Goal: Information Seeking & Learning: Learn about a topic

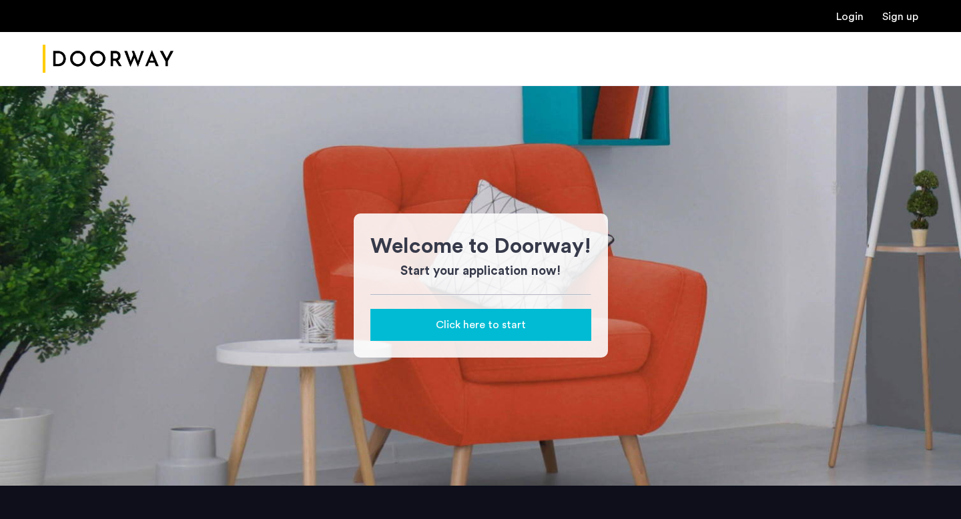
click at [97, 49] on img "Cazamio Logo" at bounding box center [108, 59] width 131 height 50
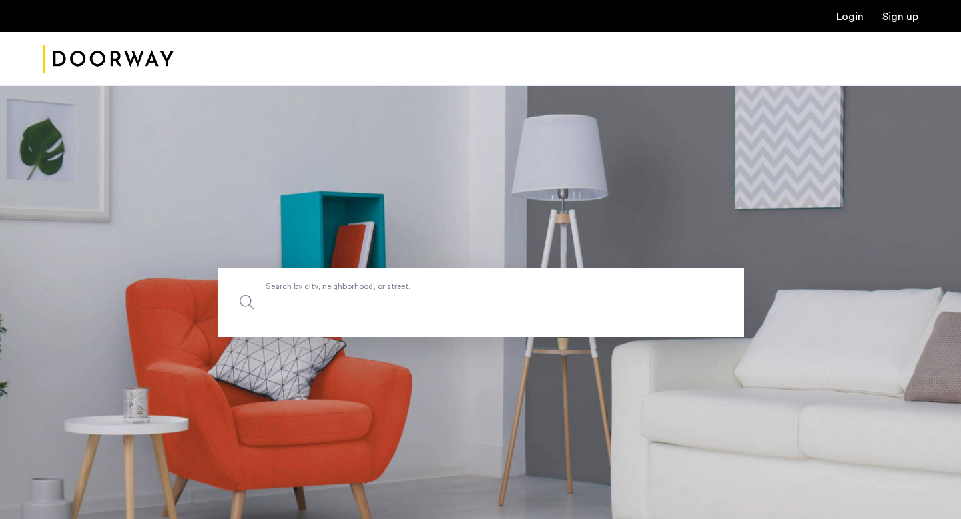
click at [430, 292] on label "Search by city, neighborhood, or street." at bounding box center [481, 302] width 527 height 69
click at [430, 292] on input "Search by city, neighborhood, or street." at bounding box center [481, 302] width 527 height 69
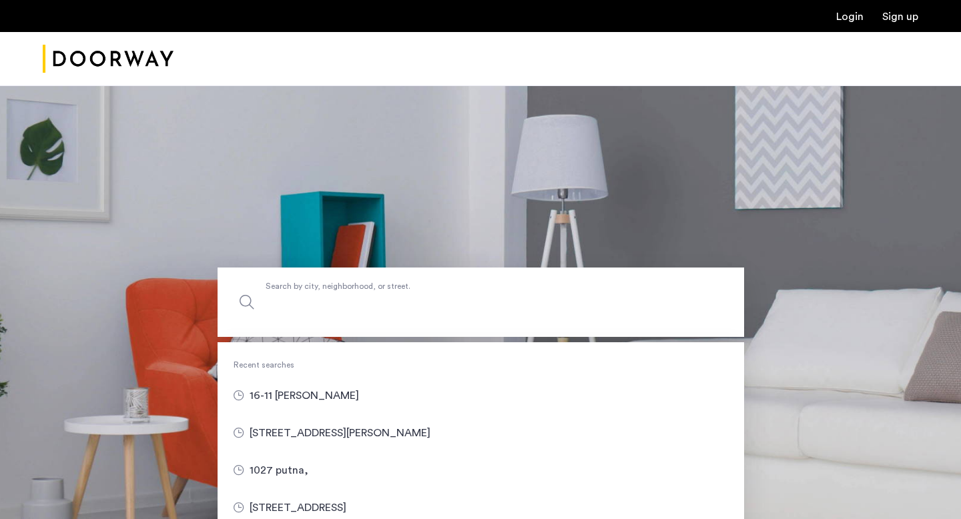
type input "*"
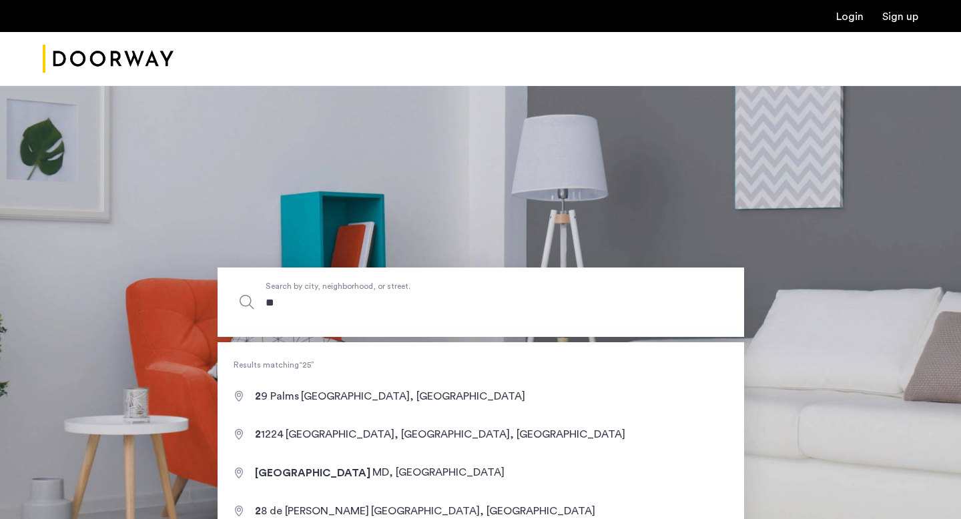
type input "*"
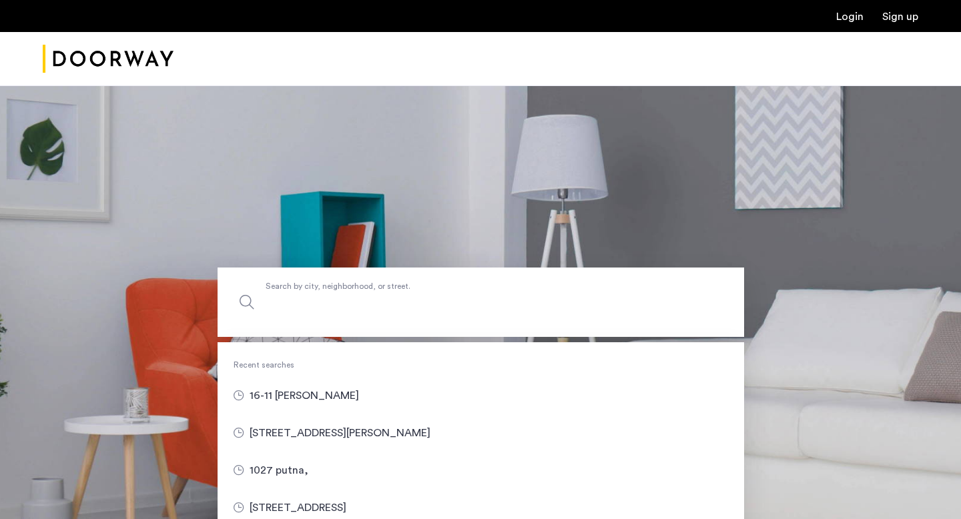
type input "*"
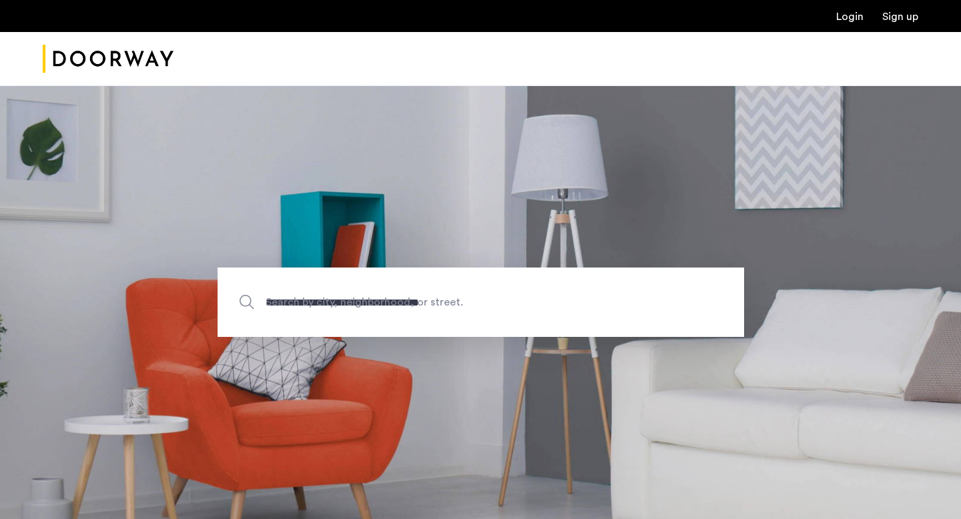
type input "**********"
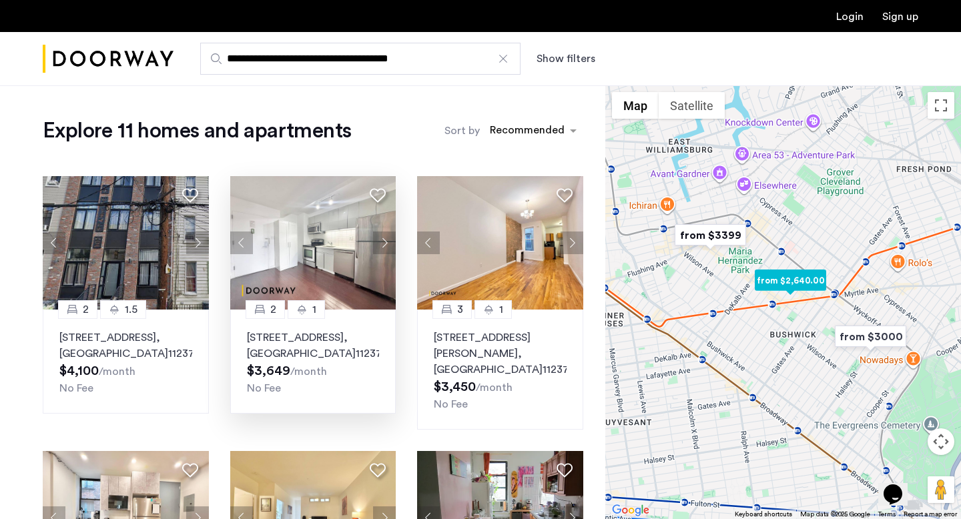
click at [312, 279] on img at bounding box center [313, 242] width 166 height 133
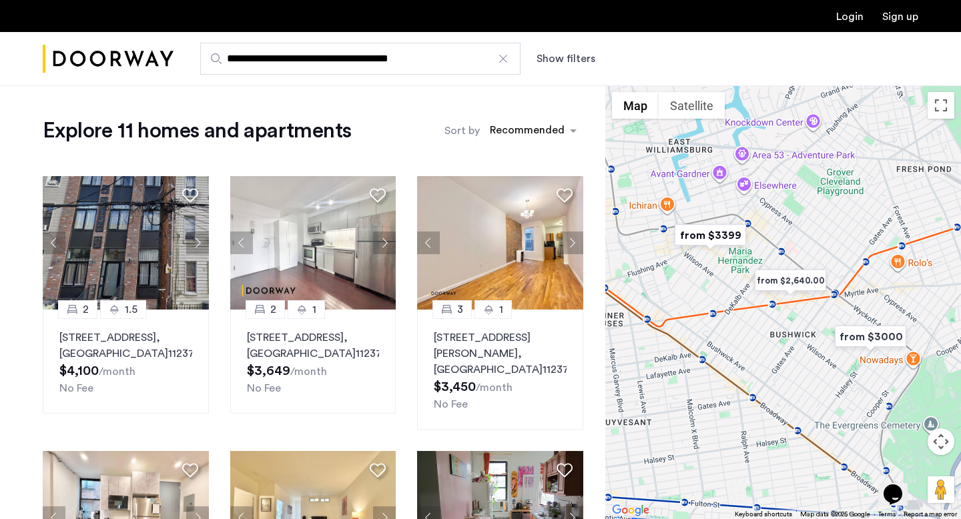
click at [497, 59] on div at bounding box center [503, 58] width 13 height 13
click at [497, 59] on input "**********" at bounding box center [360, 59] width 320 height 32
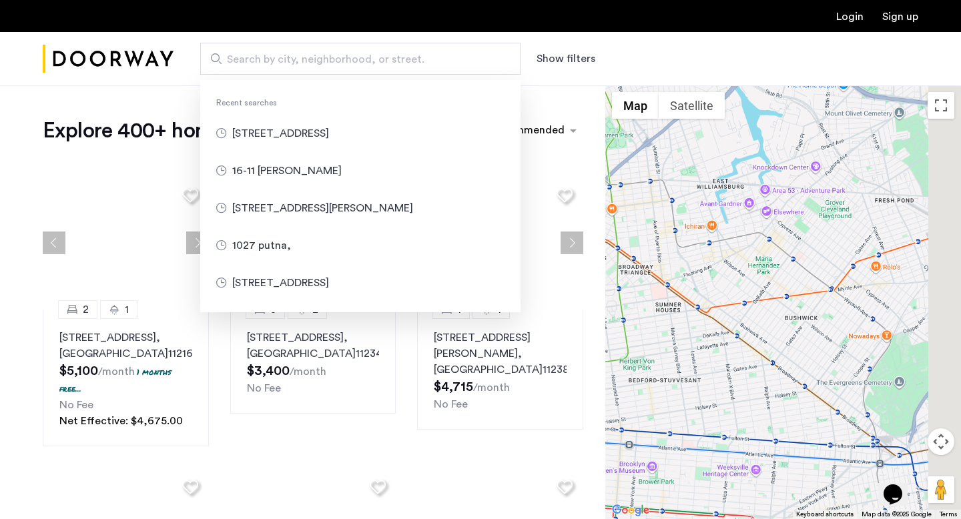
click at [399, 72] on input "Search by city, neighborhood, or street." at bounding box center [360, 59] width 320 height 32
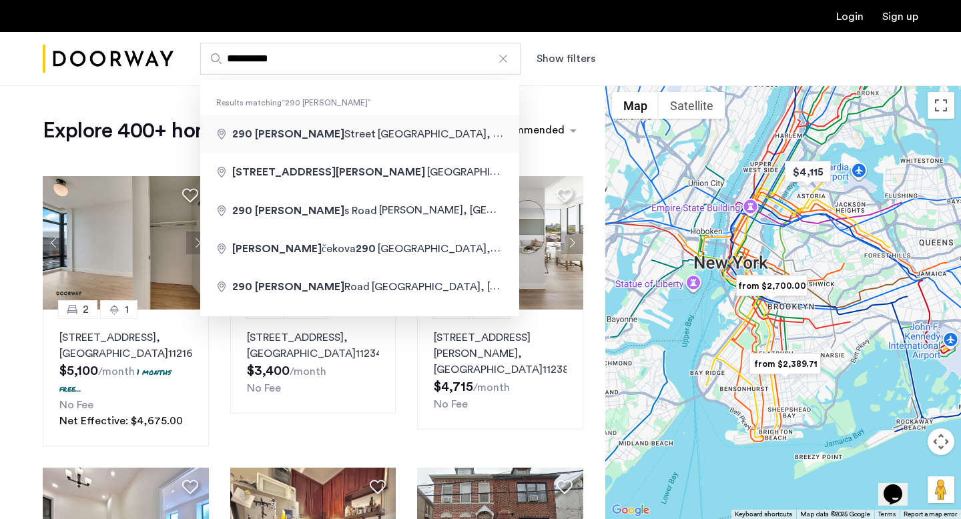
type input "**********"
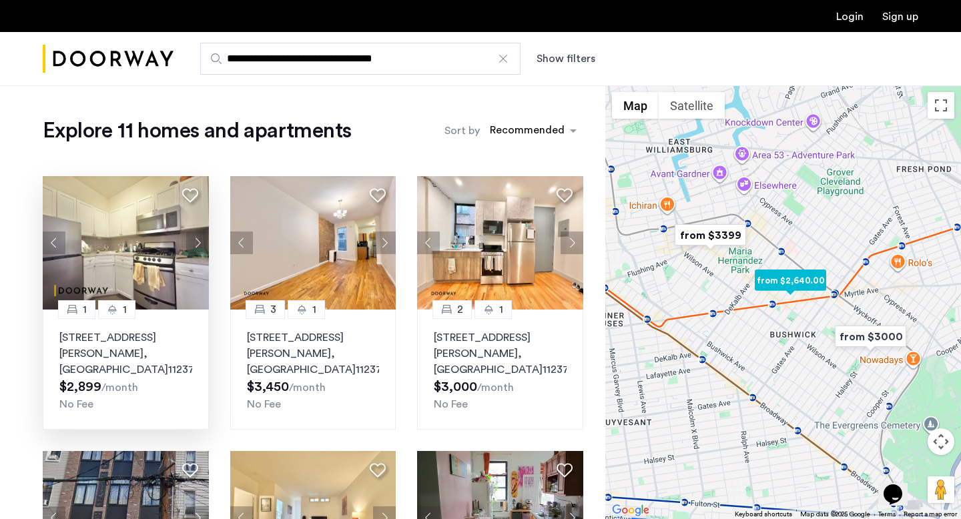
click at [152, 255] on img at bounding box center [126, 242] width 166 height 133
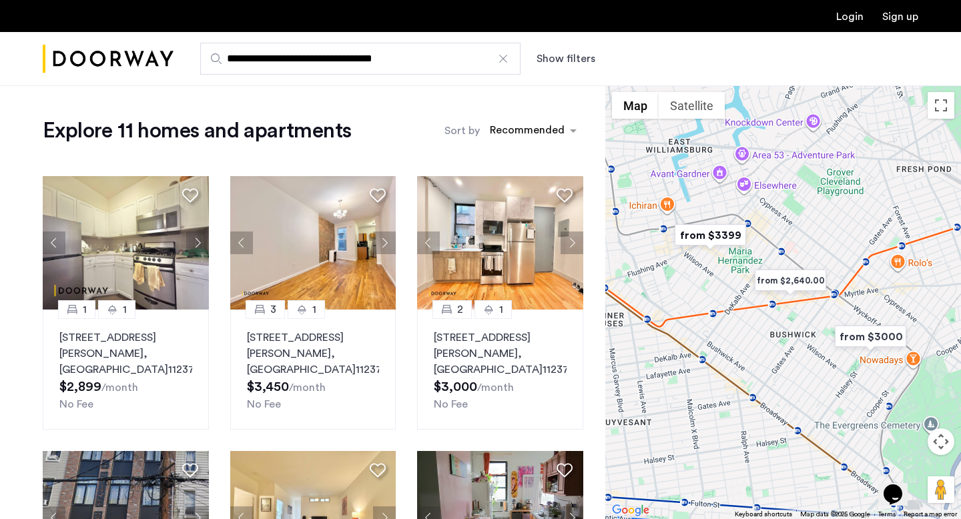
click at [577, 63] on button "Show filters" at bounding box center [566, 59] width 59 height 16
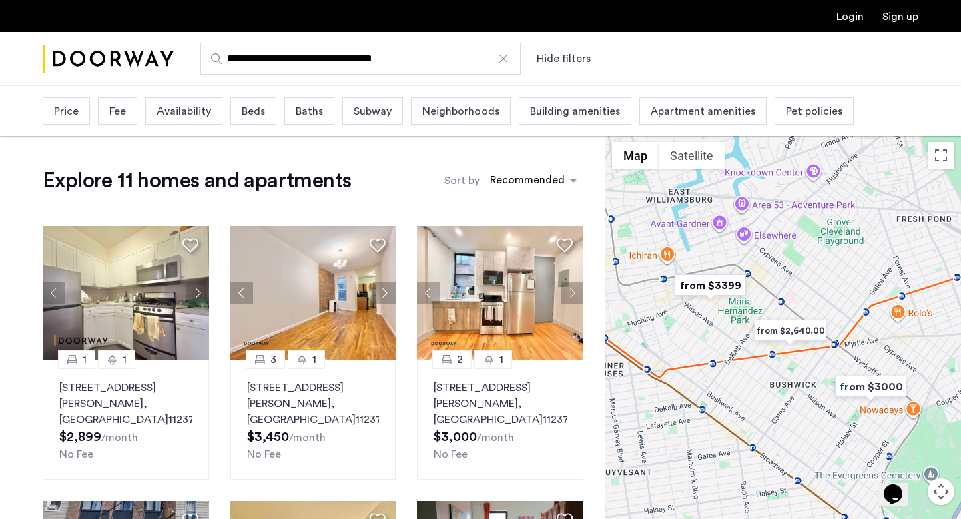
click at [512, 59] on input "**********" at bounding box center [360, 59] width 320 height 32
click at [505, 59] on div at bounding box center [503, 58] width 13 height 13
click at [505, 59] on input "**********" at bounding box center [360, 59] width 320 height 32
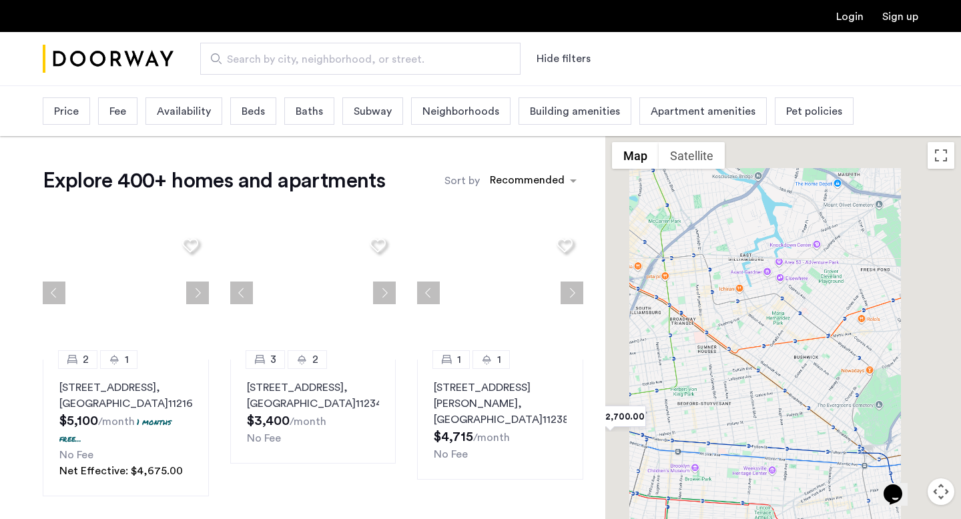
click at [470, 101] on div "Neighborhoods" at bounding box center [460, 110] width 99 height 27
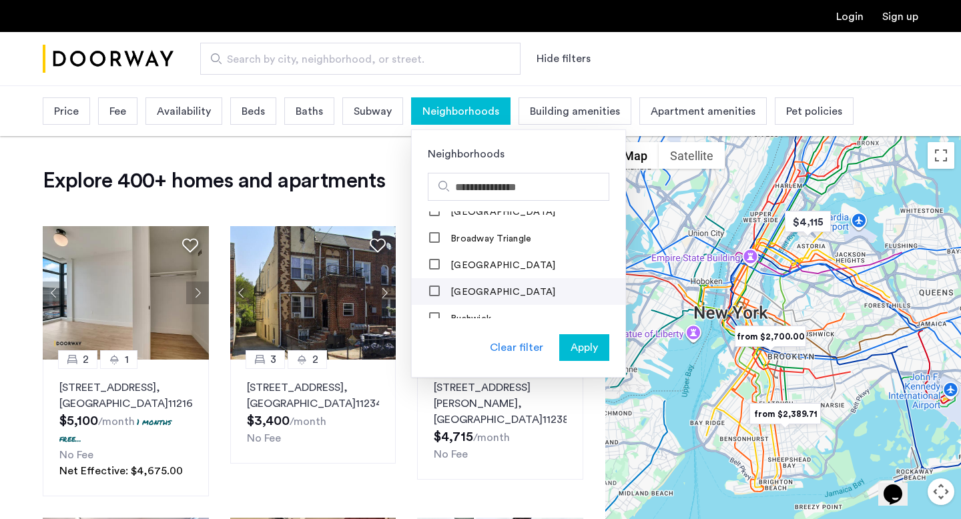
scroll to position [143, 0]
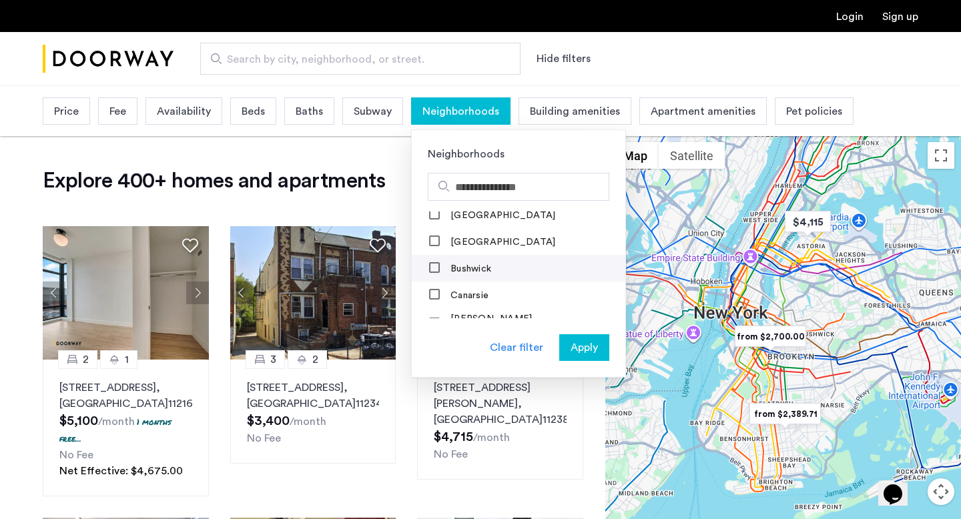
click at [485, 280] on mat-checkbox "Bushwick" at bounding box center [519, 268] width 214 height 27
click at [483, 272] on label "Bushwick" at bounding box center [469, 269] width 43 height 11
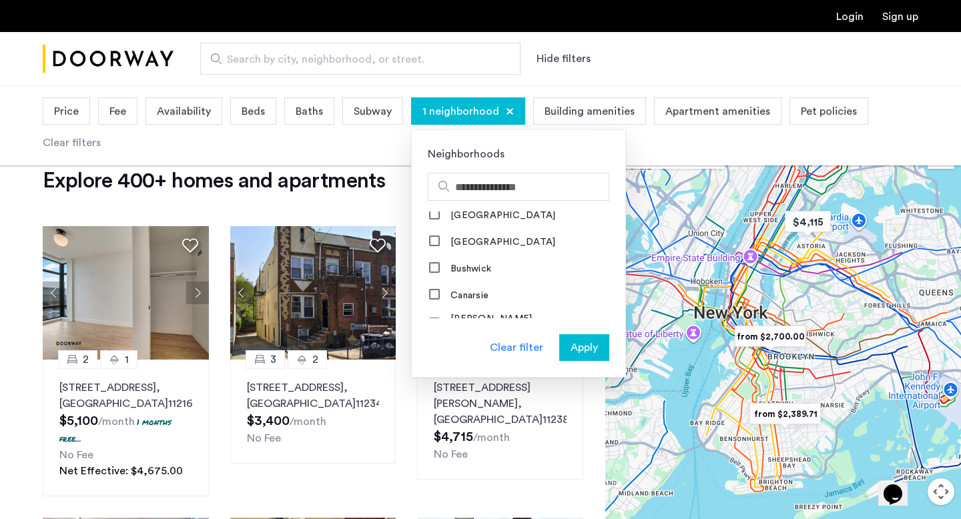
click at [597, 349] on div "Apply" at bounding box center [584, 348] width 42 height 16
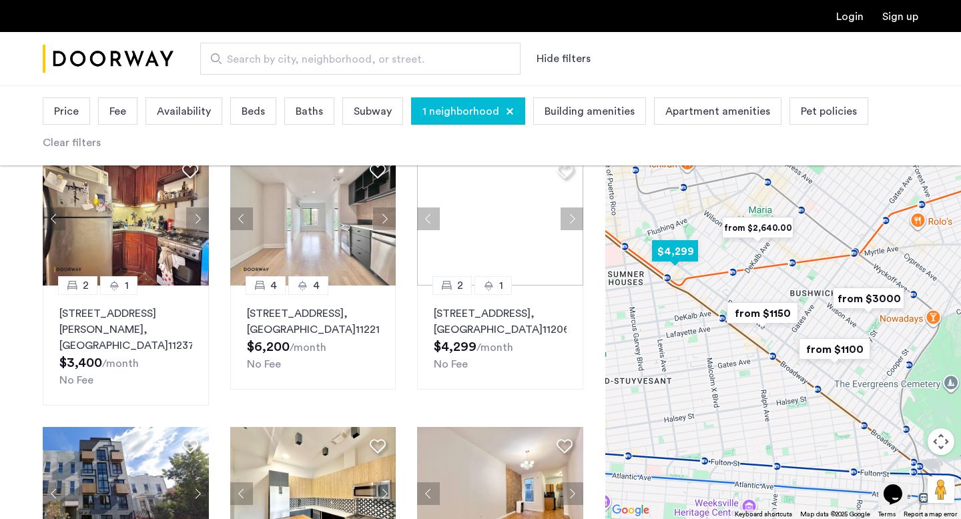
scroll to position [91, 0]
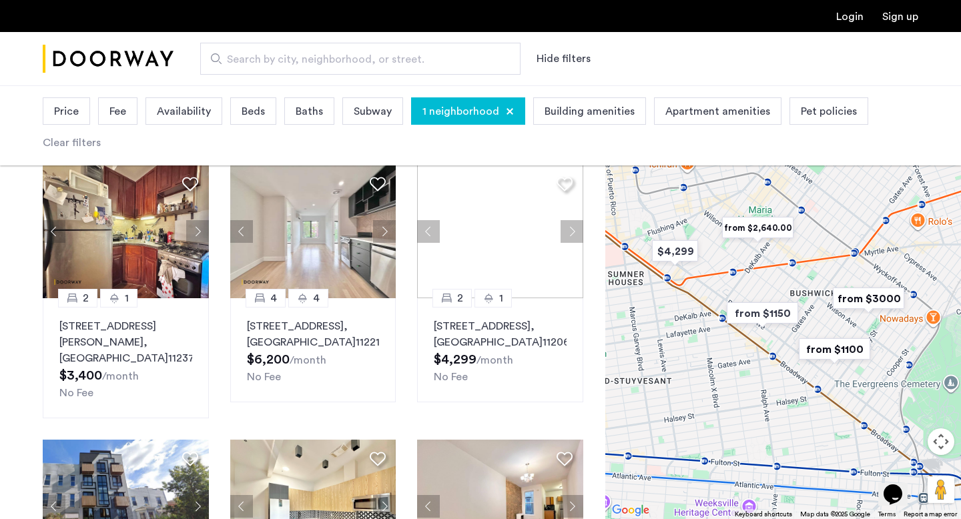
click at [199, 113] on span "Availability" at bounding box center [184, 111] width 54 height 16
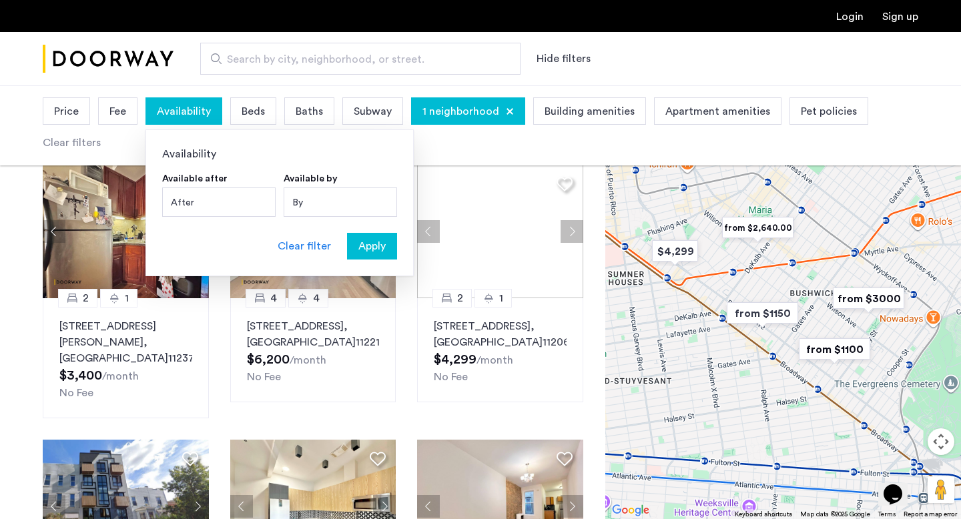
click at [260, 192] on div "After" at bounding box center [218, 202] width 113 height 29
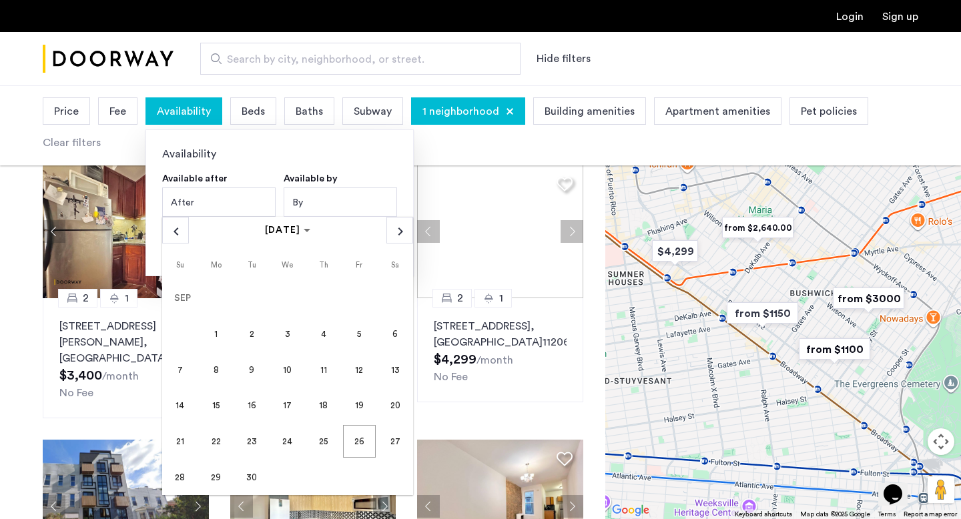
click at [312, 200] on div "By" at bounding box center [340, 202] width 113 height 29
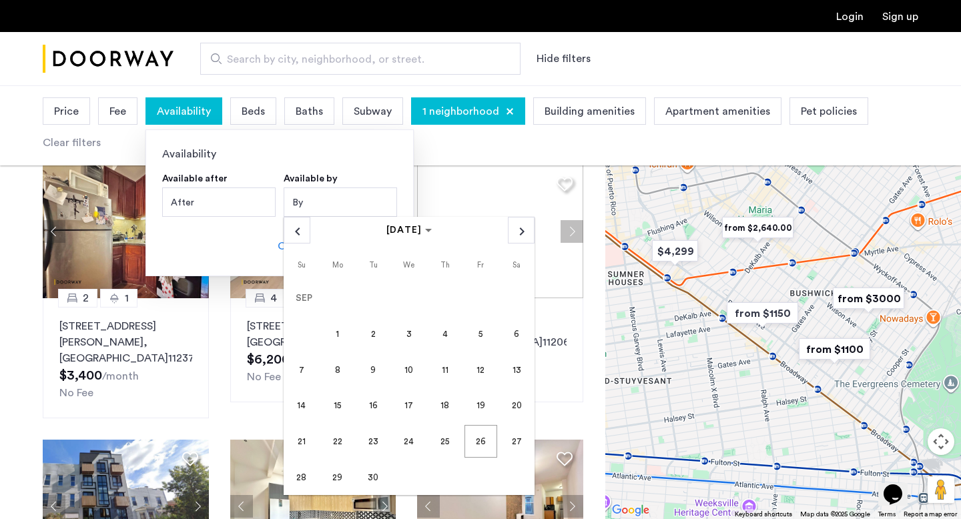
click at [488, 437] on span "26" at bounding box center [481, 441] width 32 height 32
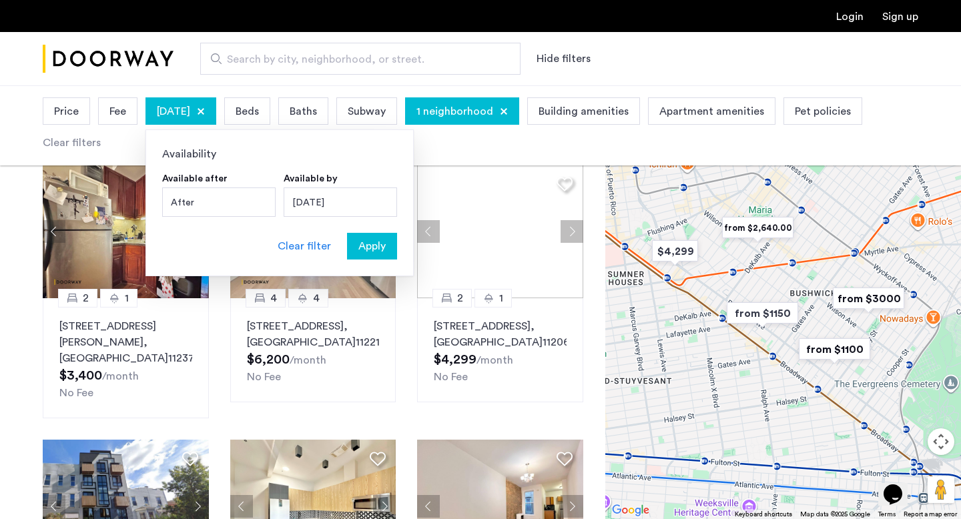
click at [376, 238] on span "Apply" at bounding box center [371, 246] width 27 height 16
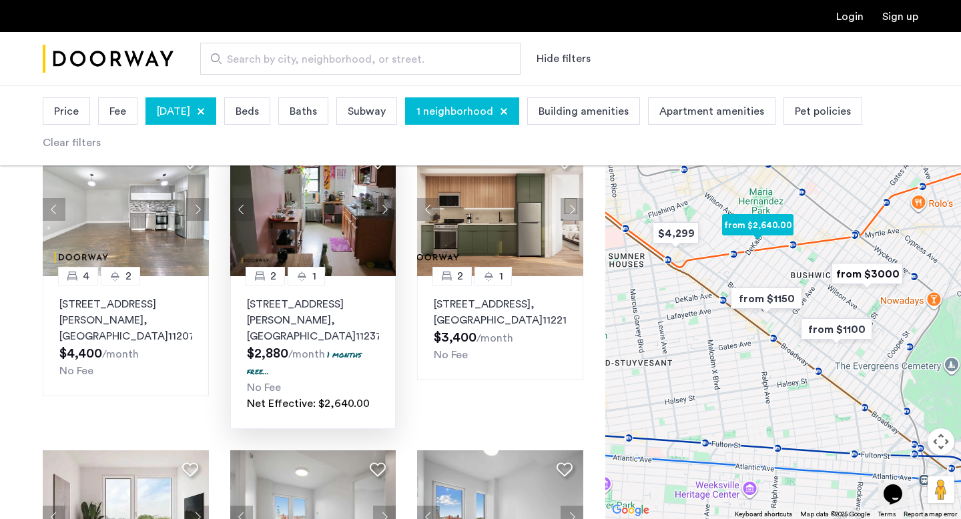
scroll to position [633, 0]
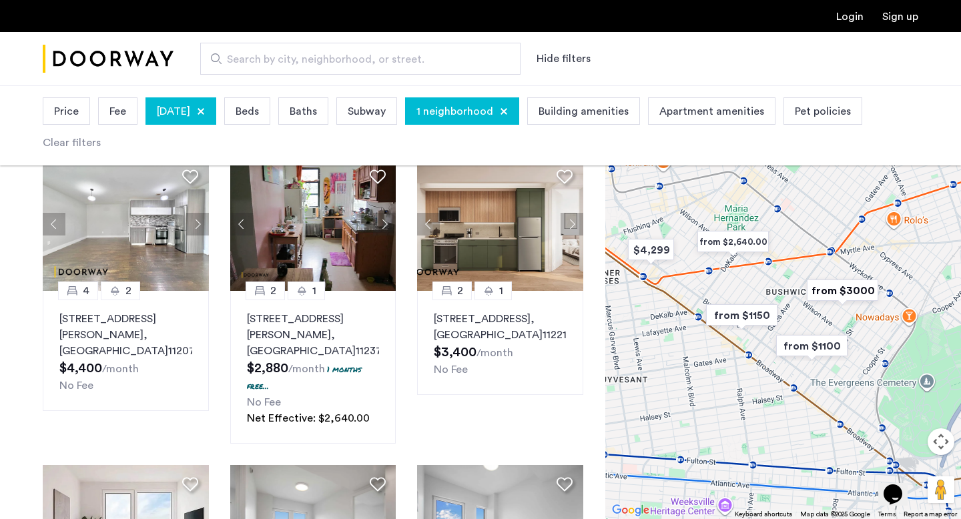
drag, startPoint x: 736, startPoint y: 300, endPoint x: 660, endPoint y: 343, distance: 87.3
click at [701, 330] on img "from $1150" at bounding box center [742, 315] width 82 height 30
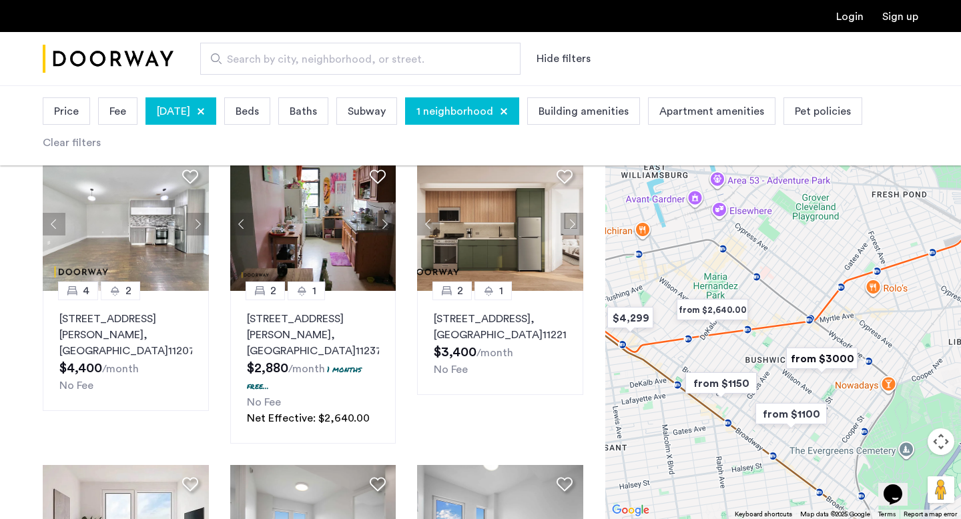
drag, startPoint x: 792, startPoint y: 312, endPoint x: 872, endPoint y: 338, distance: 84.9
click at [872, 338] on div at bounding box center [783, 302] width 356 height 434
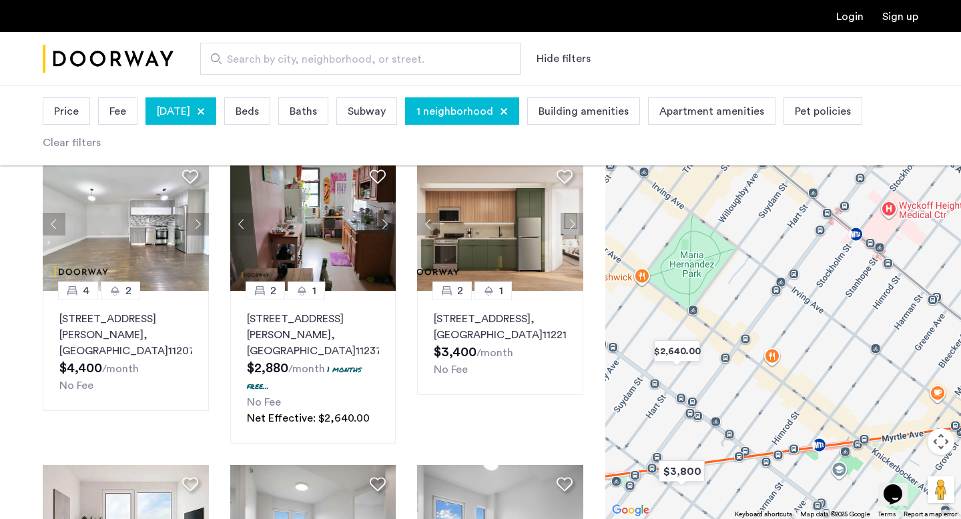
drag, startPoint x: 798, startPoint y: 350, endPoint x: 835, endPoint y: 350, distance: 36.7
click at [835, 350] on div at bounding box center [783, 302] width 356 height 434
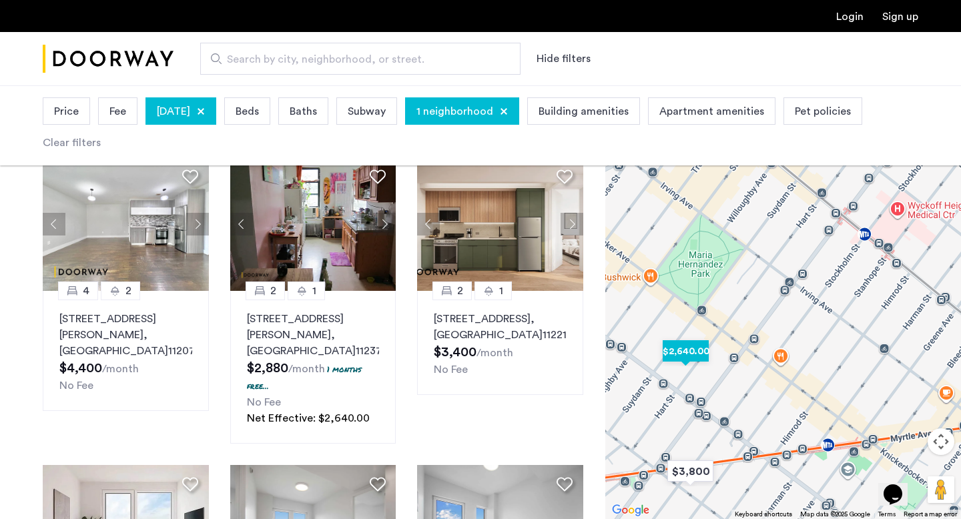
click at [695, 358] on img "$2,640.00" at bounding box center [685, 351] width 57 height 30
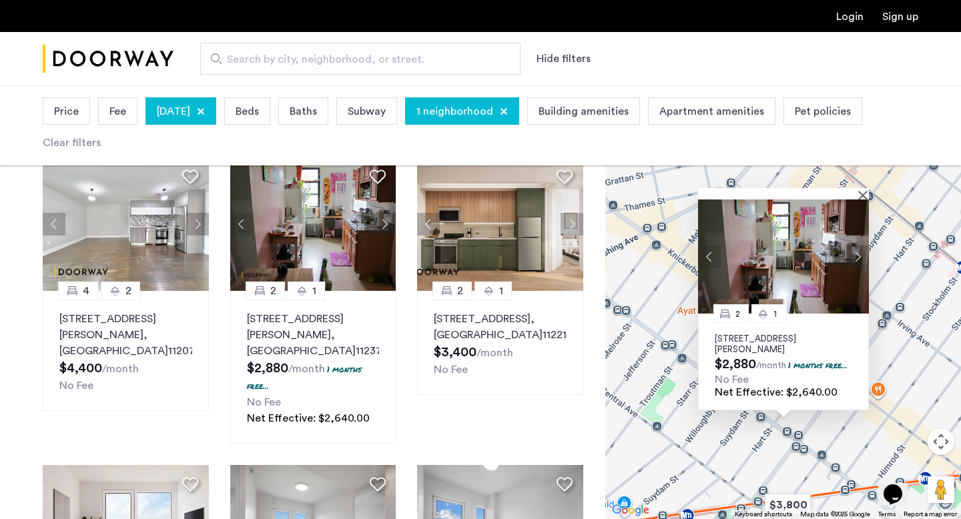
click at [826, 290] on img at bounding box center [783, 257] width 171 height 114
click at [864, 190] on button "Close" at bounding box center [865, 194] width 9 height 9
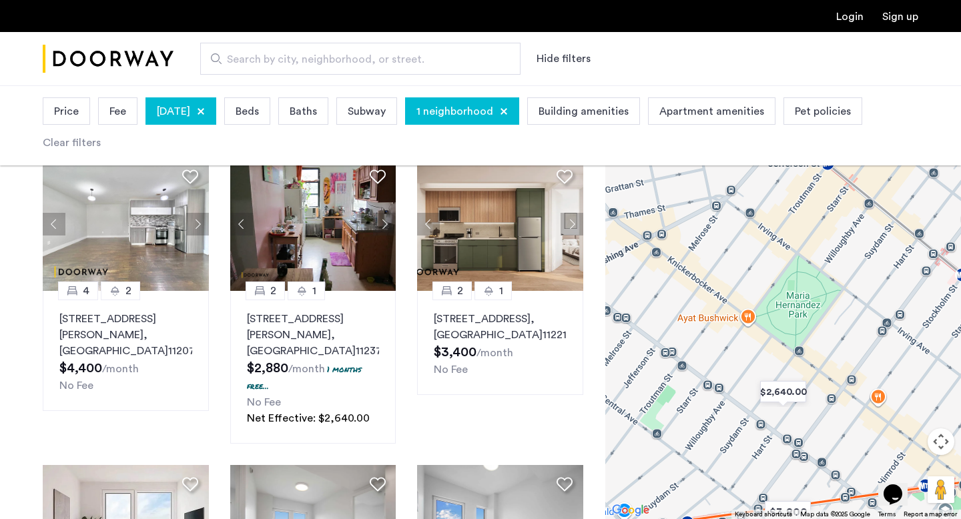
drag, startPoint x: 848, startPoint y: 220, endPoint x: 757, endPoint y: 211, distance: 91.9
click at [757, 211] on div "To navigate, press the arrow keys." at bounding box center [783, 302] width 356 height 434
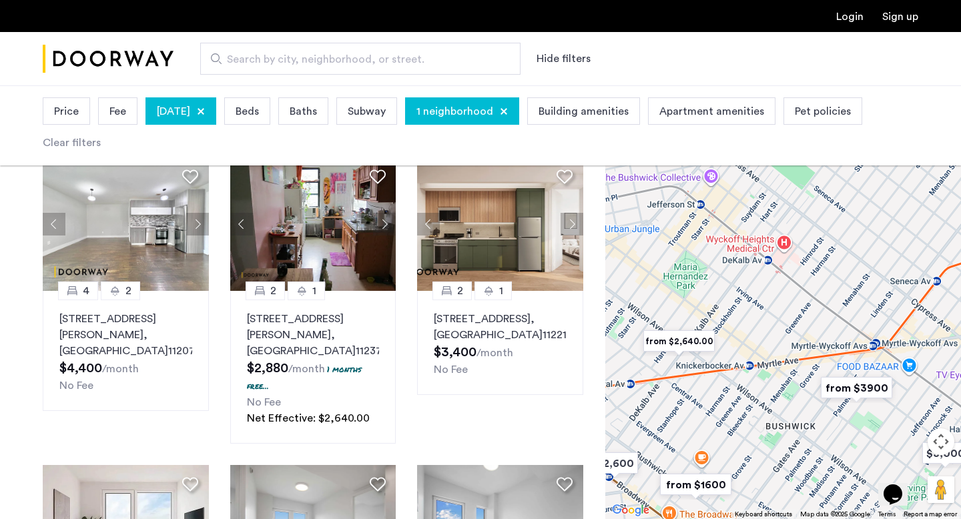
drag, startPoint x: 752, startPoint y: 326, endPoint x: 772, endPoint y: 326, distance: 20.0
click at [772, 326] on div at bounding box center [783, 302] width 356 height 434
click at [872, 394] on img "from $3900" at bounding box center [859, 388] width 82 height 30
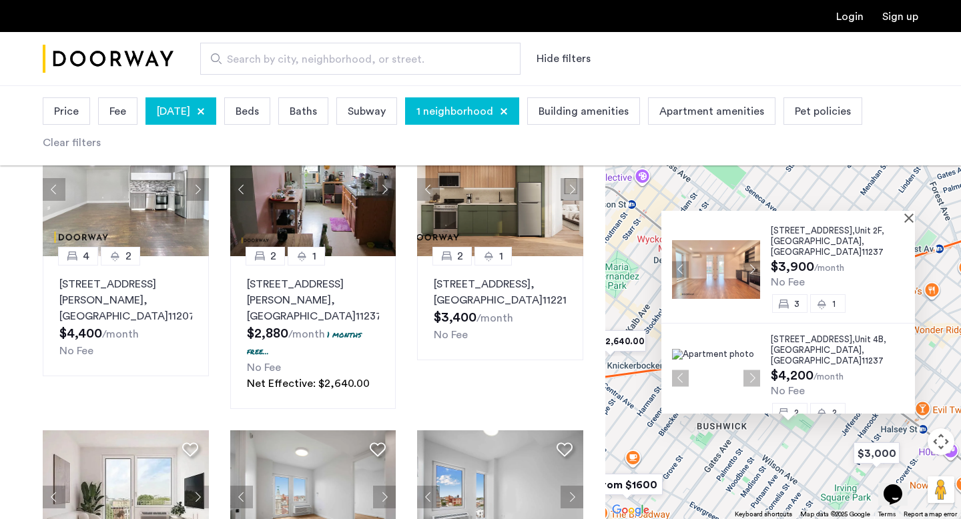
scroll to position [671, 0]
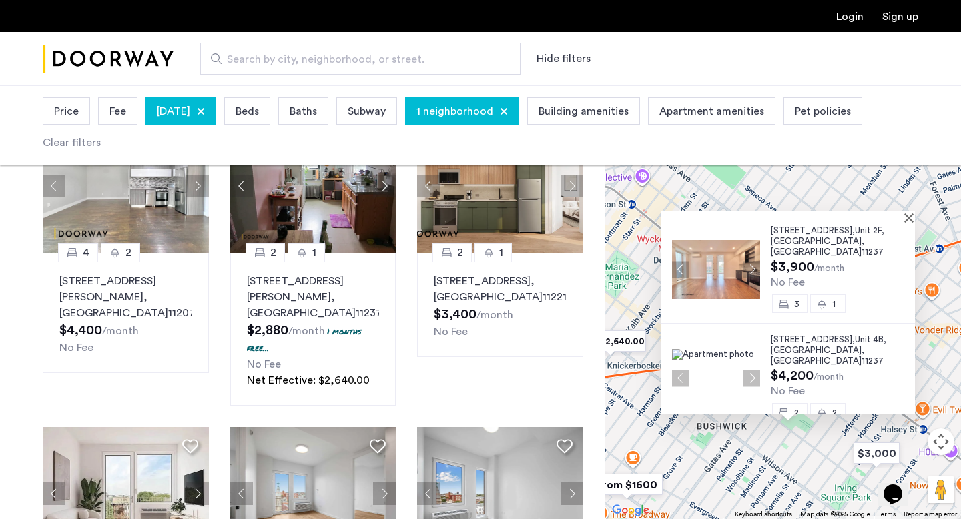
click at [811, 241] on span ", [GEOGRAPHIC_DATA]" at bounding box center [817, 246] width 93 height 19
click at [916, 217] on button "Close" at bounding box center [911, 217] width 9 height 9
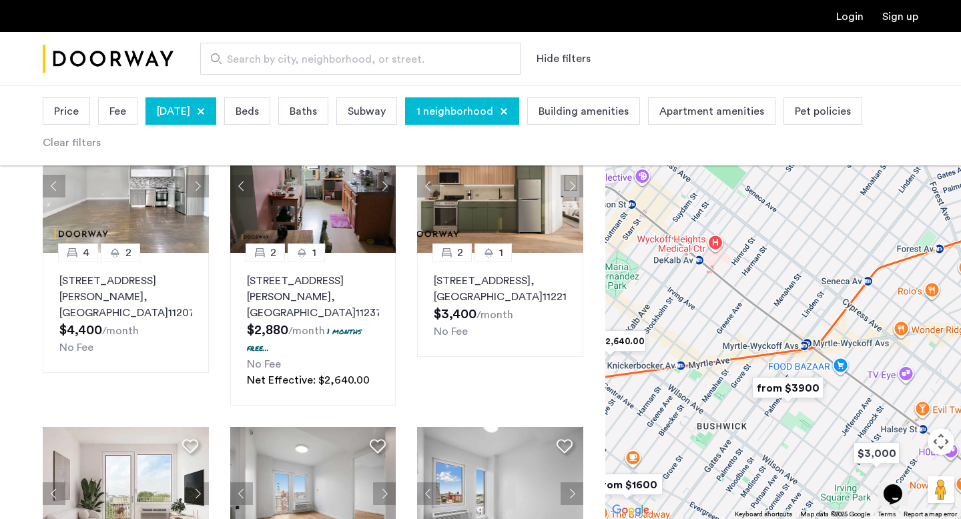
drag, startPoint x: 623, startPoint y: 309, endPoint x: 653, endPoint y: 309, distance: 30.0
click at [653, 309] on div "To navigate, press the arrow keys." at bounding box center [783, 302] width 356 height 434
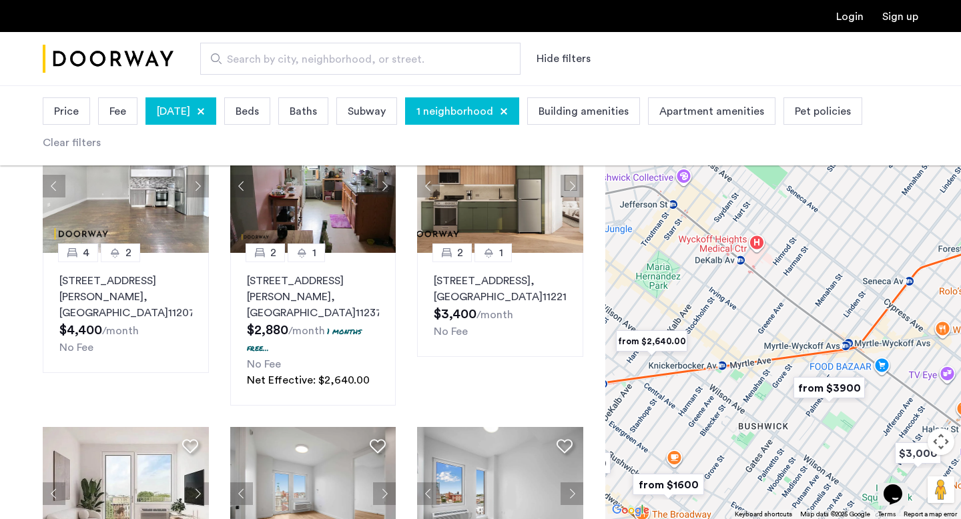
click at [647, 340] on img "from $2,640.00" at bounding box center [652, 341] width 82 height 30
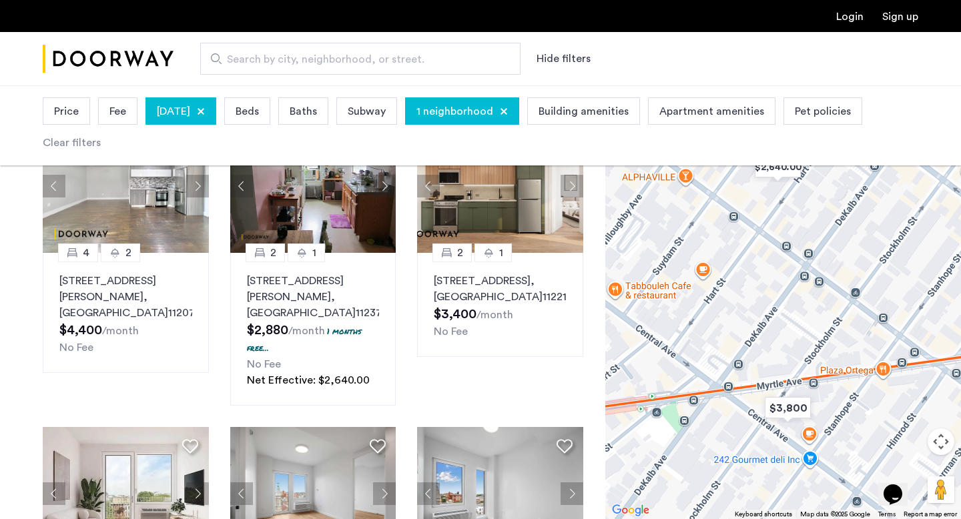
drag, startPoint x: 783, startPoint y: 309, endPoint x: 783, endPoint y: 404, distance: 94.8
click at [783, 404] on div "To navigate, press the arrow keys." at bounding box center [783, 302] width 356 height 434
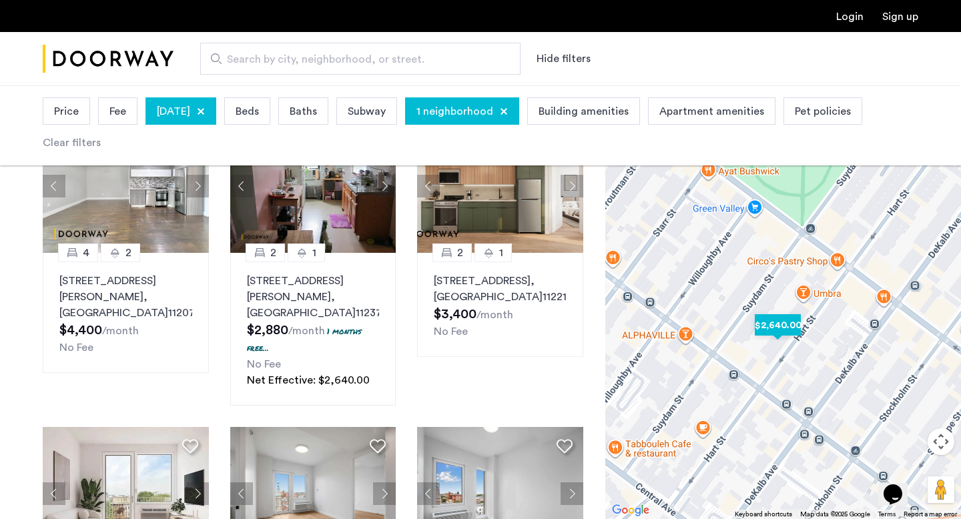
click at [786, 318] on img "$2,640.00" at bounding box center [778, 325] width 57 height 30
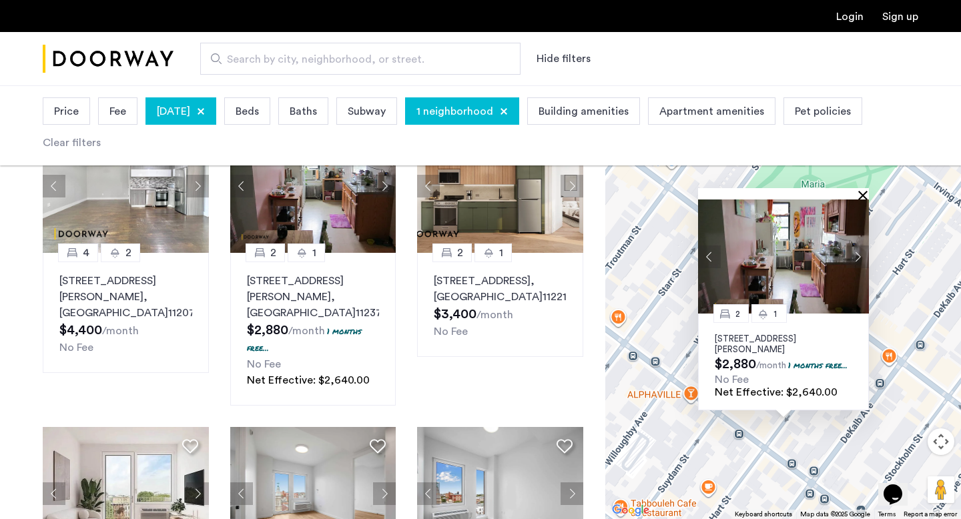
click at [862, 190] on button "Close" at bounding box center [865, 194] width 9 height 9
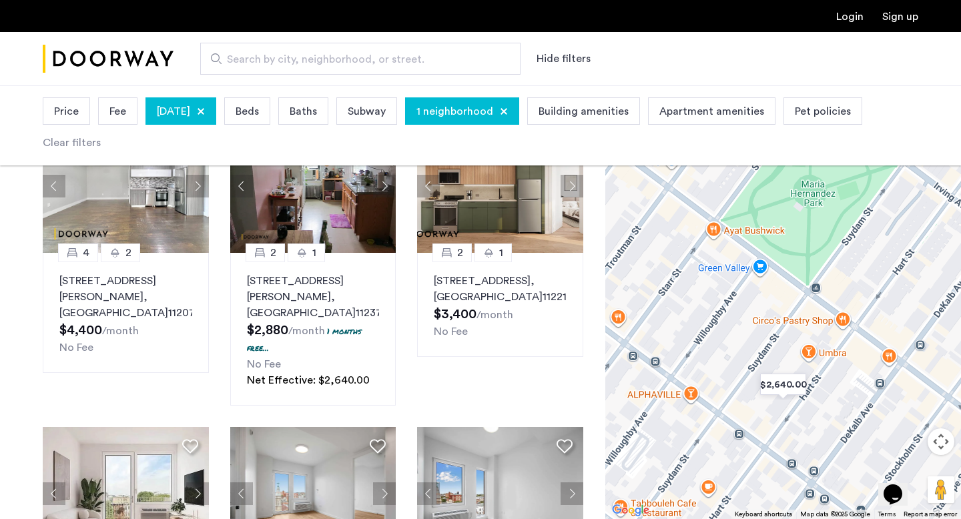
drag, startPoint x: 724, startPoint y: 230, endPoint x: 723, endPoint y: 282, distance: 52.1
click at [724, 282] on div "To navigate, press the arrow keys." at bounding box center [783, 302] width 356 height 434
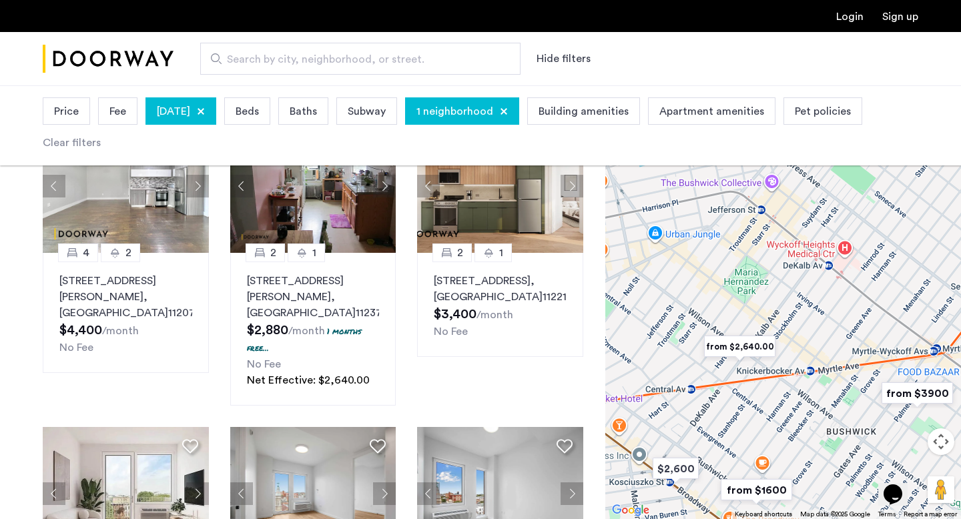
drag, startPoint x: 770, startPoint y: 317, endPoint x: 738, endPoint y: 306, distance: 34.0
click at [738, 306] on div at bounding box center [783, 302] width 356 height 434
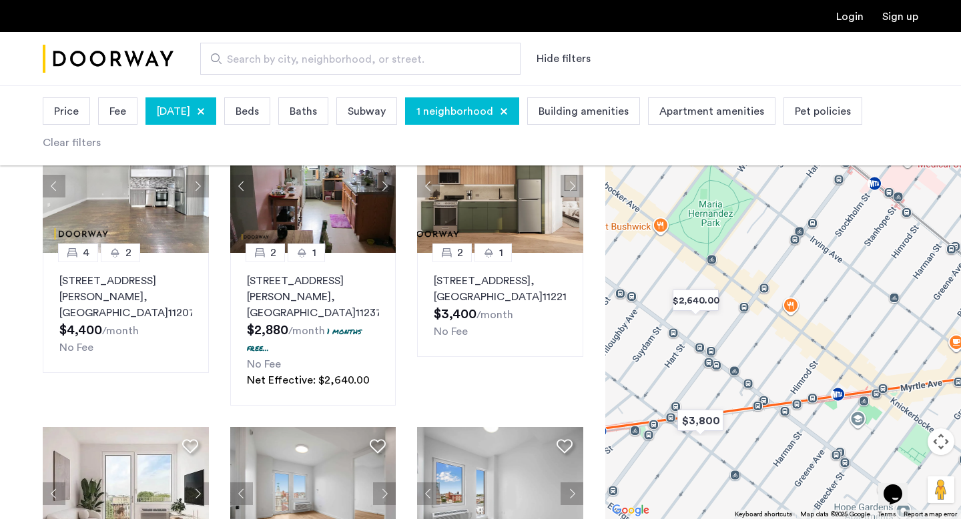
drag, startPoint x: 719, startPoint y: 289, endPoint x: 784, endPoint y: 289, distance: 64.7
click at [784, 289] on div at bounding box center [783, 302] width 356 height 434
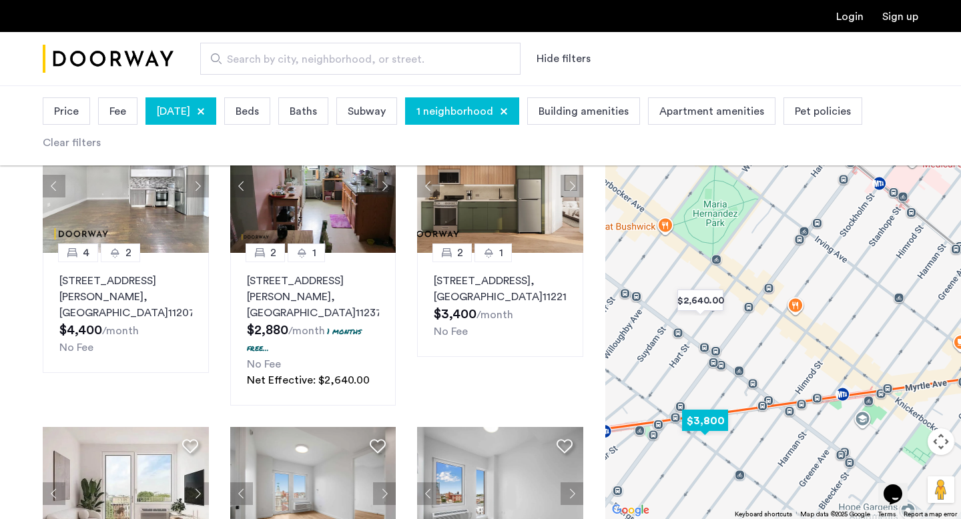
click at [709, 416] on img "$3,800" at bounding box center [705, 421] width 57 height 30
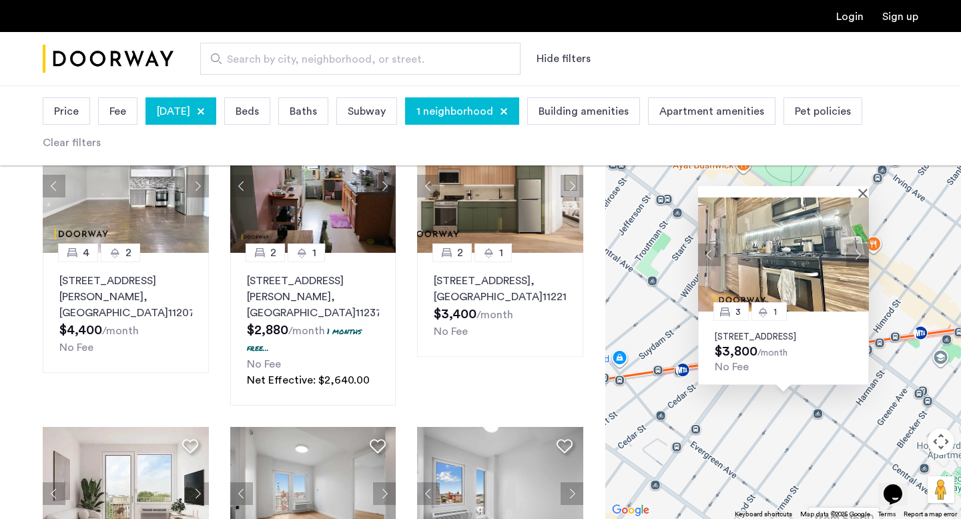
click at [863, 198] on img at bounding box center [783, 255] width 171 height 114
click at [860, 186] on div at bounding box center [783, 191] width 171 height 11
click at [861, 188] on button "Close" at bounding box center [865, 192] width 9 height 9
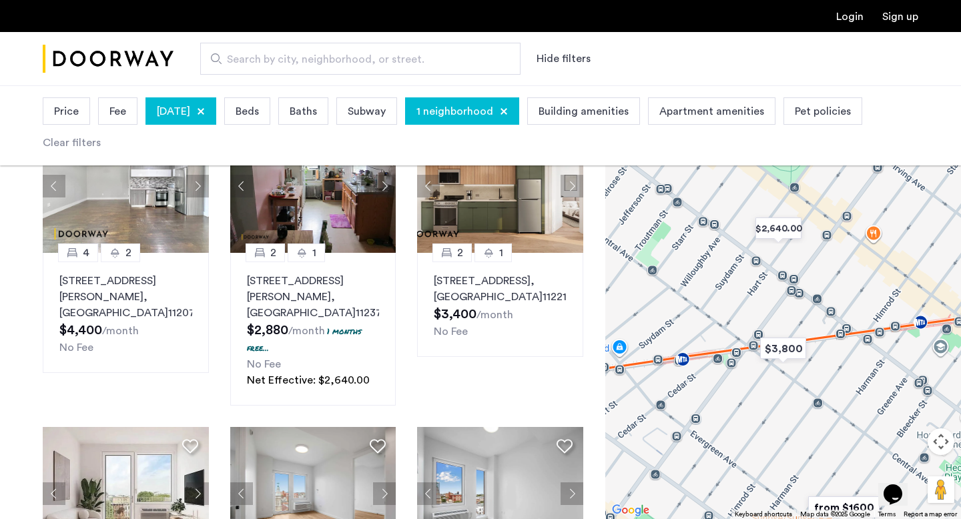
drag, startPoint x: 697, startPoint y: 295, endPoint x: 662, endPoint y: 200, distance: 100.9
click at [664, 202] on div "To navigate, press the arrow keys." at bounding box center [783, 302] width 356 height 434
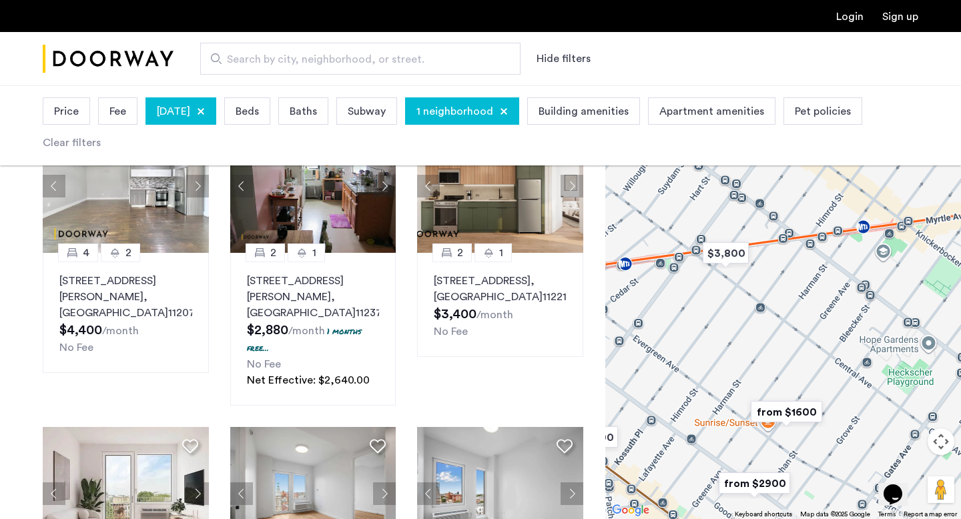
drag, startPoint x: 800, startPoint y: 394, endPoint x: 738, endPoint y: 354, distance: 73.5
click at [738, 354] on div at bounding box center [783, 302] width 356 height 434
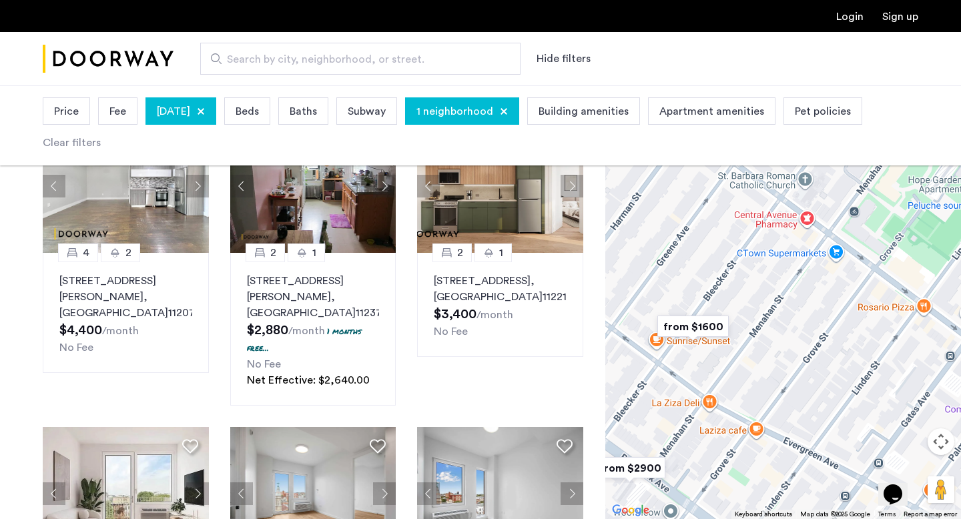
drag, startPoint x: 748, startPoint y: 308, endPoint x: 783, endPoint y: 348, distance: 52.9
click at [783, 348] on div at bounding box center [783, 302] width 356 height 434
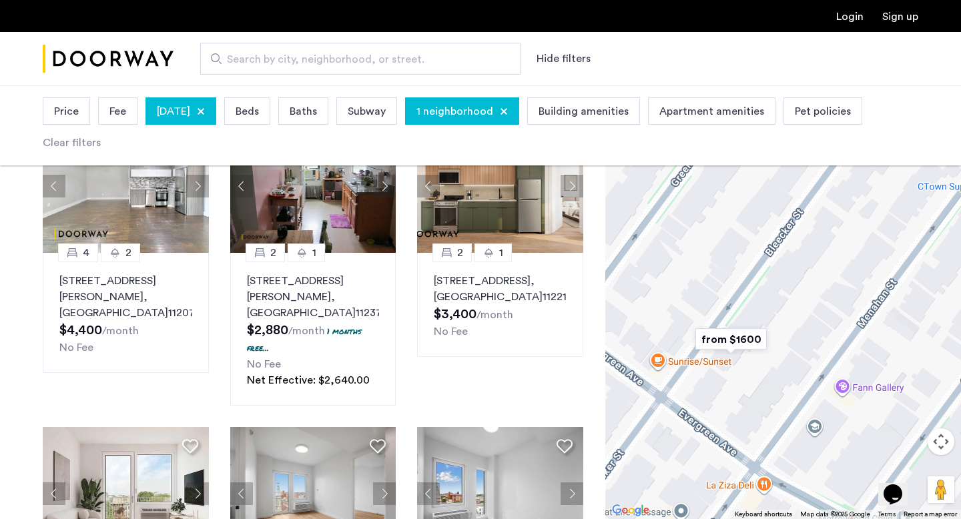
click at [738, 338] on img "from $1600" at bounding box center [731, 339] width 82 height 30
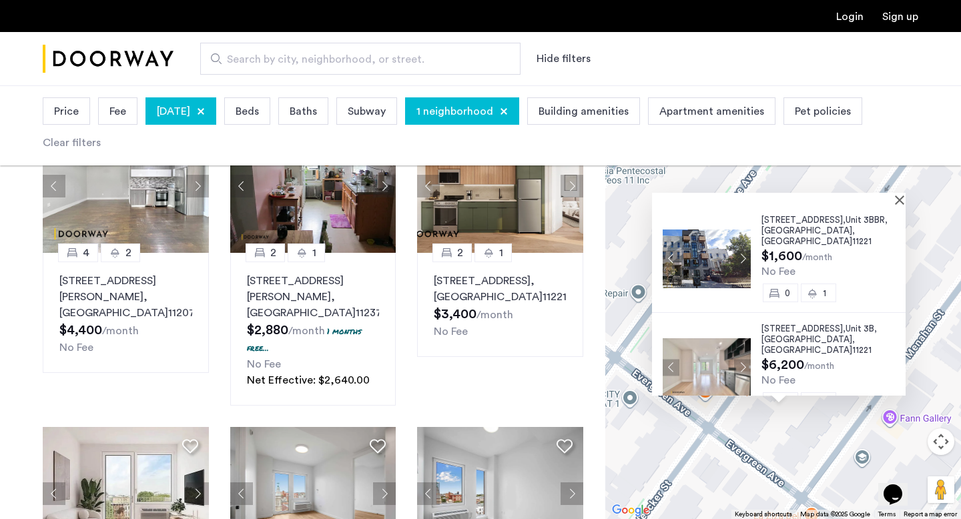
drag, startPoint x: 930, startPoint y: 266, endPoint x: 929, endPoint y: 332, distance: 66.1
click at [929, 332] on div "48 Bleecker Street, Unit 3BBR, Brooklyn , NY 11221 $1,600 /month No Fee 0 1 48 …" at bounding box center [783, 302] width 356 height 434
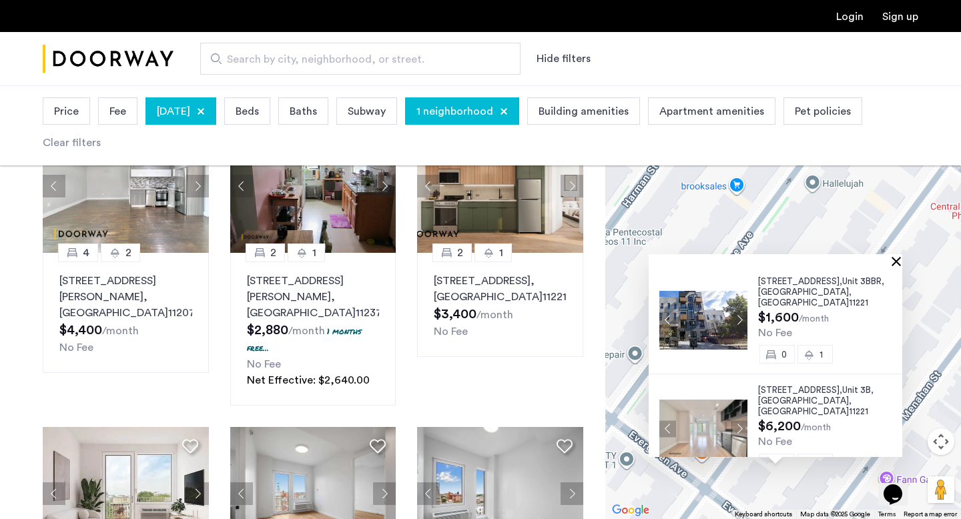
click at [902, 262] on button "Close" at bounding box center [898, 260] width 9 height 9
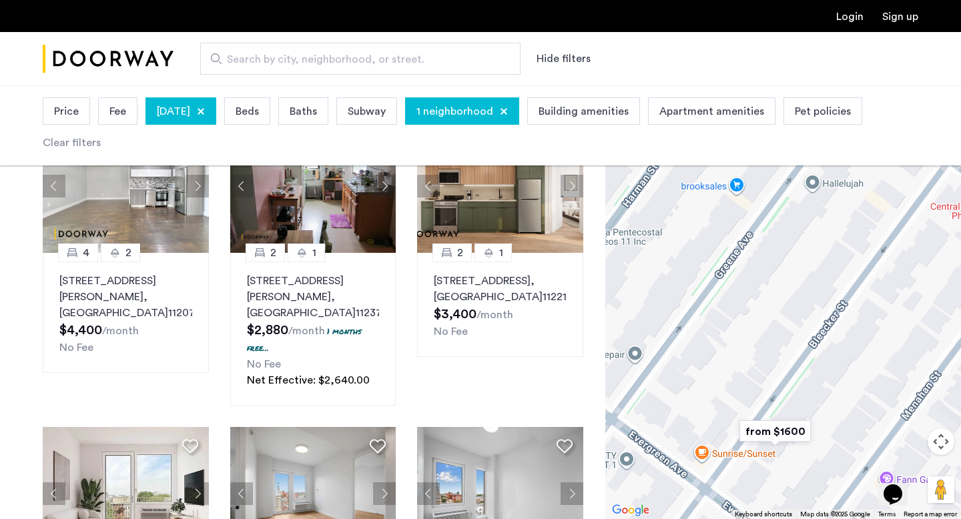
drag, startPoint x: 908, startPoint y: 262, endPoint x: 761, endPoint y: 354, distance: 173.9
click at [764, 354] on div "To navigate, press the arrow keys." at bounding box center [783, 302] width 356 height 434
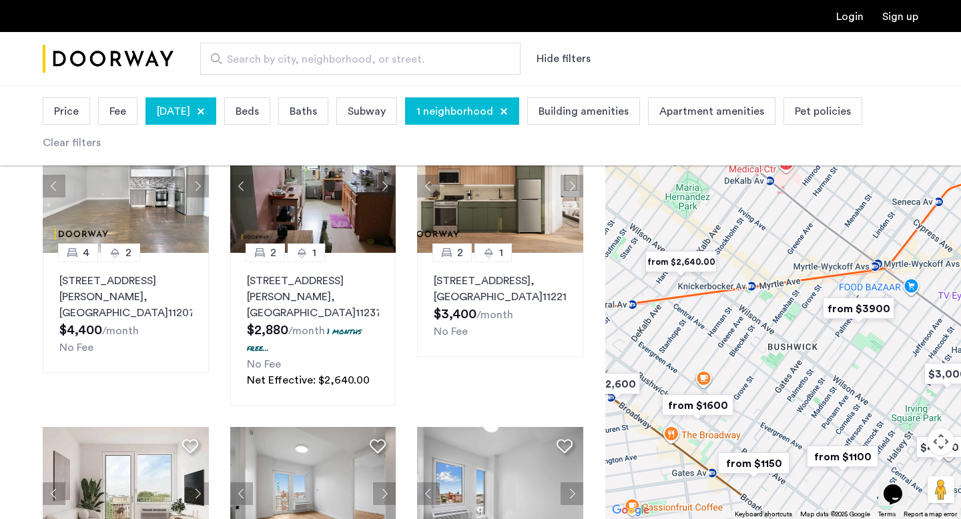
drag, startPoint x: 798, startPoint y: 335, endPoint x: 775, endPoint y: 343, distance: 24.7
click at [775, 343] on div at bounding box center [783, 302] width 356 height 434
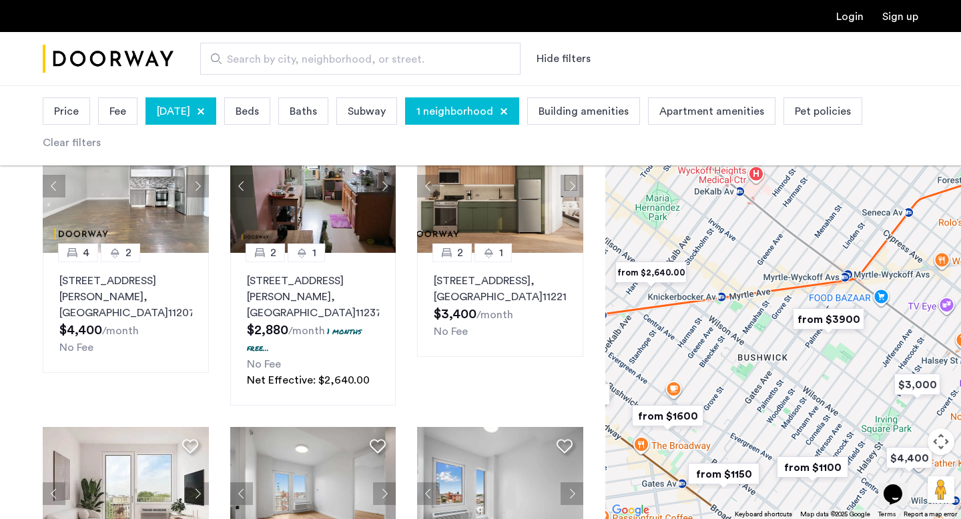
click at [832, 322] on img "from $3900" at bounding box center [829, 319] width 82 height 30
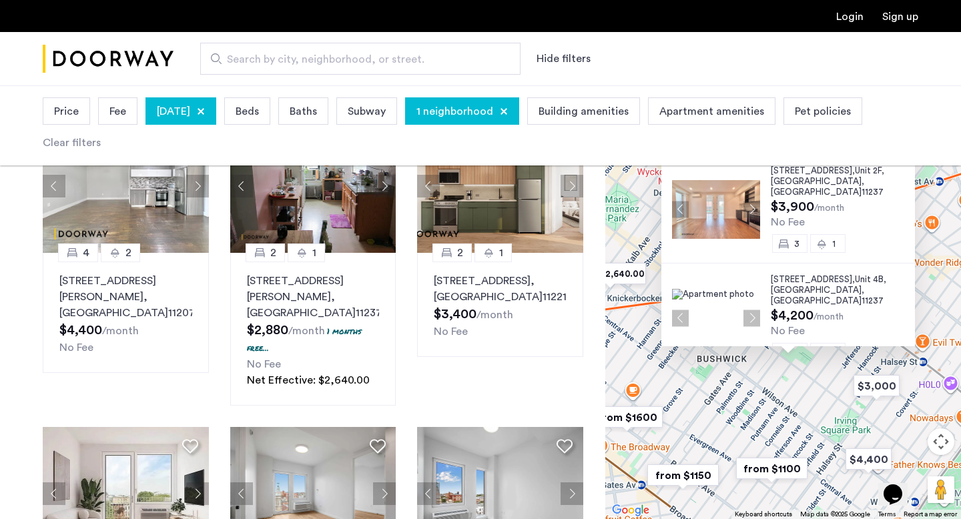
scroll to position [658, 0]
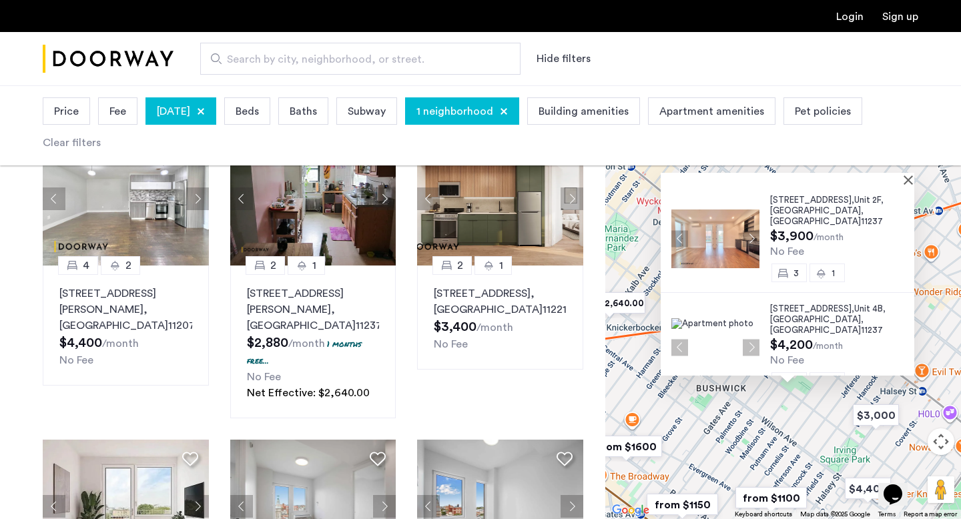
drag, startPoint x: 877, startPoint y: 407, endPoint x: 875, endPoint y: 437, distance: 29.4
click at [876, 437] on div "321 Woodbine Street, Unit 2F, Brooklyn , NY 11237 $3,900 /month No Fee 3 1 321 …" at bounding box center [783, 302] width 356 height 434
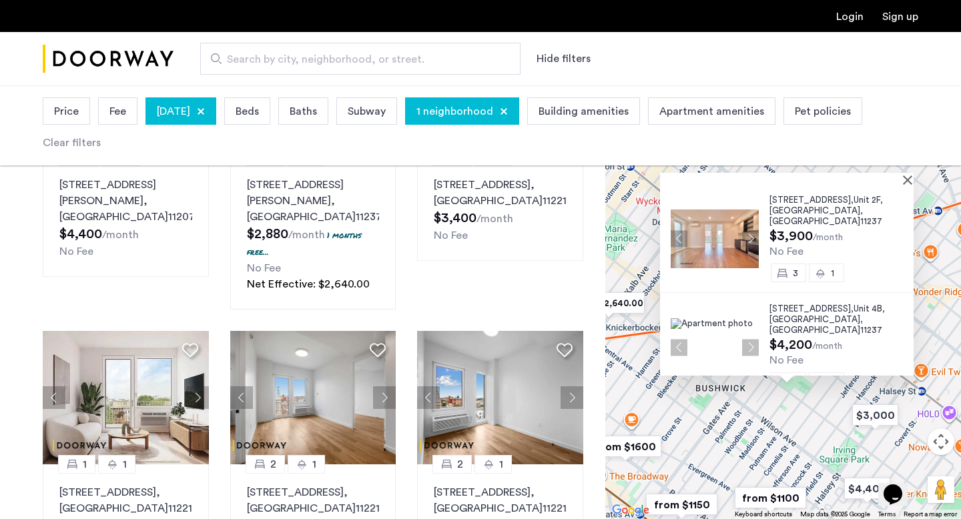
scroll to position [765, 0]
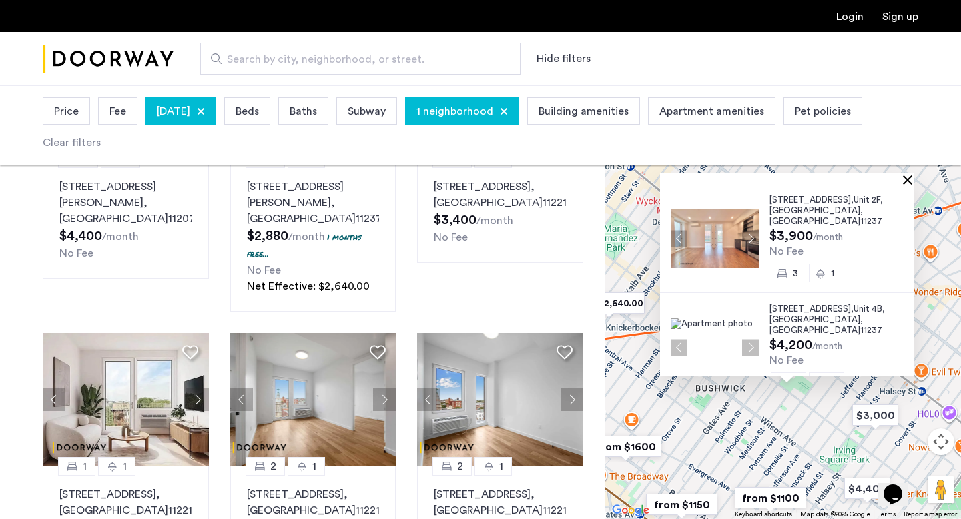
click at [914, 183] on button "Close" at bounding box center [910, 179] width 9 height 9
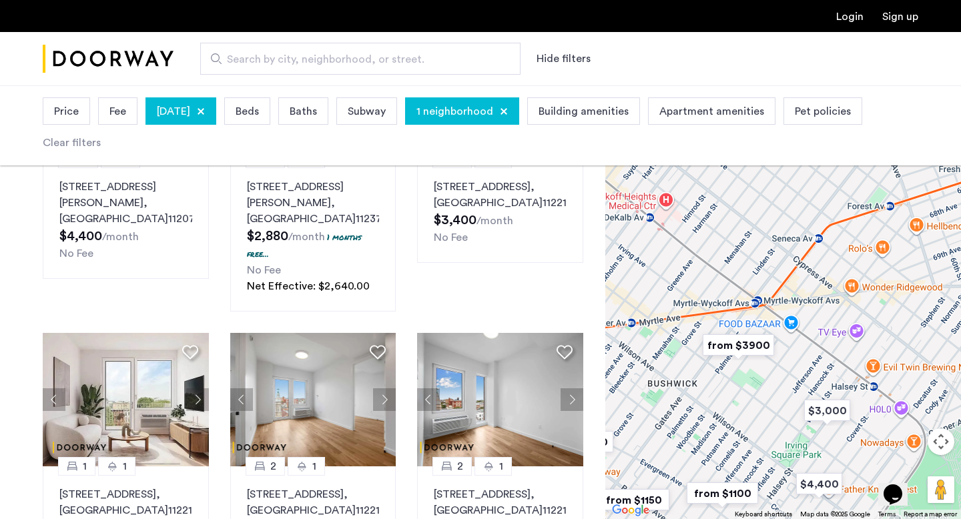
drag, startPoint x: 867, startPoint y: 260, endPoint x: 824, endPoint y: 253, distance: 43.9
click at [824, 254] on div at bounding box center [783, 302] width 356 height 434
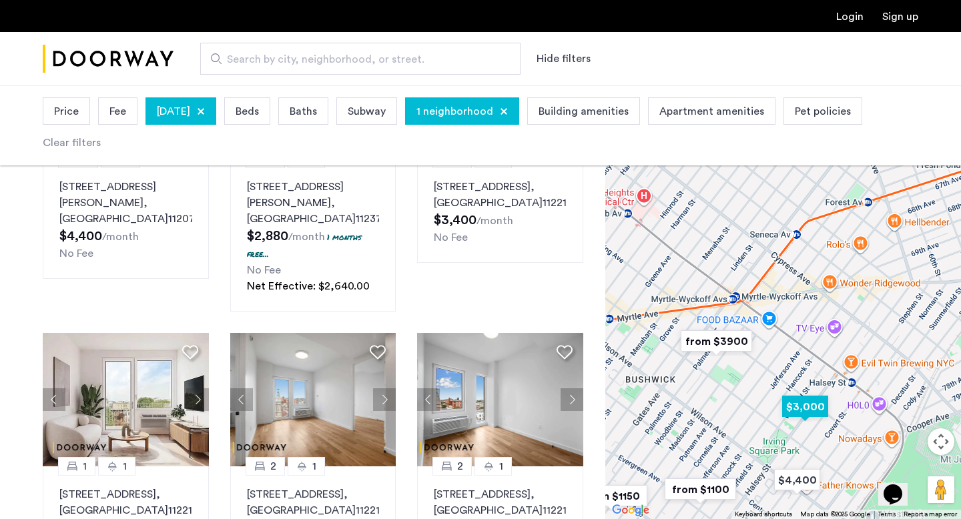
click at [806, 407] on img "$3,000" at bounding box center [805, 407] width 57 height 30
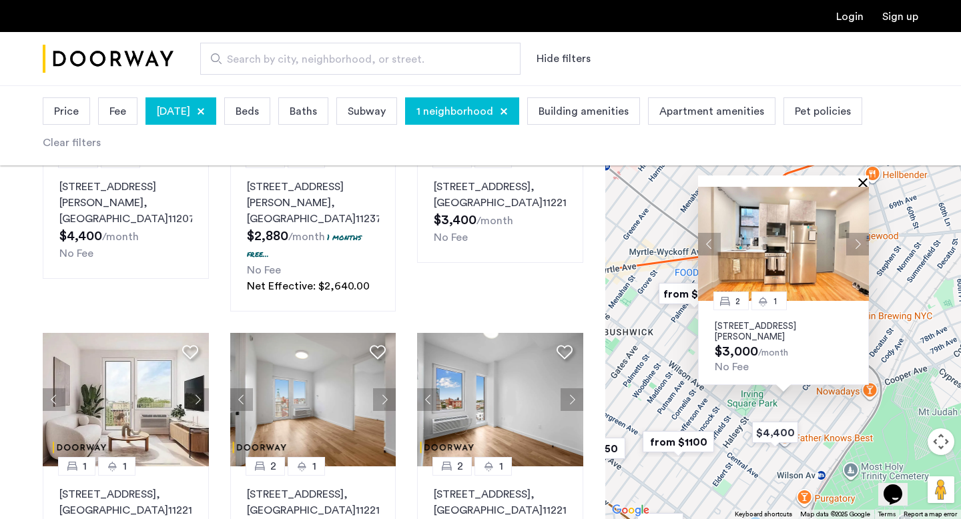
click at [862, 178] on button "Close" at bounding box center [865, 182] width 9 height 9
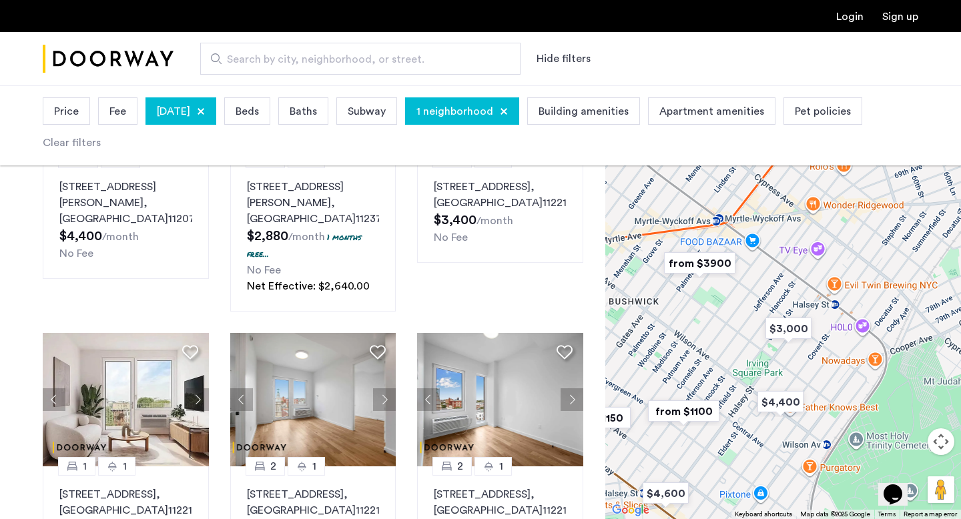
drag, startPoint x: 828, startPoint y: 276, endPoint x: 840, endPoint y: 236, distance: 41.2
click at [840, 236] on div "To navigate, press the arrow keys." at bounding box center [783, 302] width 356 height 434
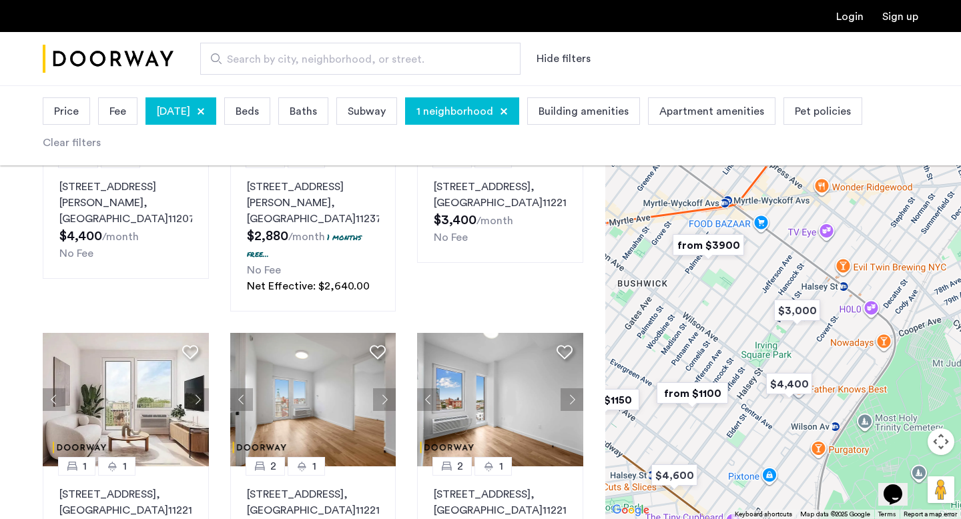
drag, startPoint x: 789, startPoint y: 340, endPoint x: 832, endPoint y: 342, distance: 43.4
click at [832, 342] on div at bounding box center [783, 302] width 356 height 434
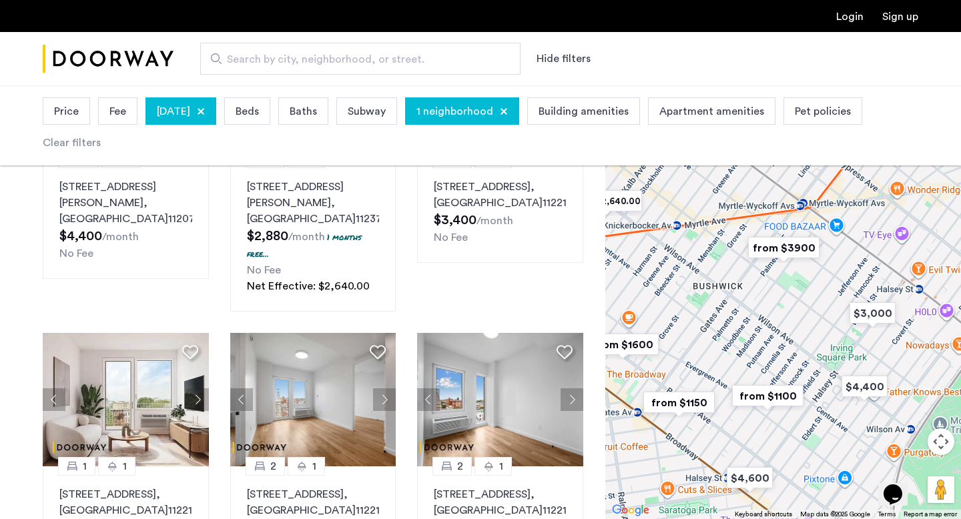
drag, startPoint x: 763, startPoint y: 340, endPoint x: 849, endPoint y: 291, distance: 98.9
click at [849, 291] on div at bounding box center [783, 302] width 356 height 434
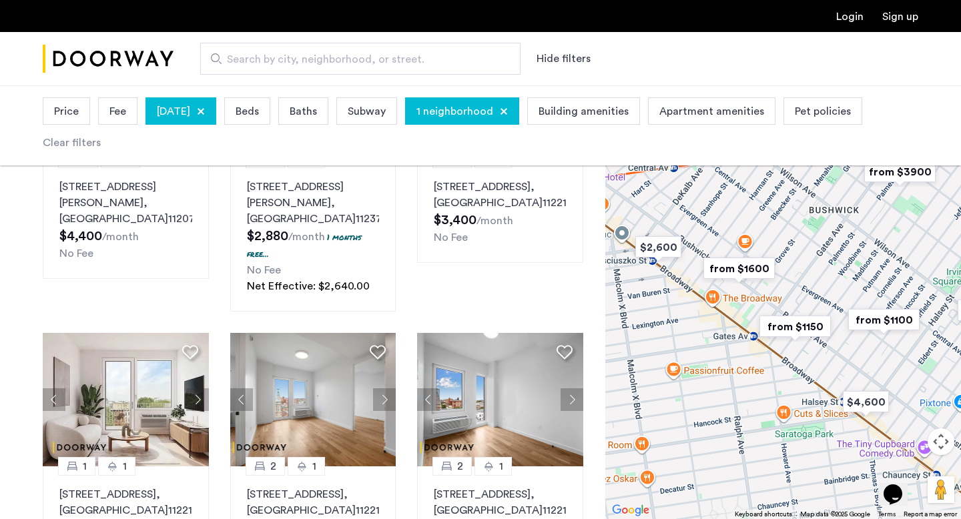
drag, startPoint x: 778, startPoint y: 298, endPoint x: 828, endPoint y: 384, distance: 99.3
click at [828, 384] on div at bounding box center [783, 302] width 356 height 434
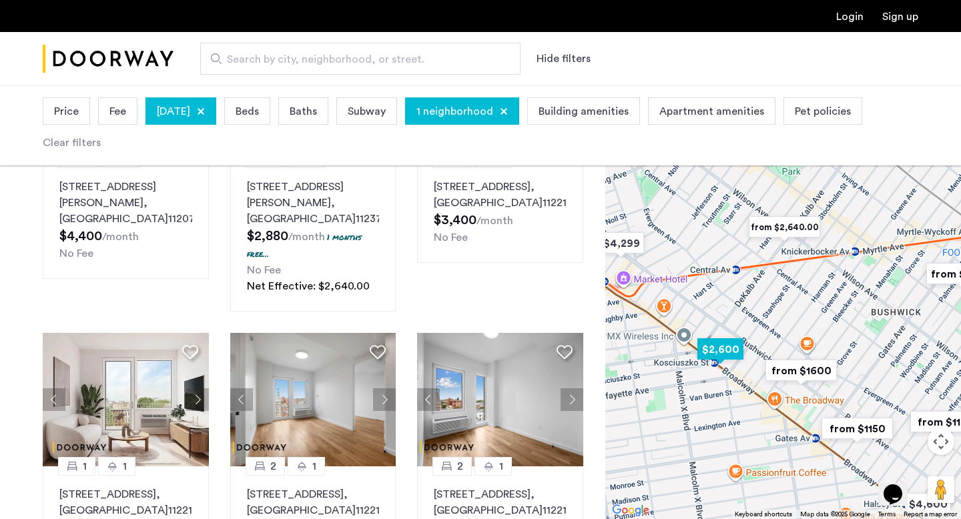
drag, startPoint x: 732, startPoint y: 339, endPoint x: 742, endPoint y: 344, distance: 11.7
click at [742, 344] on img "$2,600" at bounding box center [720, 349] width 57 height 30
click at [742, 342] on img "$2,600" at bounding box center [721, 351] width 57 height 30
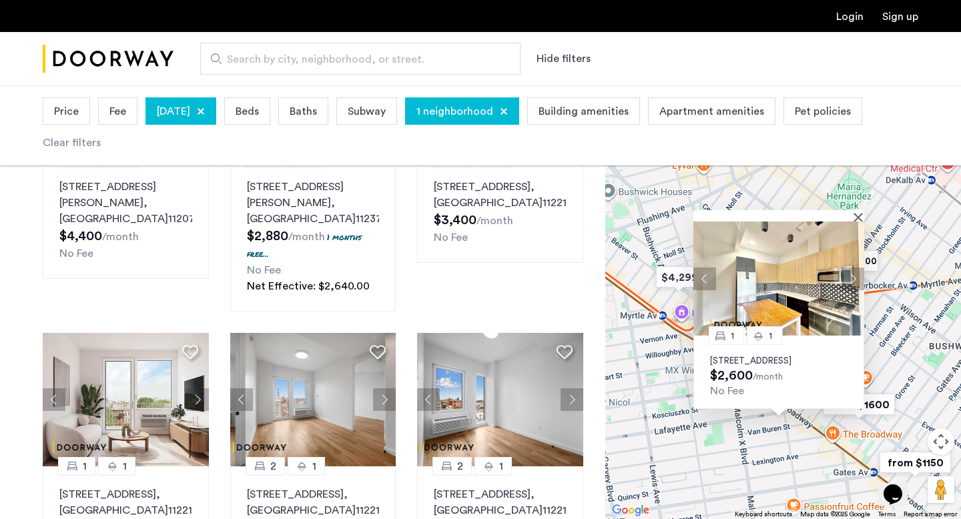
drag, startPoint x: 935, startPoint y: 218, endPoint x: 928, endPoint y: 246, distance: 28.8
click at [929, 246] on div "1 1 1153 Broadway, Unit 1A, Brooklyn, NY 11221 $2,600 /month No Fee" at bounding box center [783, 302] width 356 height 434
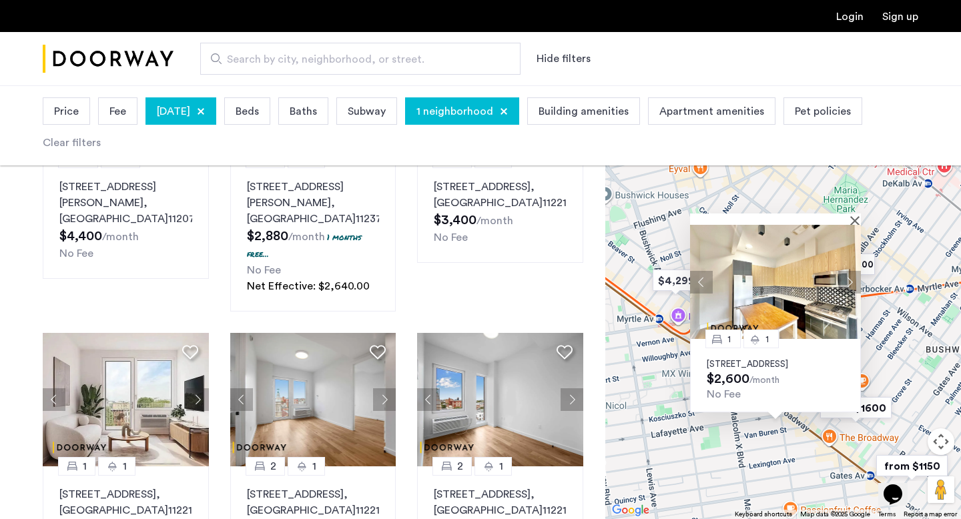
click at [850, 214] on div at bounding box center [771, 219] width 162 height 11
click at [857, 216] on button "Close" at bounding box center [857, 220] width 9 height 9
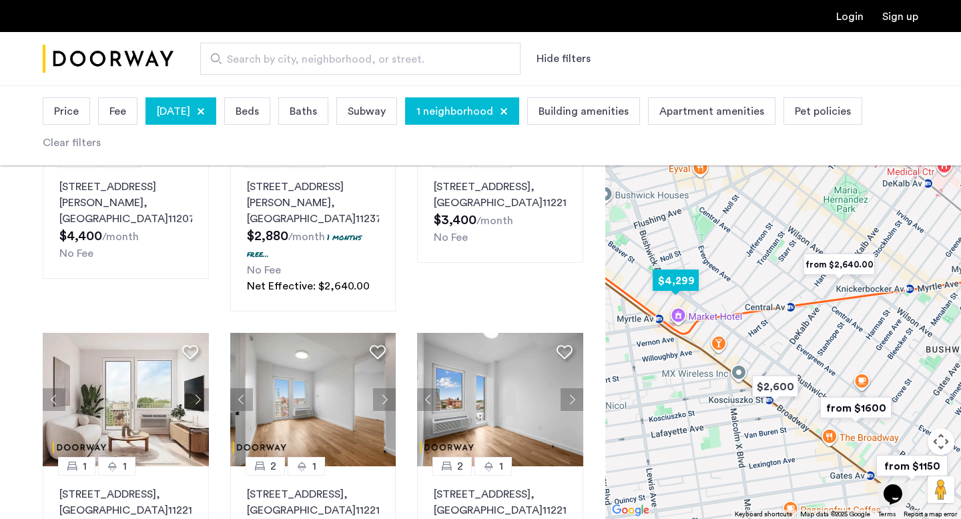
click at [693, 290] on img "$4,299" at bounding box center [675, 281] width 57 height 30
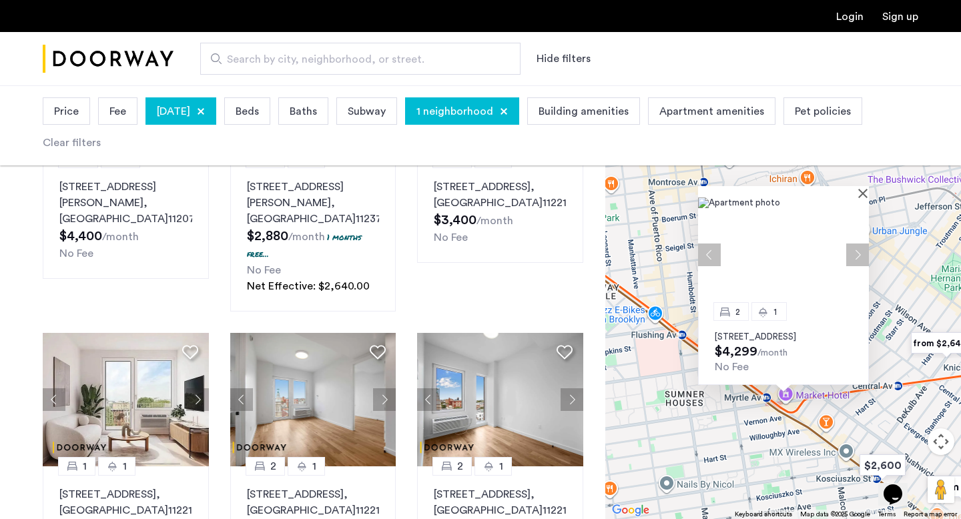
click at [869, 182] on div "2 1 594 Bushwick Avenue, Unit 608, Brooklyn, NY 11206 $4,299 /month No Fee" at bounding box center [783, 302] width 356 height 434
click at [860, 186] on div at bounding box center [783, 191] width 171 height 11
click at [866, 188] on button "Close" at bounding box center [865, 192] width 9 height 9
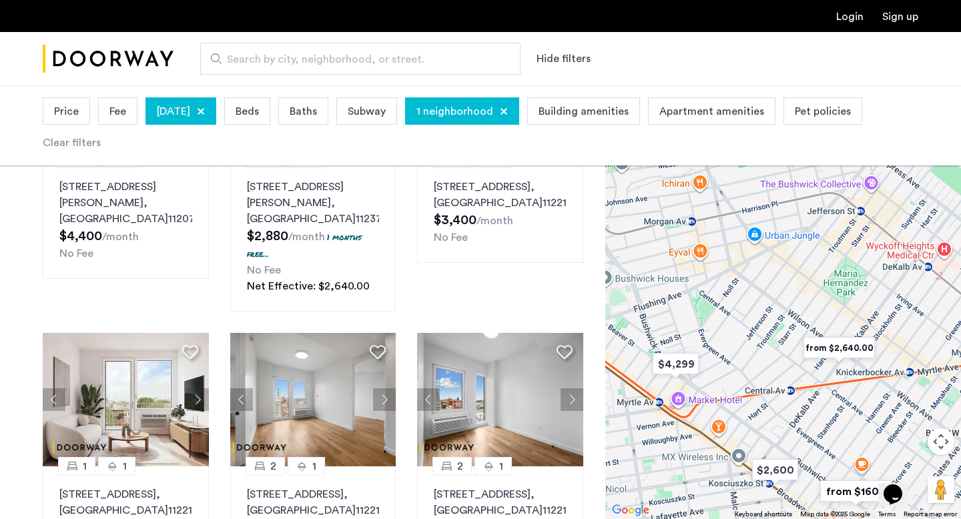
drag, startPoint x: 879, startPoint y: 194, endPoint x: 750, endPoint y: 199, distance: 129.6
click at [748, 198] on div at bounding box center [783, 302] width 356 height 434
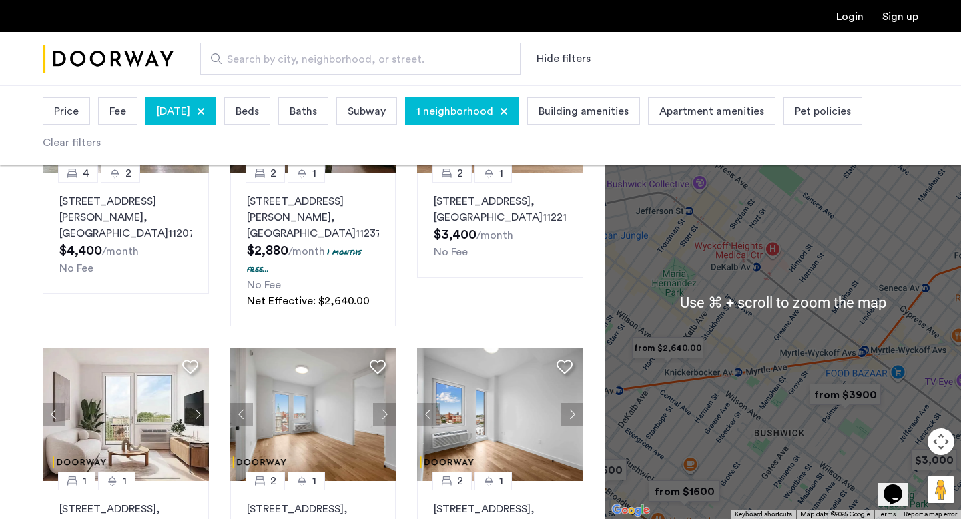
scroll to position [755, 0]
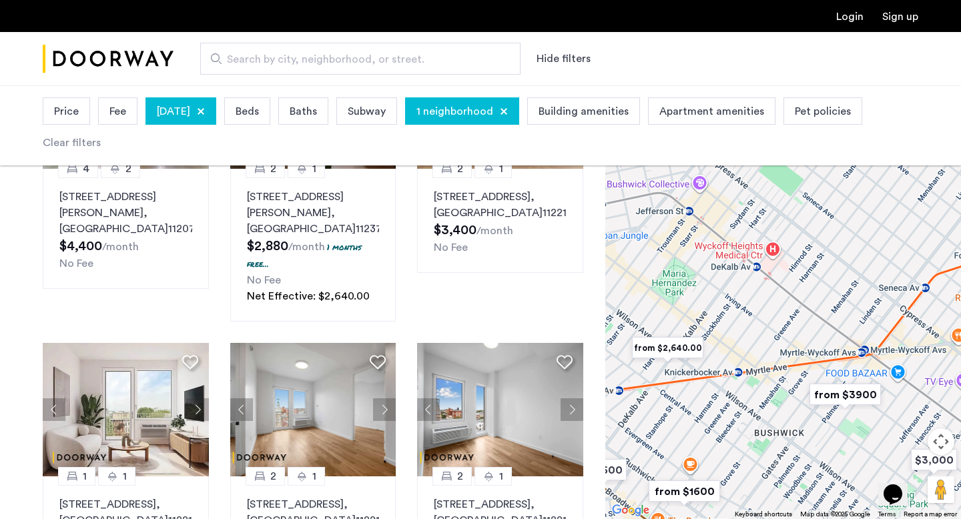
drag, startPoint x: 764, startPoint y: 276, endPoint x: 776, endPoint y: 318, distance: 43.9
click at [776, 318] on div at bounding box center [783, 302] width 356 height 434
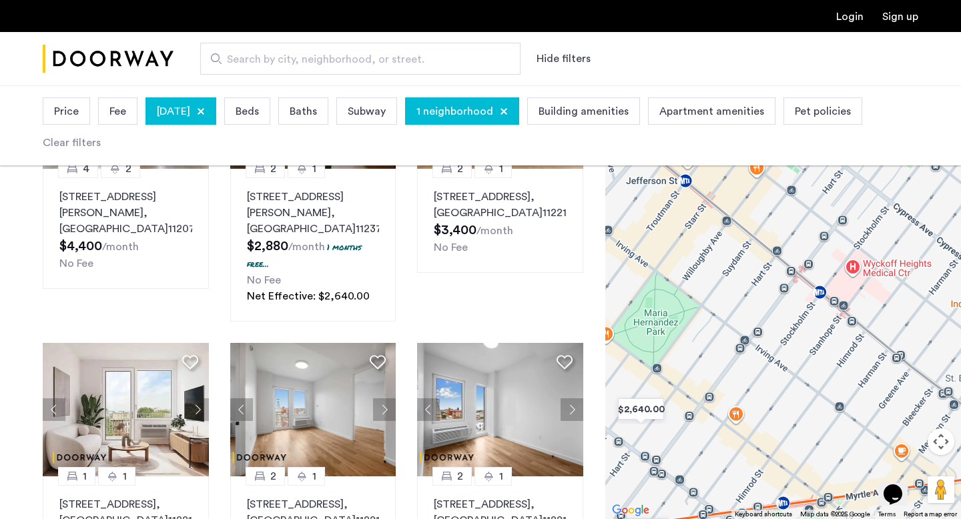
drag, startPoint x: 744, startPoint y: 373, endPoint x: 770, endPoint y: 369, distance: 27.0
click at [770, 370] on div at bounding box center [783, 302] width 356 height 434
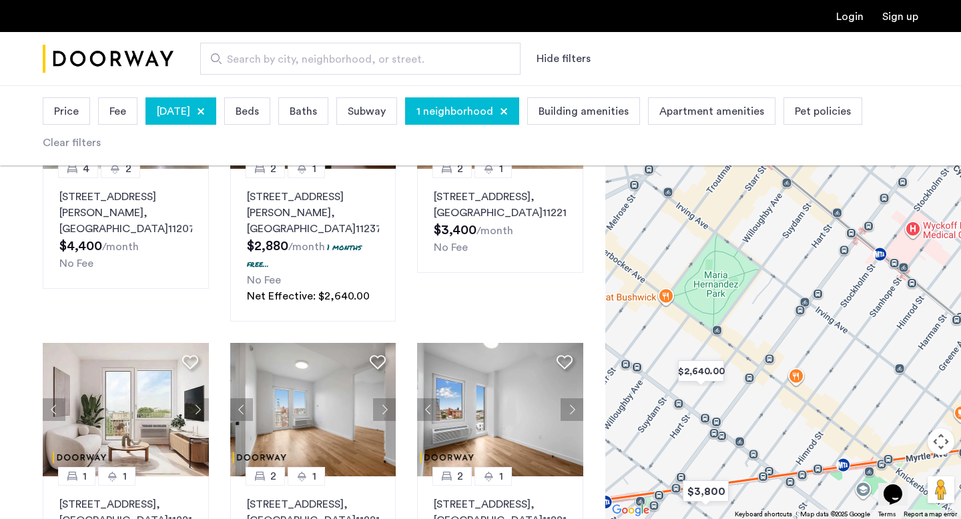
drag, startPoint x: 738, startPoint y: 398, endPoint x: 785, endPoint y: 362, distance: 59.5
click at [784, 362] on div at bounding box center [783, 302] width 356 height 434
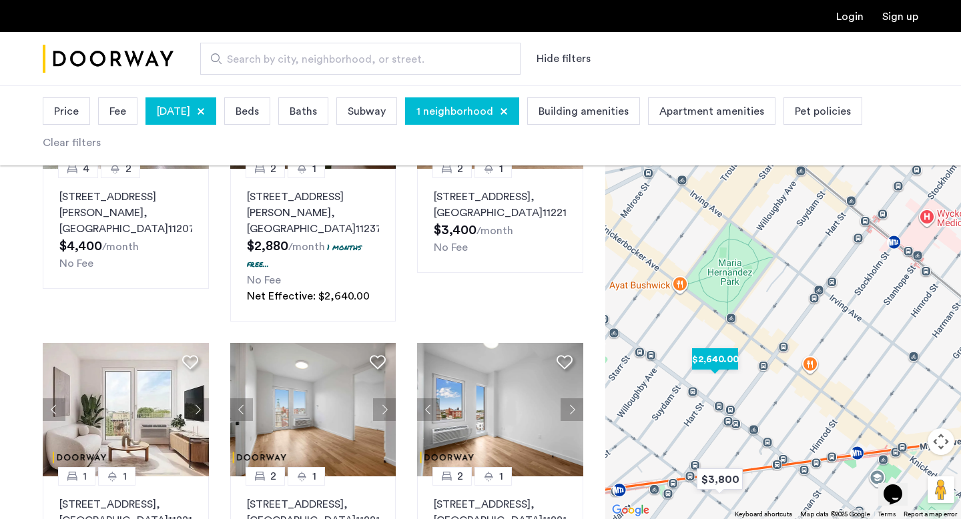
click at [728, 370] on img "$2,640.00" at bounding box center [715, 359] width 57 height 30
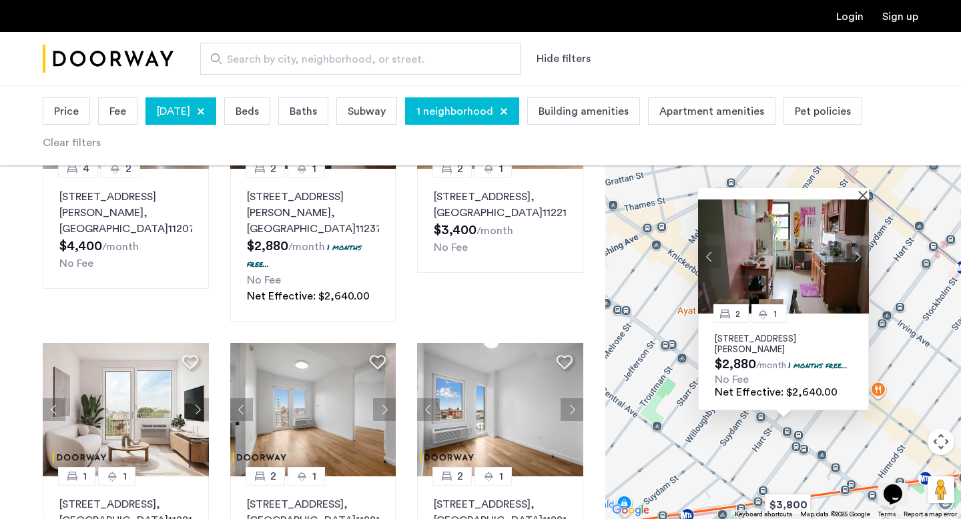
click at [863, 200] on img at bounding box center [783, 257] width 171 height 114
click at [866, 190] on button "Close" at bounding box center [865, 194] width 9 height 9
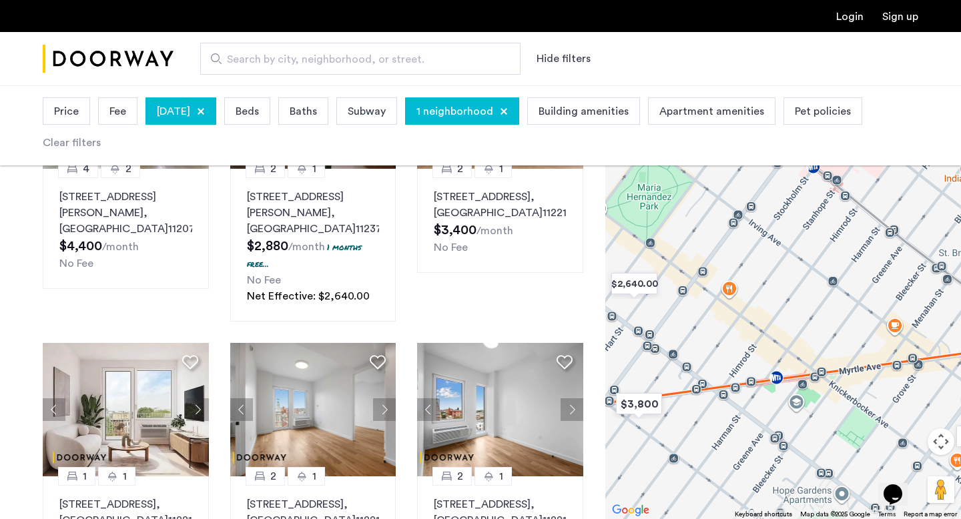
drag, startPoint x: 870, startPoint y: 268, endPoint x: 719, endPoint y: 166, distance: 182.7
click at [719, 166] on app-root "Login Sign up Search by city, neighborhood, or street. Hide filters Price Fee S…" at bounding box center [480, 58] width 961 height 1626
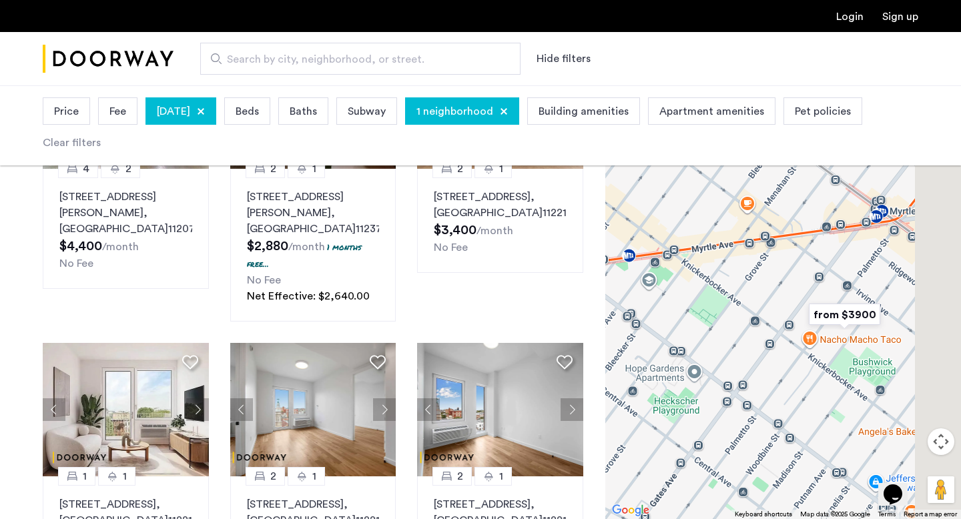
drag, startPoint x: 750, startPoint y: 262, endPoint x: 693, endPoint y: 216, distance: 72.7
click at [693, 218] on div at bounding box center [783, 302] width 356 height 434
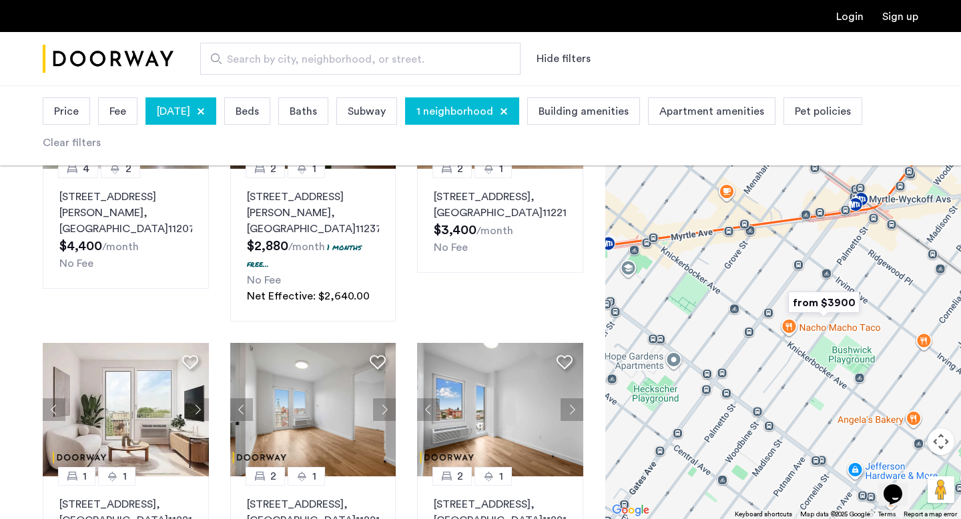
click at [831, 316] on img "from $3900" at bounding box center [824, 303] width 82 height 30
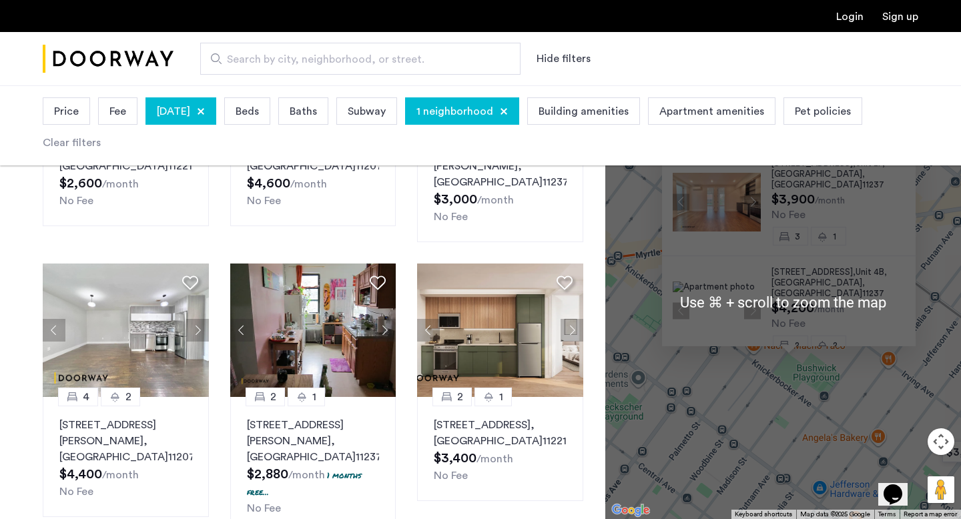
scroll to position [527, 0]
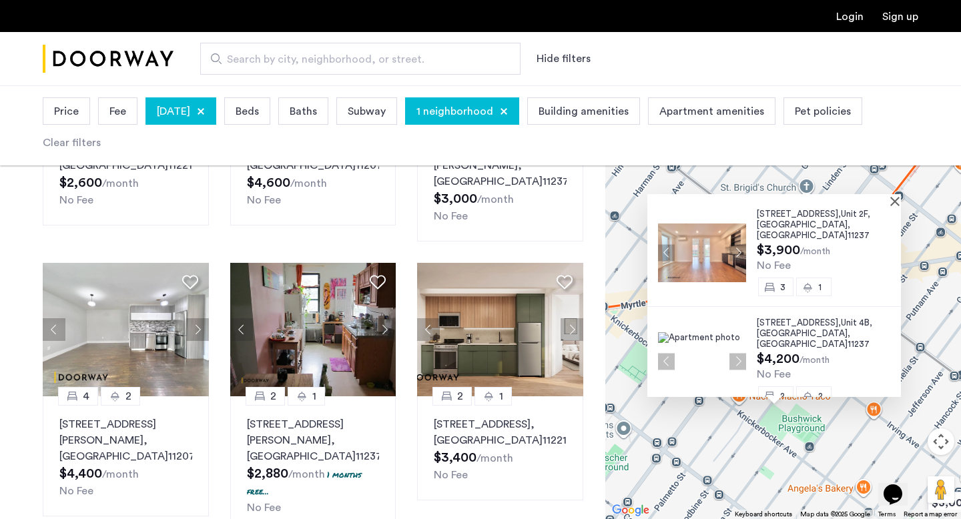
drag, startPoint x: 892, startPoint y: 383, endPoint x: 878, endPoint y: 435, distance: 54.1
click at [878, 435] on div "321 Woodbine Street, Unit 2F, Brooklyn , NY 11237 $3,900 /month No Fee 3 1 321 …" at bounding box center [783, 302] width 356 height 434
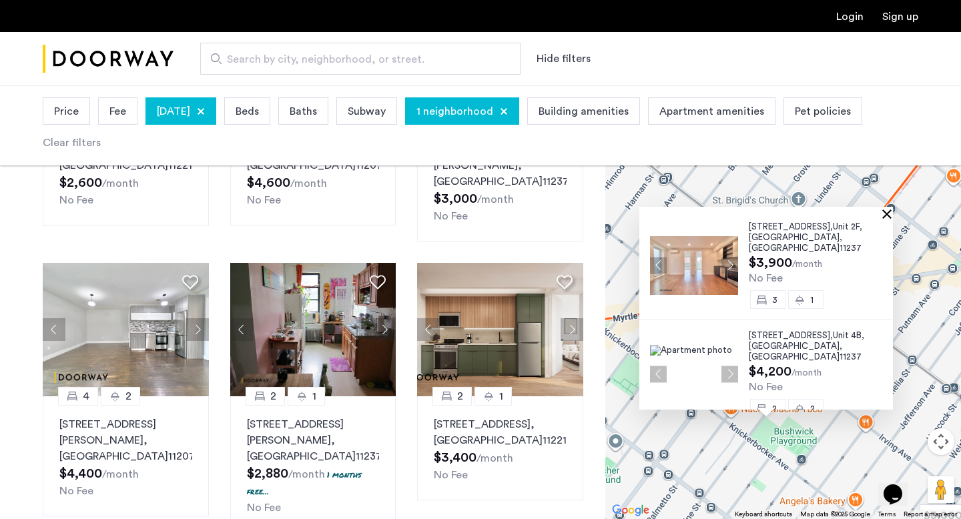
click at [894, 212] on button "Close" at bounding box center [889, 213] width 9 height 9
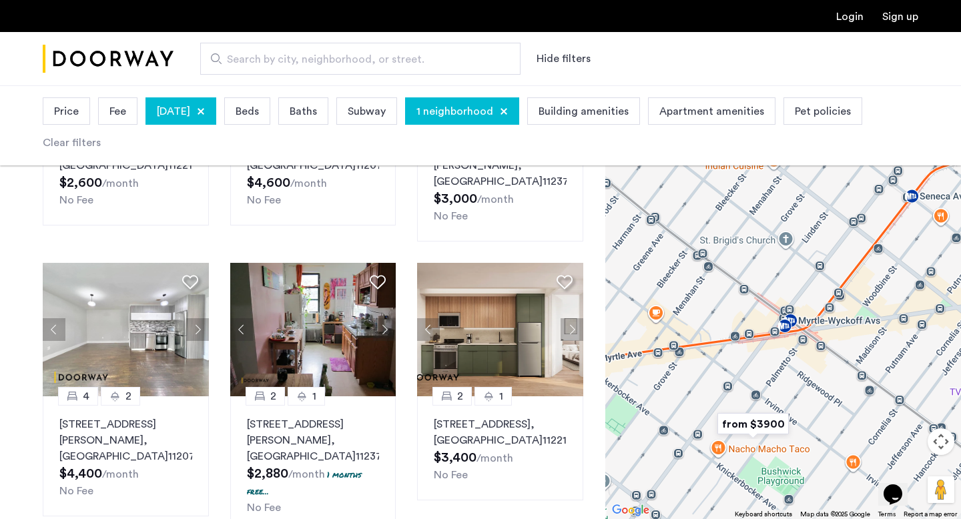
drag, startPoint x: 844, startPoint y: 309, endPoint x: 805, endPoint y: 374, distance: 75.4
click at [805, 374] on div at bounding box center [783, 302] width 356 height 434
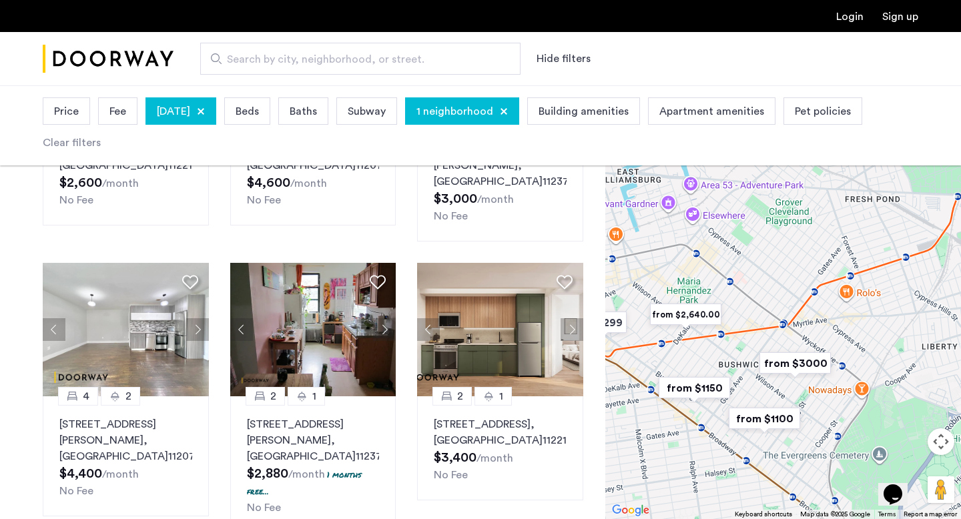
drag, startPoint x: 805, startPoint y: 374, endPoint x: 804, endPoint y: 314, distance: 60.1
click at [803, 314] on div at bounding box center [783, 302] width 356 height 434
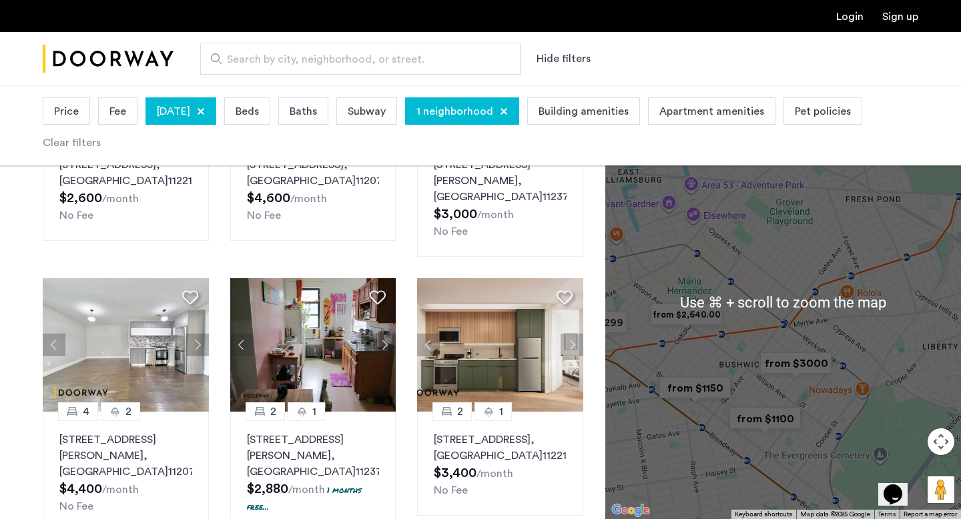
scroll to position [509, 0]
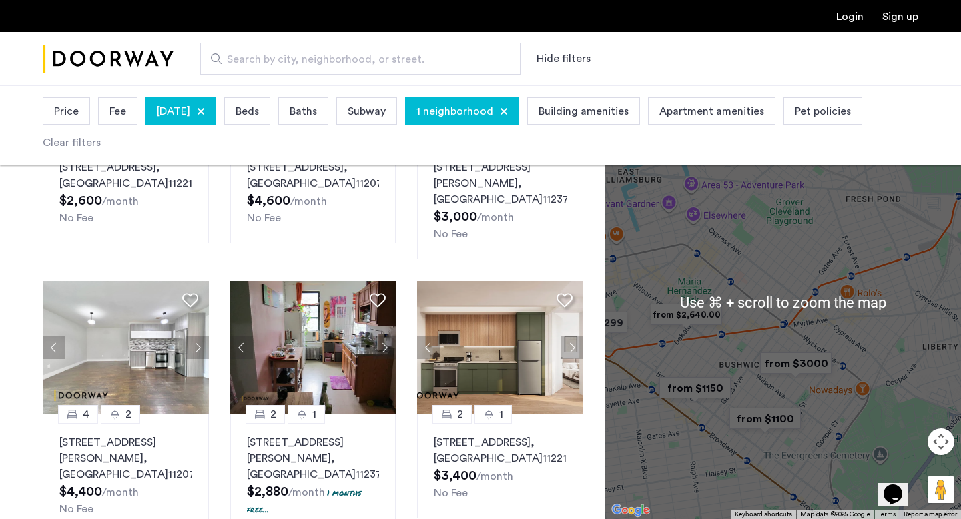
click at [753, 359] on div at bounding box center [783, 302] width 356 height 434
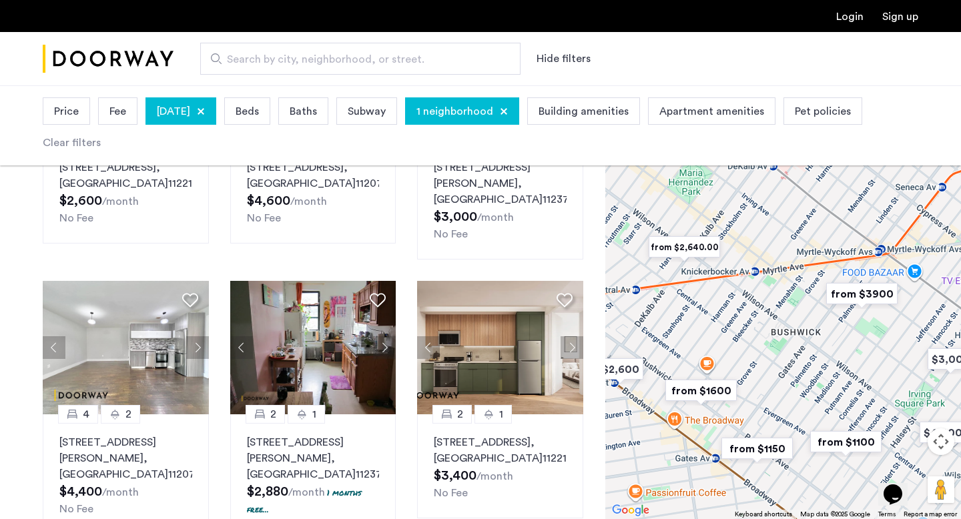
drag, startPoint x: 715, startPoint y: 381, endPoint x: 751, endPoint y: 361, distance: 41.2
click at [751, 362] on div at bounding box center [783, 302] width 356 height 434
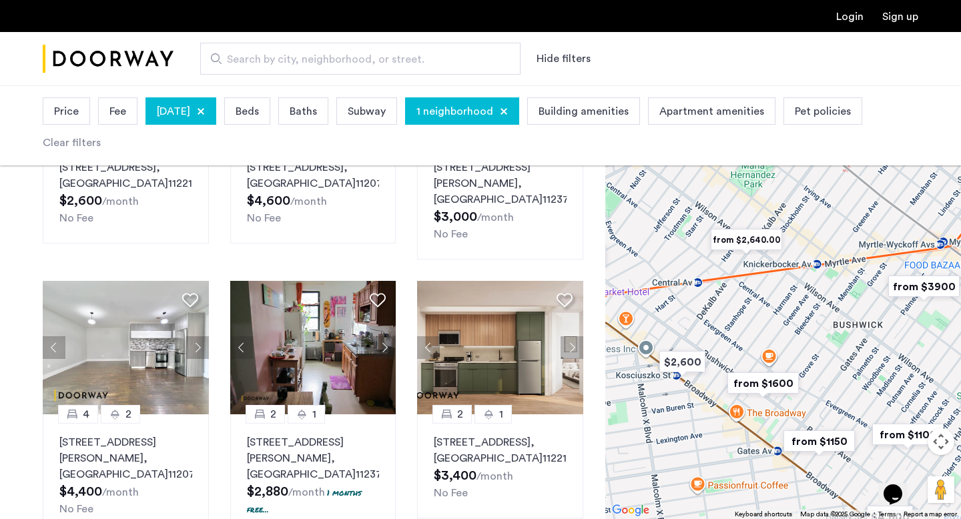
drag, startPoint x: 784, startPoint y: 445, endPoint x: 858, endPoint y: 445, distance: 74.1
click at [858, 445] on img "from $1150" at bounding box center [819, 441] width 82 height 30
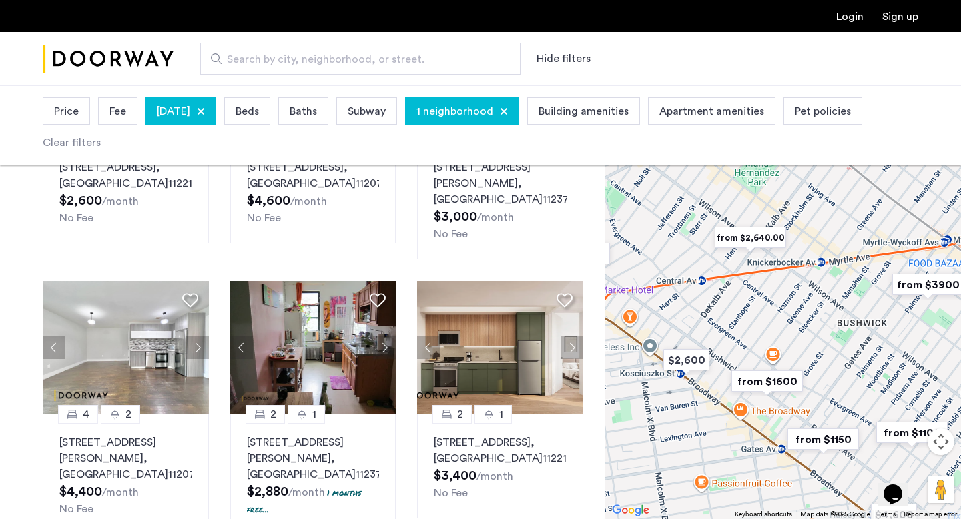
drag, startPoint x: 840, startPoint y: 420, endPoint x: 762, endPoint y: 408, distance: 79.0
click at [762, 408] on div at bounding box center [783, 302] width 356 height 434
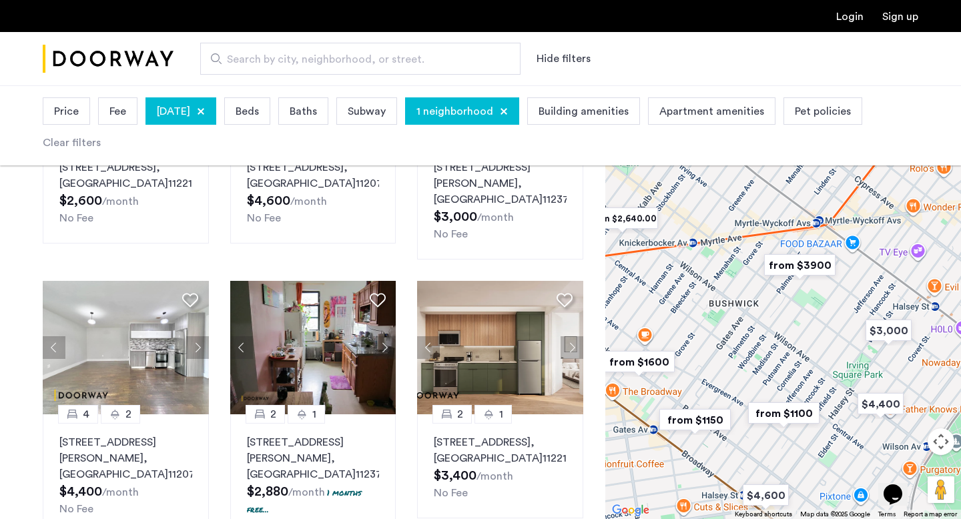
drag, startPoint x: 825, startPoint y: 412, endPoint x: 722, endPoint y: 412, distance: 102.8
click at [743, 412] on img "from $1100" at bounding box center [784, 413] width 82 height 30
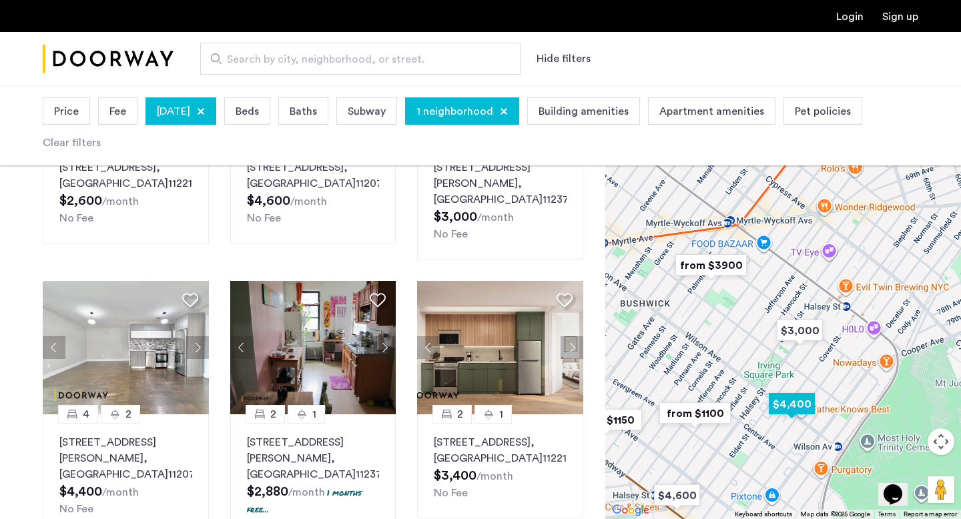
click at [788, 412] on img "$4,400" at bounding box center [792, 404] width 57 height 30
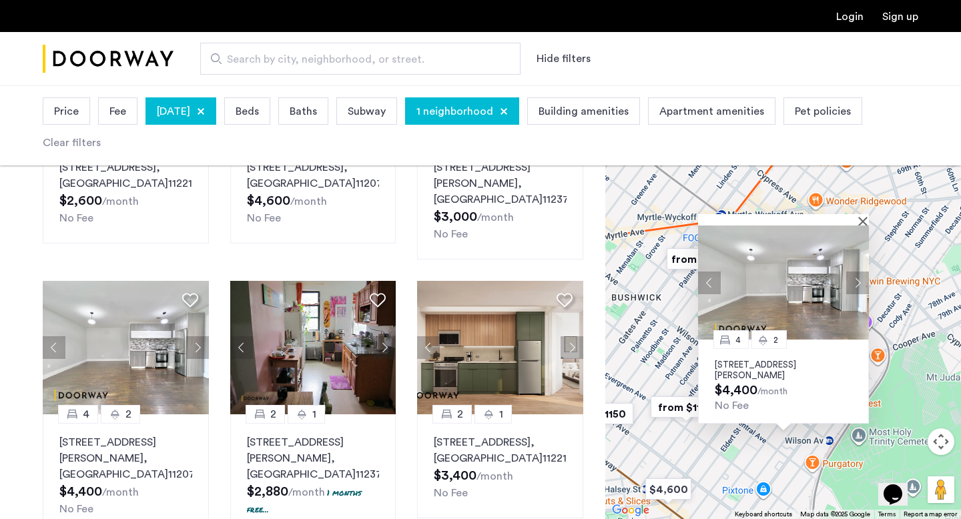
drag, startPoint x: 870, startPoint y: 281, endPoint x: 870, endPoint y: 325, distance: 44.1
click at [870, 325] on div "4 2 207 Schaefer Street, Unit 3, Brooklyn, NY 11207 $4,400 /month No Fee" at bounding box center [783, 302] width 356 height 434
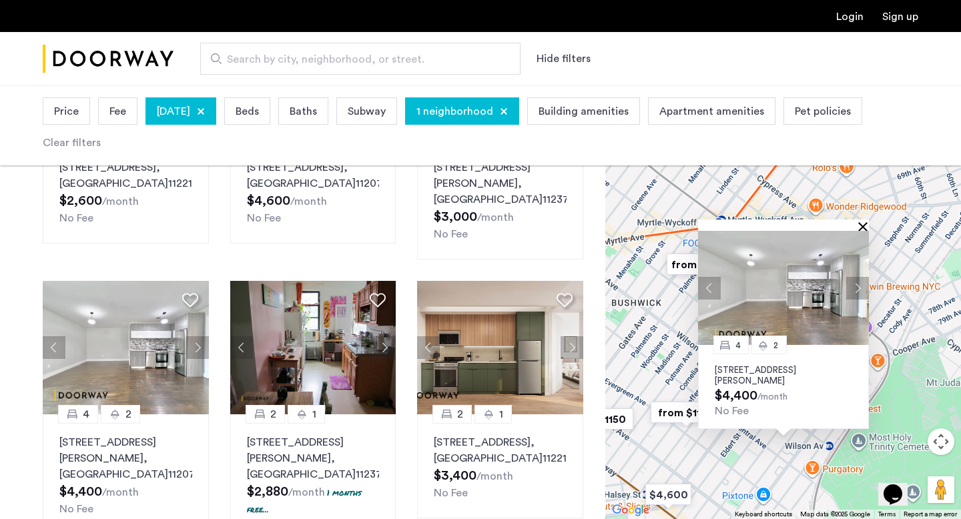
click at [863, 224] on button "Close" at bounding box center [865, 226] width 9 height 9
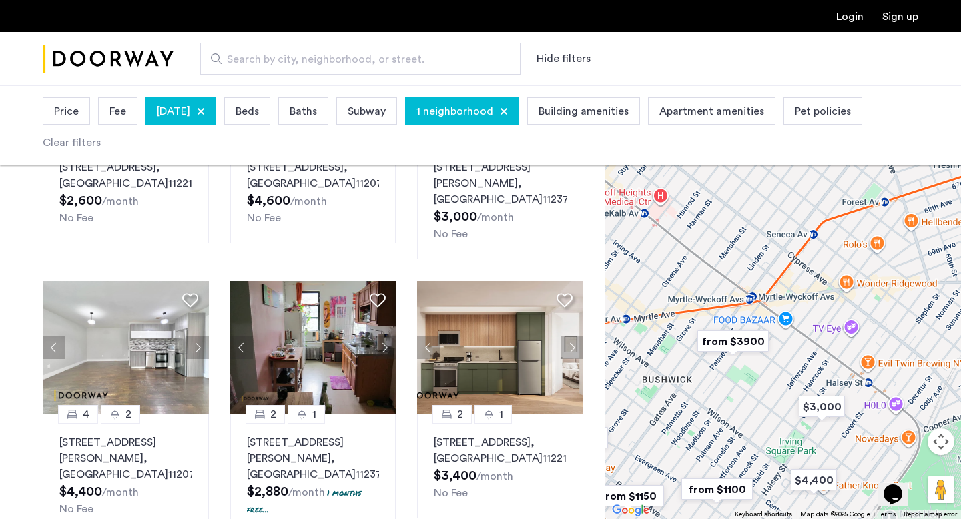
drag, startPoint x: 709, startPoint y: 303, endPoint x: 732, endPoint y: 370, distance: 70.3
click at [732, 370] on div at bounding box center [783, 302] width 356 height 434
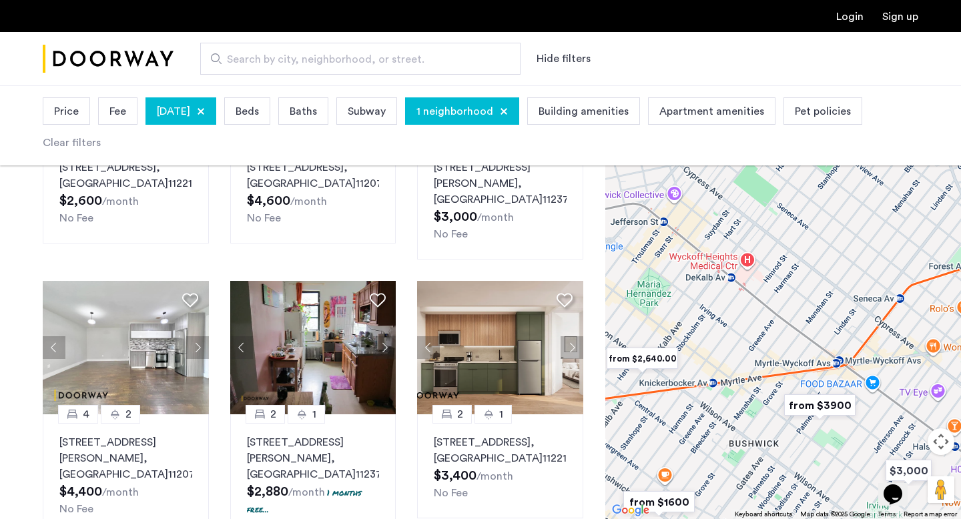
drag, startPoint x: 732, startPoint y: 370, endPoint x: 824, endPoint y: 370, distance: 92.1
click at [824, 370] on div at bounding box center [783, 302] width 356 height 434
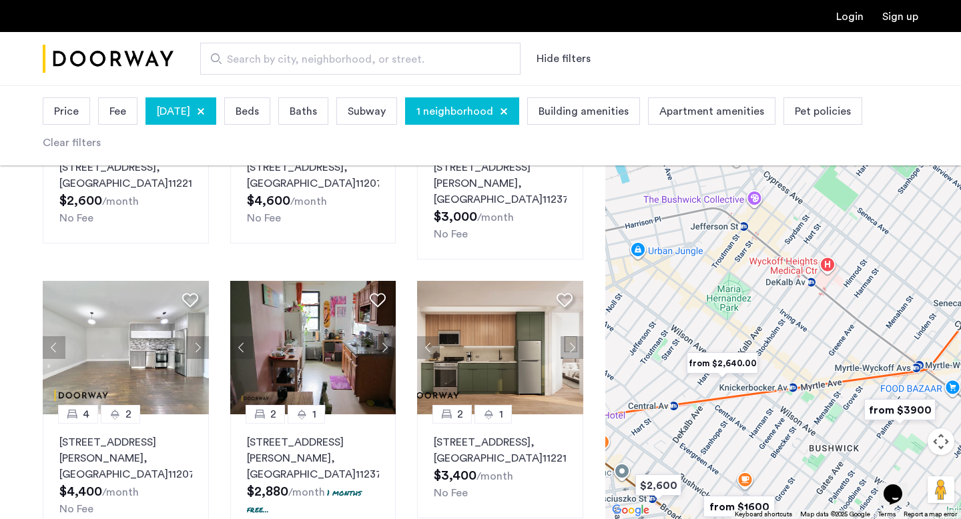
drag, startPoint x: 775, startPoint y: 356, endPoint x: 817, endPoint y: 366, distance: 43.1
click at [817, 366] on div at bounding box center [783, 302] width 356 height 434
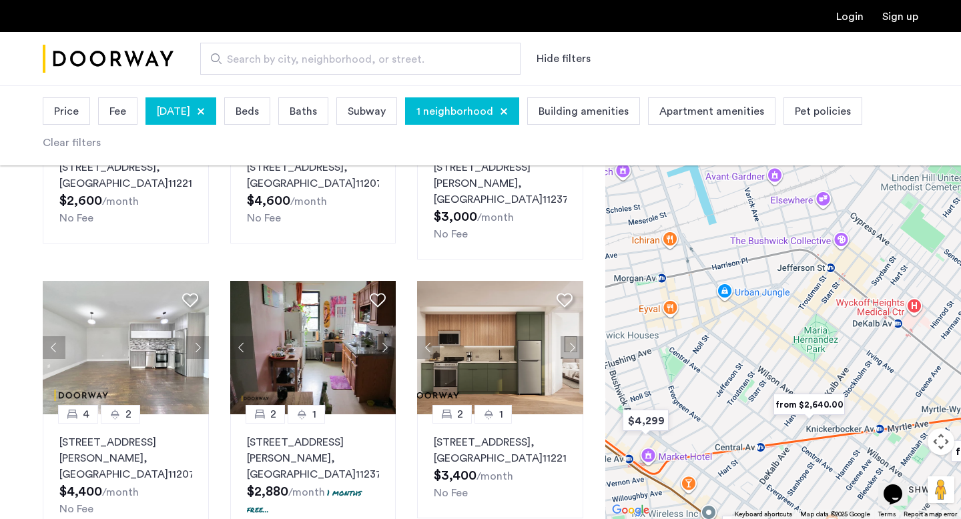
drag, startPoint x: 783, startPoint y: 348, endPoint x: 856, endPoint y: 386, distance: 82.7
click at [856, 386] on div at bounding box center [783, 302] width 356 height 434
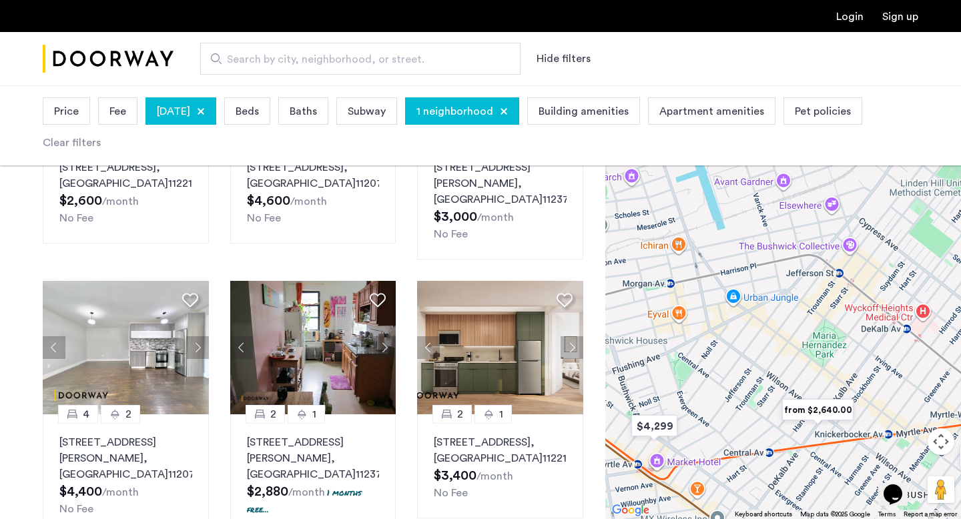
click at [518, 123] on div "1 neighborhood" at bounding box center [462, 110] width 114 height 27
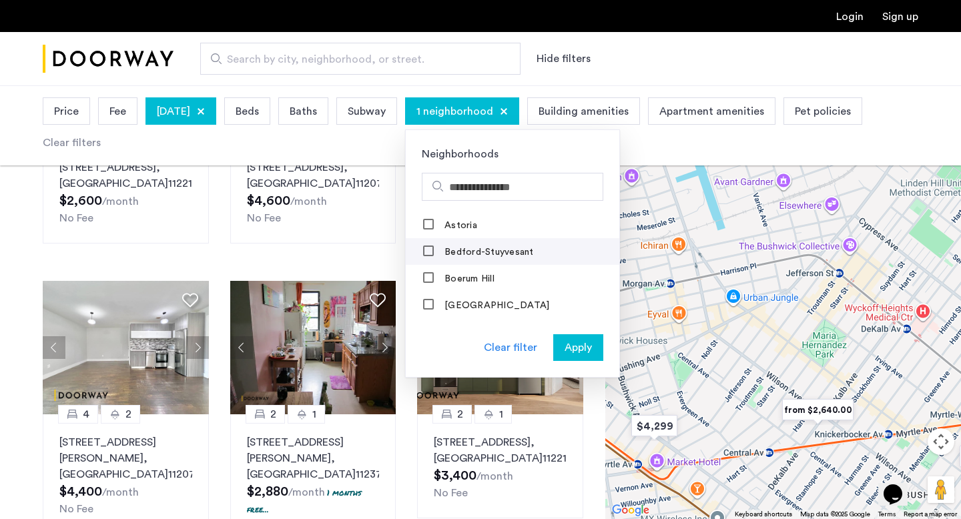
scroll to position [201, 0]
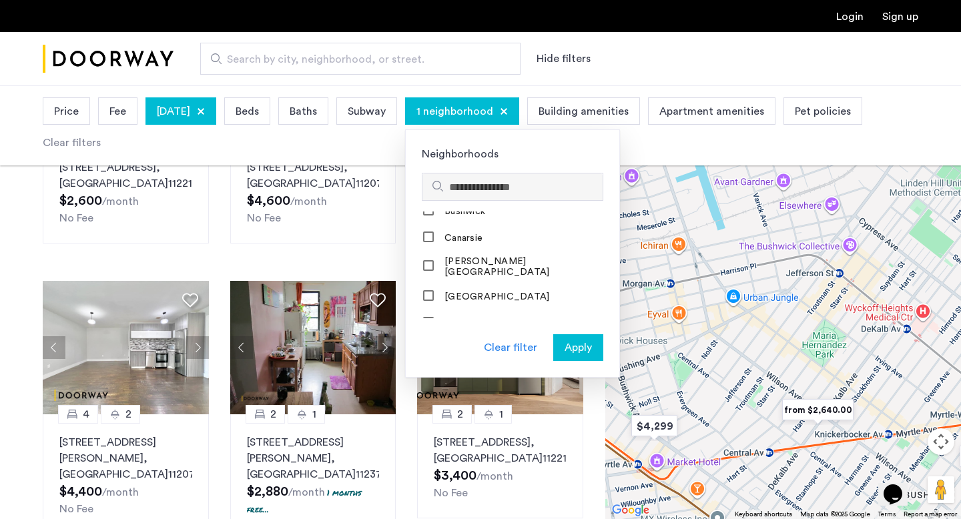
click at [549, 183] on input "Search hoods" at bounding box center [523, 188] width 148 height 16
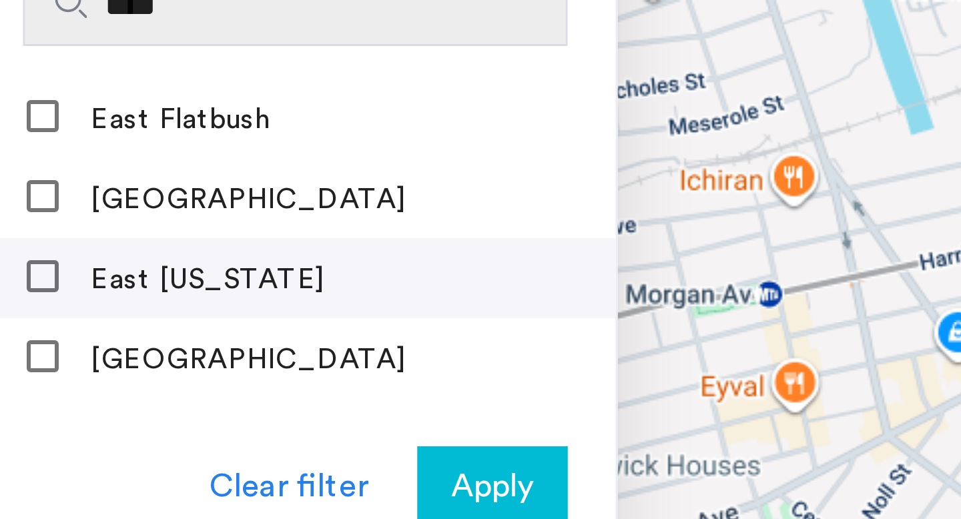
scroll to position [27, 0]
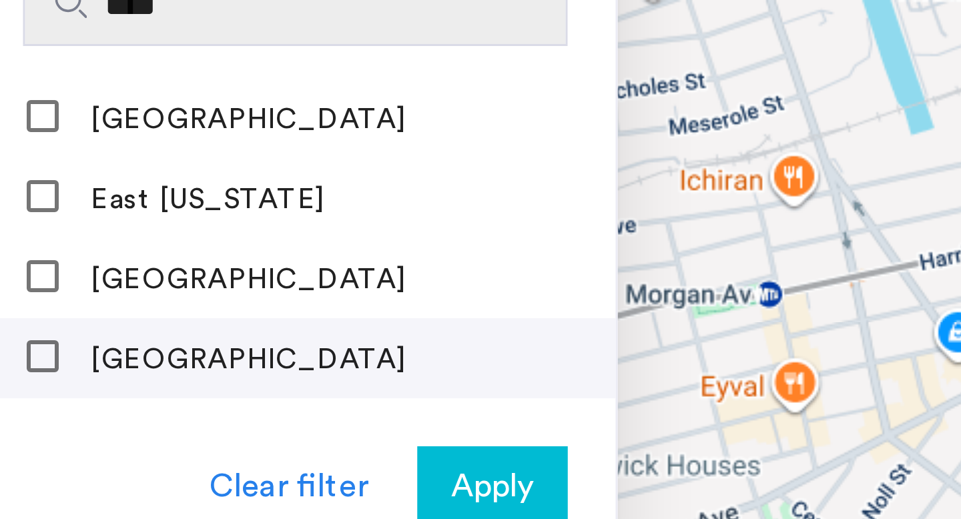
type input "****"
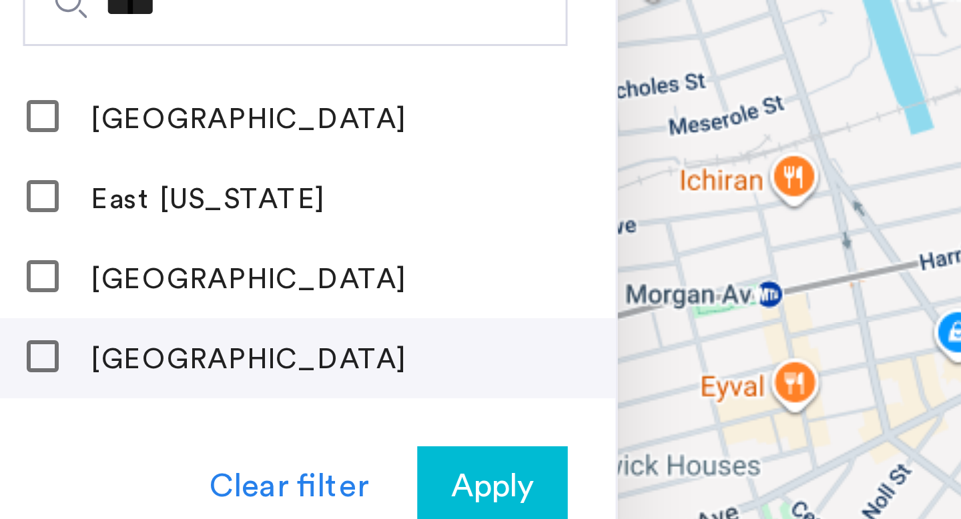
click at [589, 304] on mat-checkbox "[GEOGRAPHIC_DATA]" at bounding box center [513, 305] width 214 height 27
click at [557, 316] on mat-checkbox "[GEOGRAPHIC_DATA]" at bounding box center [513, 305] width 214 height 27
click at [549, 306] on label "[GEOGRAPHIC_DATA]" at bounding box center [495, 305] width 107 height 11
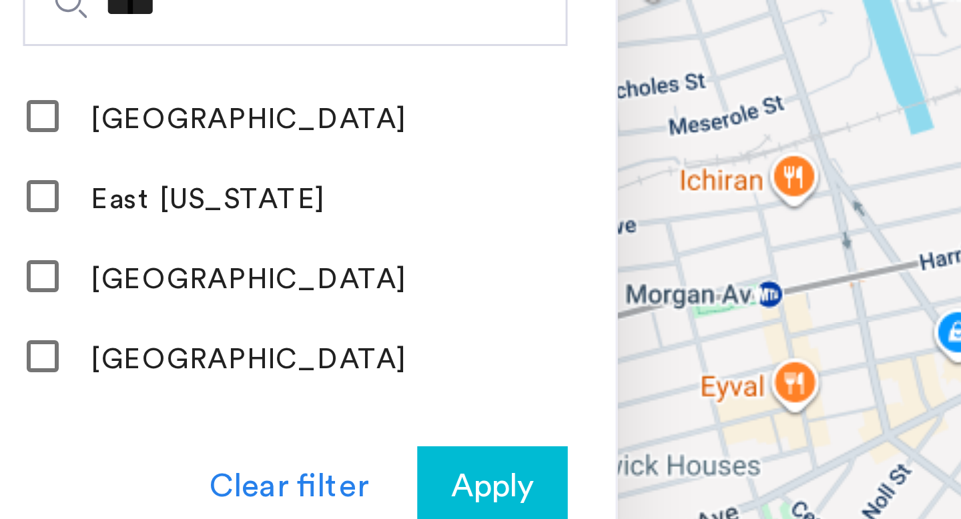
click at [592, 344] on span "Apply" at bounding box center [578, 348] width 27 height 16
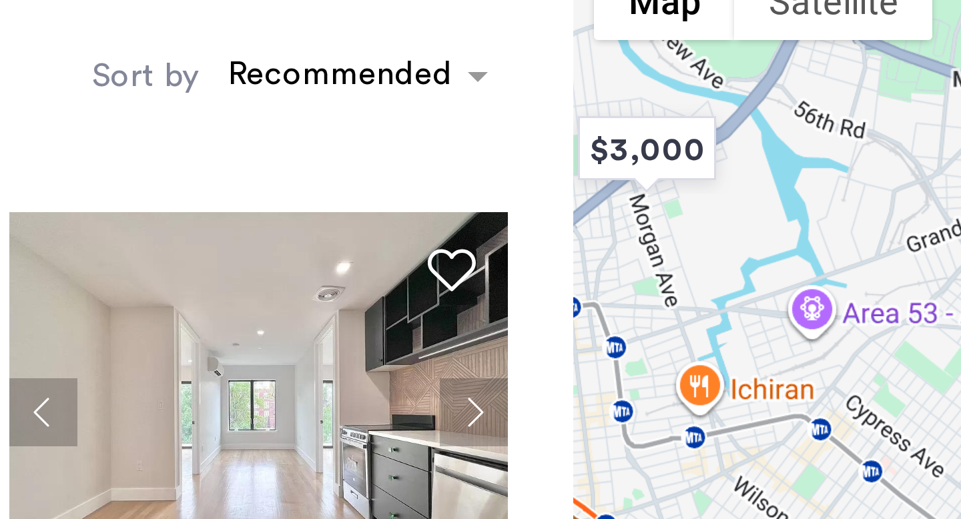
drag, startPoint x: 651, startPoint y: 311, endPoint x: 651, endPoint y: 286, distance: 24.7
click at [651, 287] on div at bounding box center [783, 383] width 356 height 434
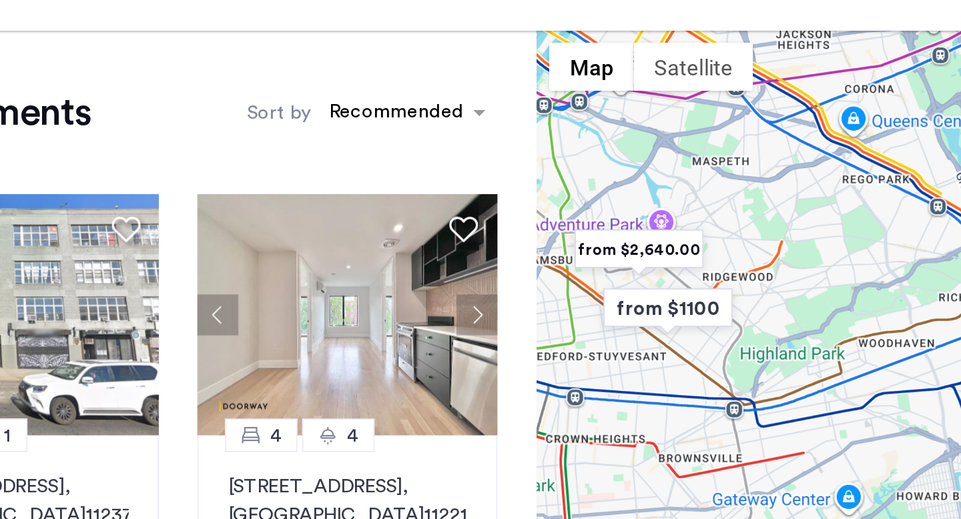
drag, startPoint x: 678, startPoint y: 268, endPoint x: 709, endPoint y: 276, distance: 32.4
click at [709, 276] on div at bounding box center [783, 383] width 356 height 434
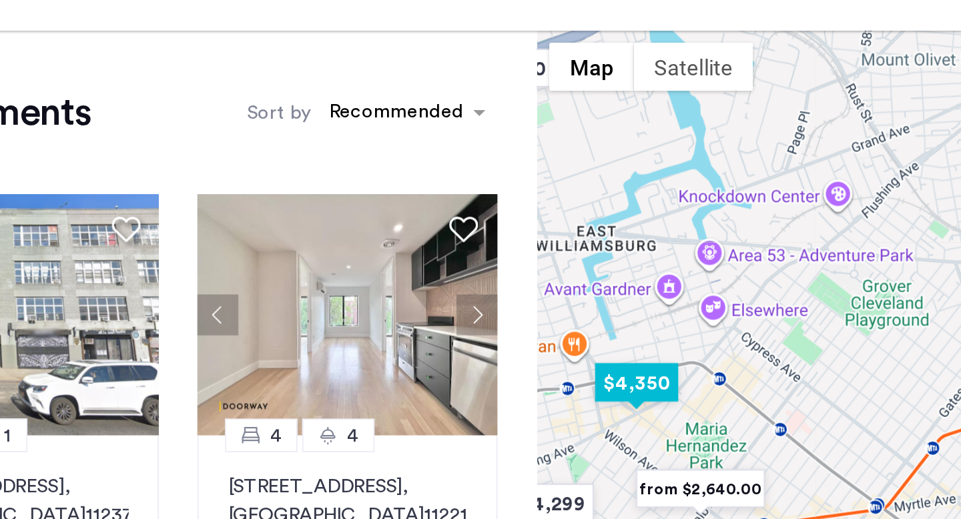
drag, startPoint x: 702, startPoint y: 324, endPoint x: 736, endPoint y: 283, distance: 53.2
click at [736, 283] on div at bounding box center [783, 383] width 356 height 434
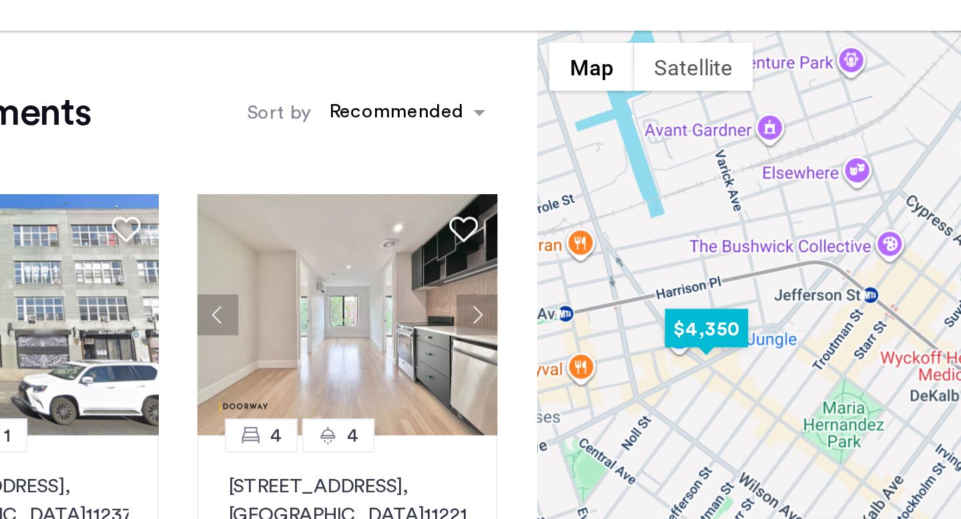
click at [707, 328] on img "$4,350" at bounding box center [699, 331] width 57 height 30
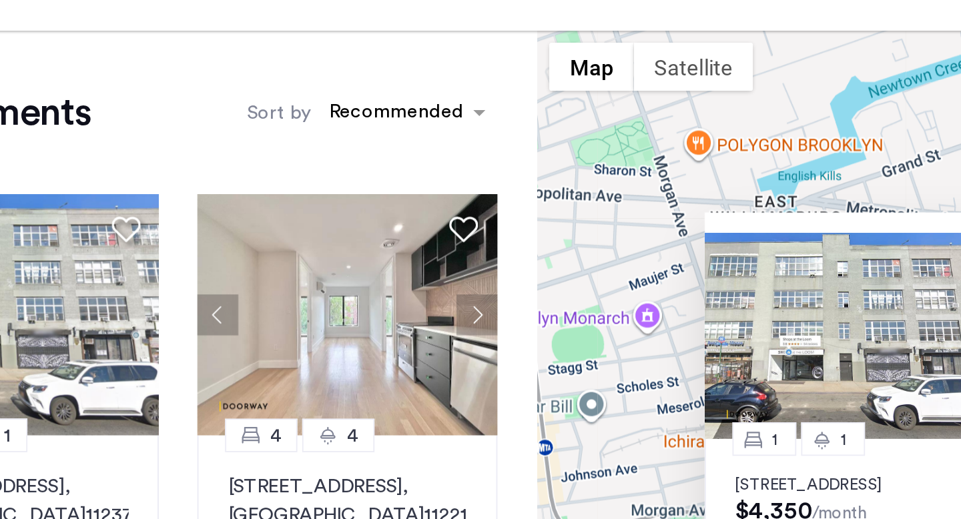
drag, startPoint x: 668, startPoint y: 250, endPoint x: 649, endPoint y: 240, distance: 21.8
click at [649, 240] on div "1 1 1087 Flushing Avenue, Unit 305, Brooklyn, NY 11237 $4,350 /month No Fee" at bounding box center [783, 383] width 356 height 434
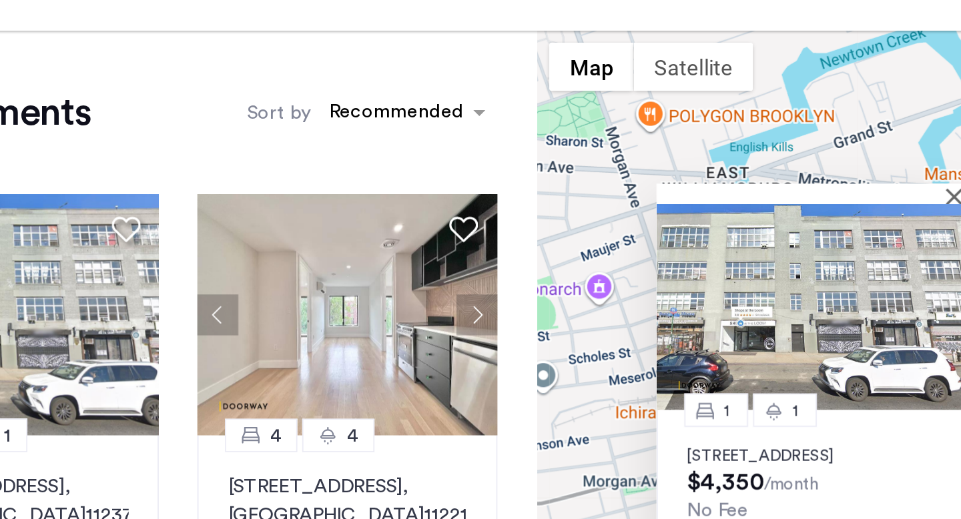
drag, startPoint x: 756, startPoint y: 267, endPoint x: 700, endPoint y: 241, distance: 61.8
click at [695, 250] on div "1 1 1087 Flushing Avenue, Unit 305, Brooklyn, NY 11237 $4,350 /month No Fee" at bounding box center [756, 349] width 171 height 199
drag, startPoint x: 751, startPoint y: 262, endPoint x: 684, endPoint y: 262, distance: 66.7
click at [684, 262] on img at bounding box center [756, 319] width 171 height 114
click at [837, 252] on button "Close" at bounding box center [838, 256] width 9 height 9
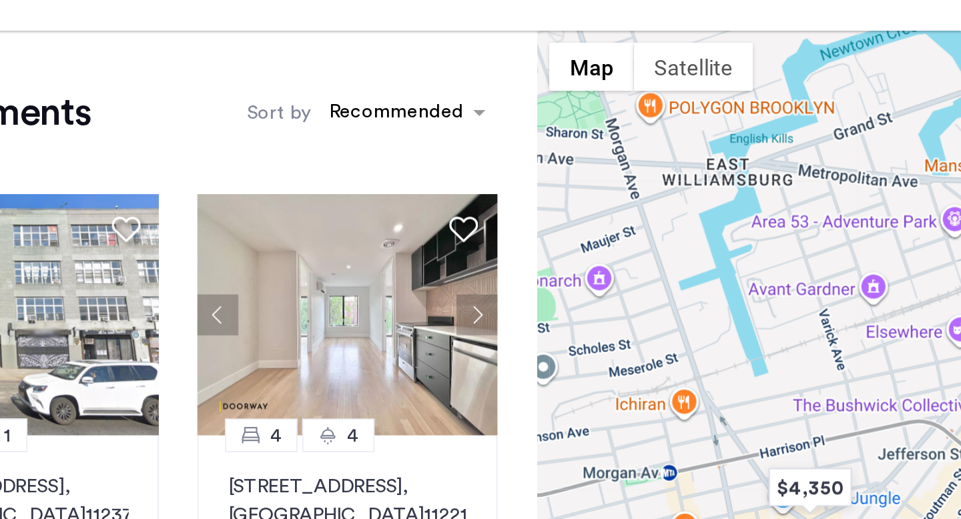
drag, startPoint x: 802, startPoint y: 260, endPoint x: 824, endPoint y: 210, distance: 54.4
click at [824, 211] on div "To navigate, press the arrow keys." at bounding box center [783, 383] width 356 height 434
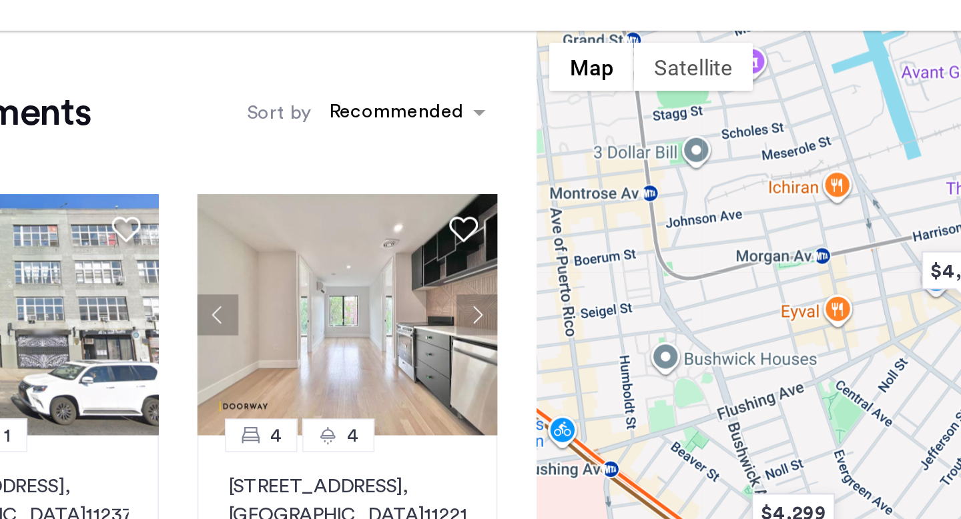
drag, startPoint x: 738, startPoint y: 296, endPoint x: 787, endPoint y: 245, distance: 70.3
click at [787, 245] on div at bounding box center [783, 383] width 356 height 434
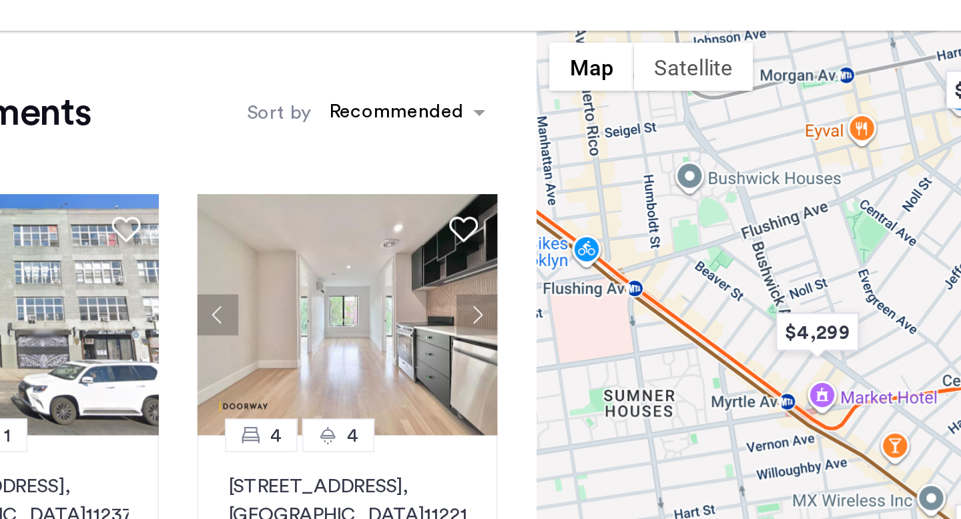
drag, startPoint x: 735, startPoint y: 335, endPoint x: 715, endPoint y: 261, distance: 76.7
click at [715, 261] on div at bounding box center [783, 383] width 356 height 434
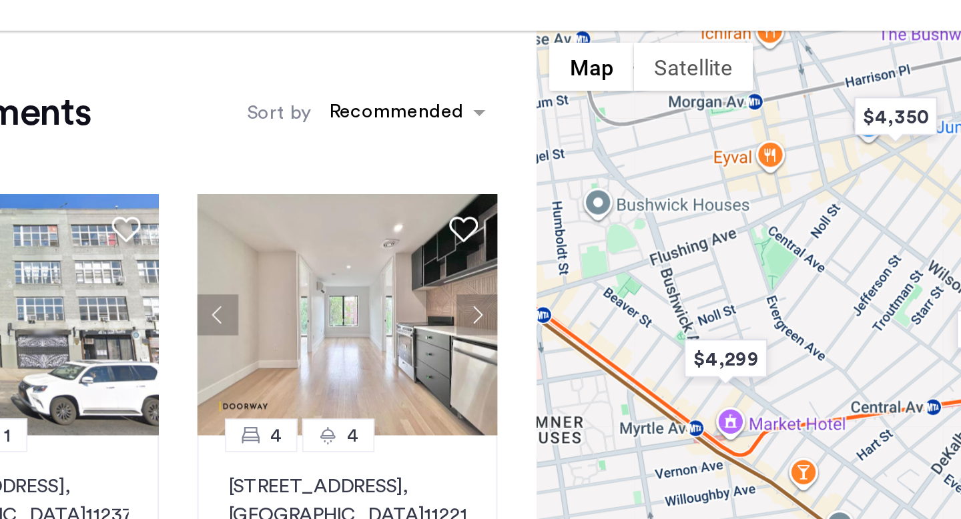
drag, startPoint x: 734, startPoint y: 299, endPoint x: 667, endPoint y: 335, distance: 76.4
click at [667, 335] on div at bounding box center [783, 383] width 356 height 434
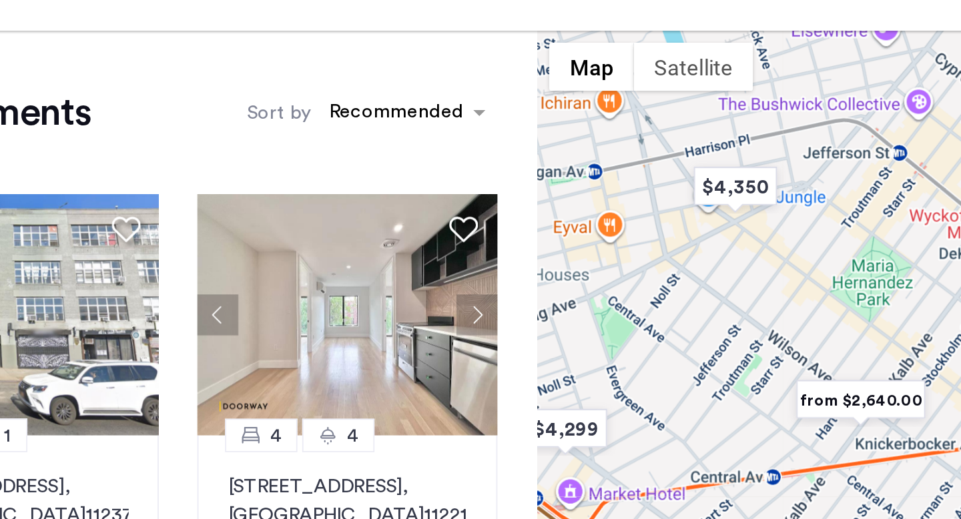
drag, startPoint x: 731, startPoint y: 296, endPoint x: 692, endPoint y: 324, distance: 47.4
click at [692, 324] on div at bounding box center [783, 383] width 356 height 434
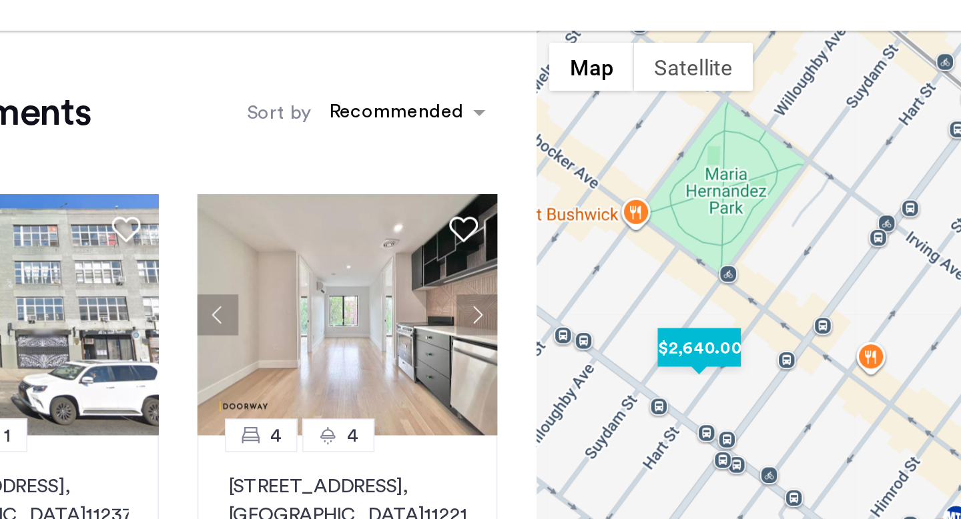
click at [720, 343] on img "$2,640.00" at bounding box center [695, 341] width 57 height 30
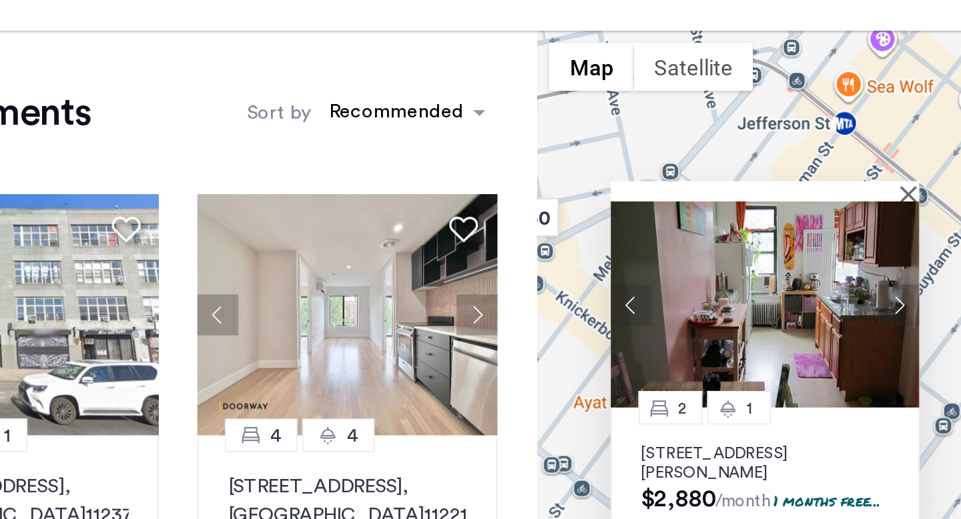
drag, startPoint x: 713, startPoint y: 220, endPoint x: 665, endPoint y: 189, distance: 57.4
click at [665, 189] on div "$3,000 $4,350 $4,299 $2,600 $4,600 $3,000 $4,400 $4,200 $2,640.00 $3,800 $2,900…" at bounding box center [783, 383] width 356 height 434
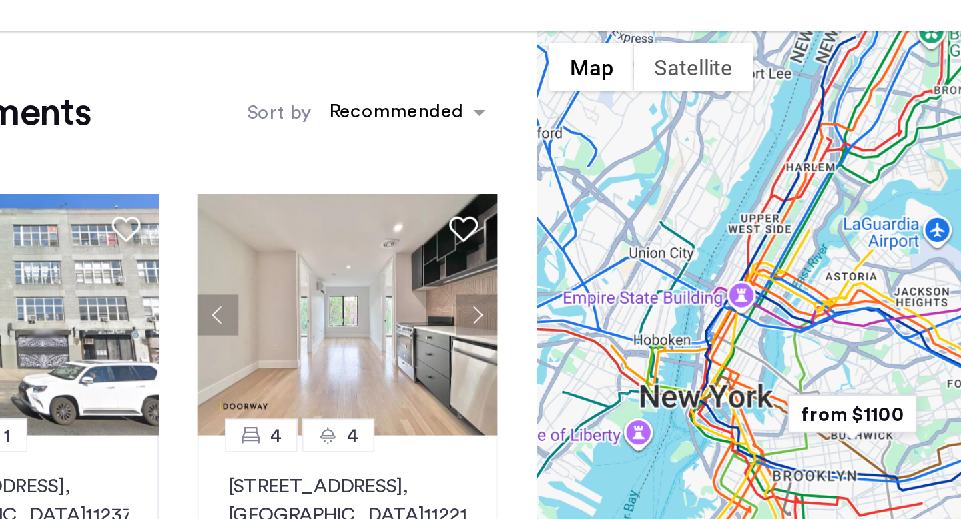
drag, startPoint x: 824, startPoint y: 330, endPoint x: 785, endPoint y: 294, distance: 52.4
click at [785, 294] on div at bounding box center [783, 383] width 356 height 434
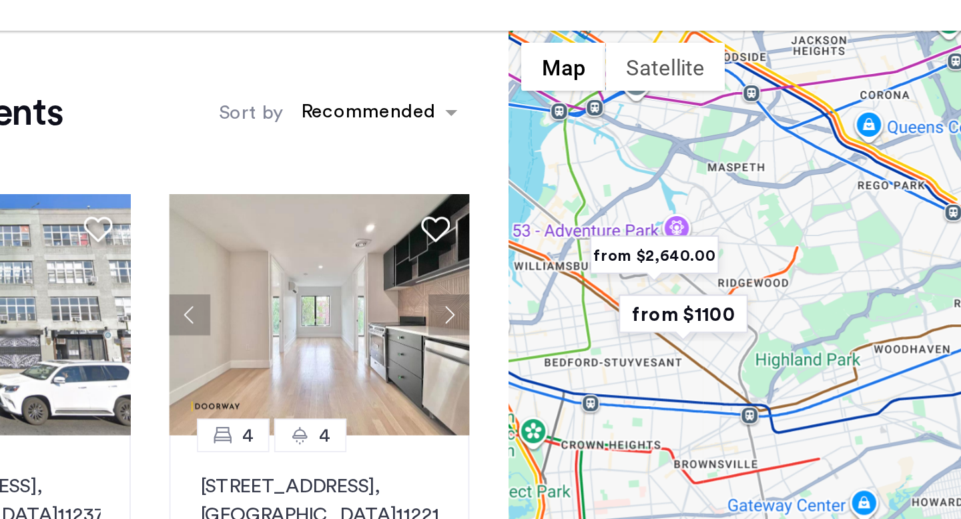
drag, startPoint x: 774, startPoint y: 304, endPoint x: 810, endPoint y: 298, distance: 35.8
click at [810, 298] on div at bounding box center [783, 383] width 356 height 434
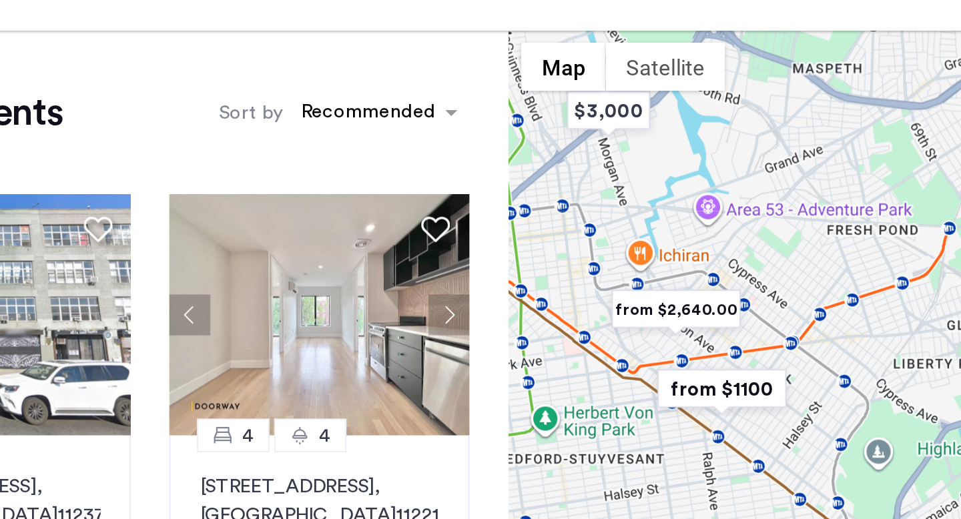
drag, startPoint x: 744, startPoint y: 291, endPoint x: 828, endPoint y: 296, distance: 84.3
click at [828, 296] on div at bounding box center [783, 383] width 356 height 434
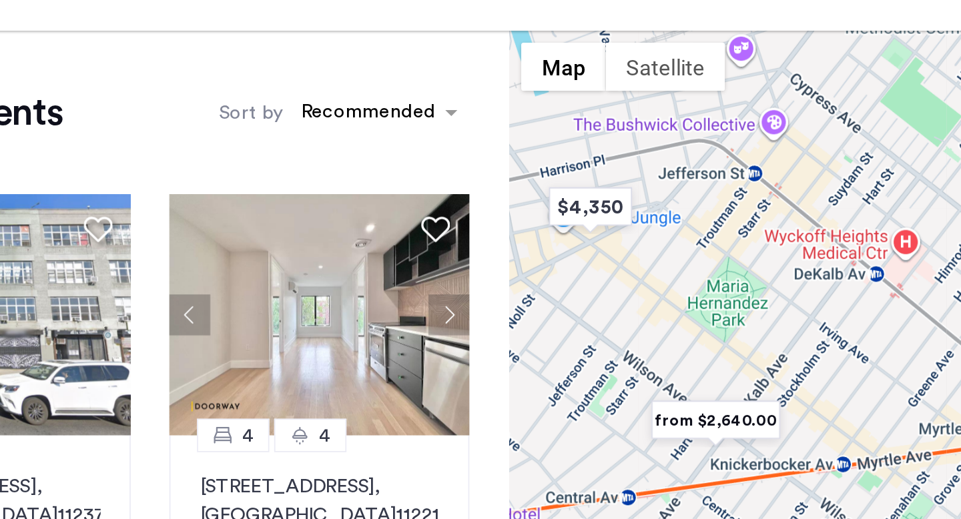
drag, startPoint x: 813, startPoint y: 341, endPoint x: 752, endPoint y: 251, distance: 108.7
click at [752, 251] on div at bounding box center [783, 383] width 356 height 434
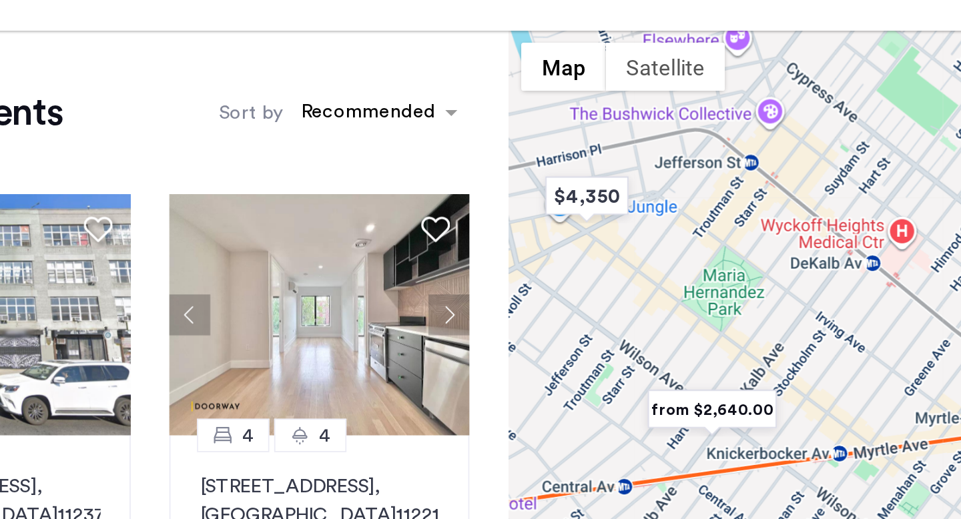
click at [726, 379] on img "from $2,640.00" at bounding box center [718, 375] width 82 height 30
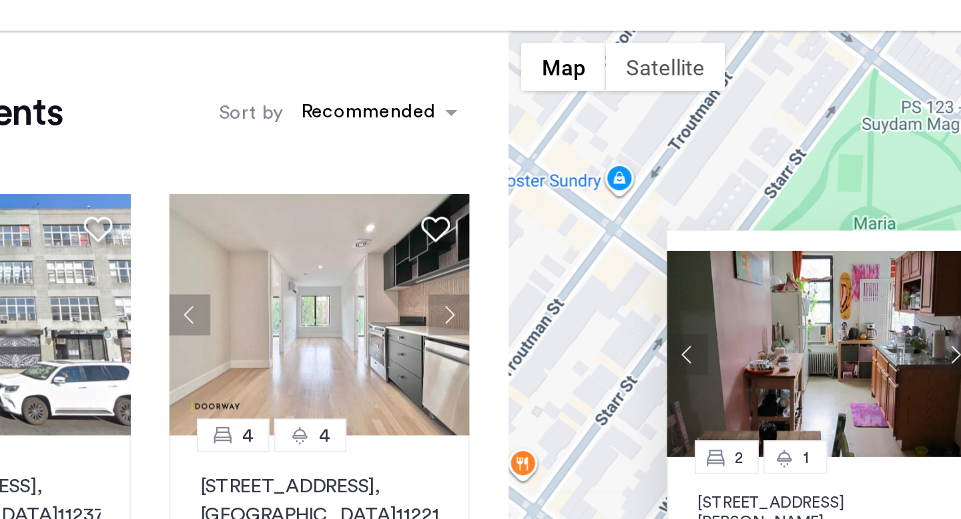
drag, startPoint x: 791, startPoint y: 289, endPoint x: 768, endPoint y: 333, distance: 49.6
click at [768, 333] on div "2 1 761 Hart Street, Unit 3L, Brooklyn, NY 11237 $2,880 /month 1 months free...…" at bounding box center [778, 393] width 171 height 211
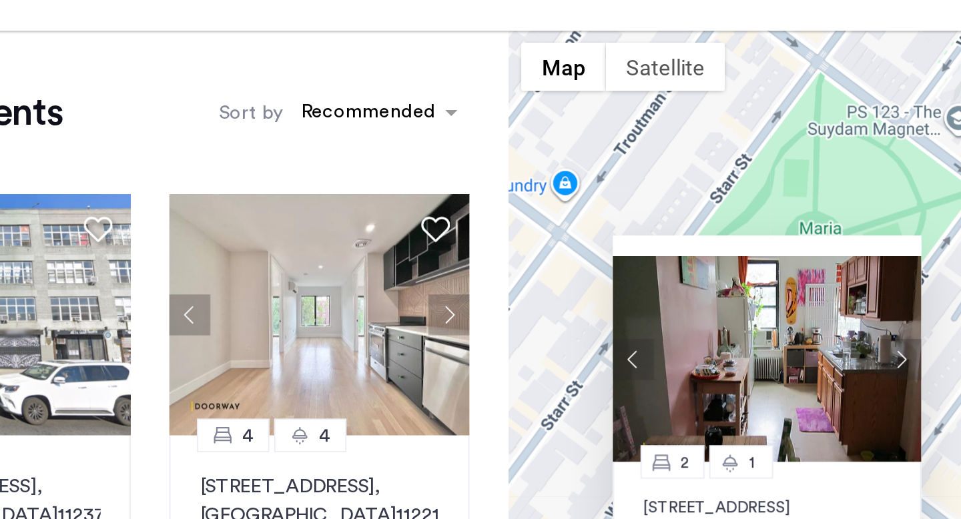
drag, startPoint x: 779, startPoint y: 236, endPoint x: 719, endPoint y: 244, distance: 60.5
click at [712, 240] on div "2 1 761 Hart Street, Unit 3L, Brooklyn, NY 11237 $2,880 /month 1 months free...…" at bounding box center [783, 383] width 356 height 434
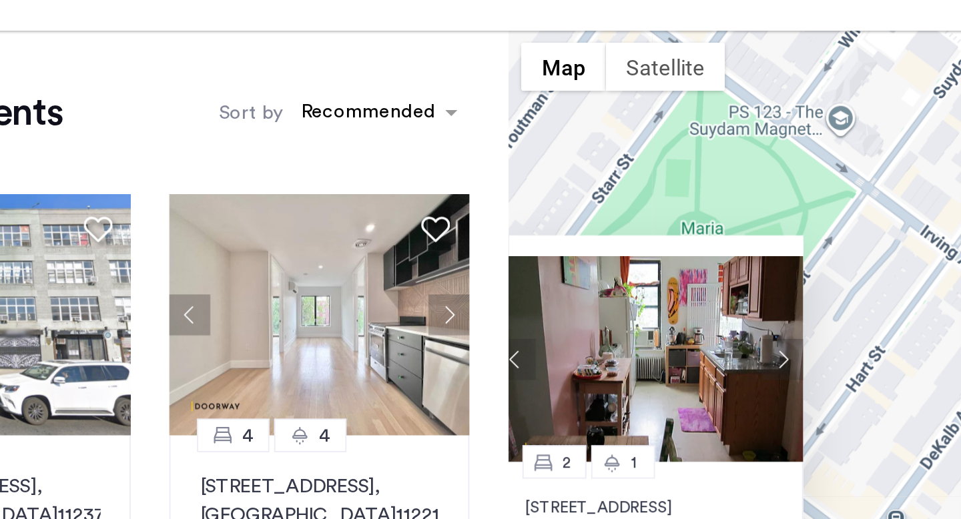
click at [768, 281] on button "Close" at bounding box center [764, 285] width 9 height 9
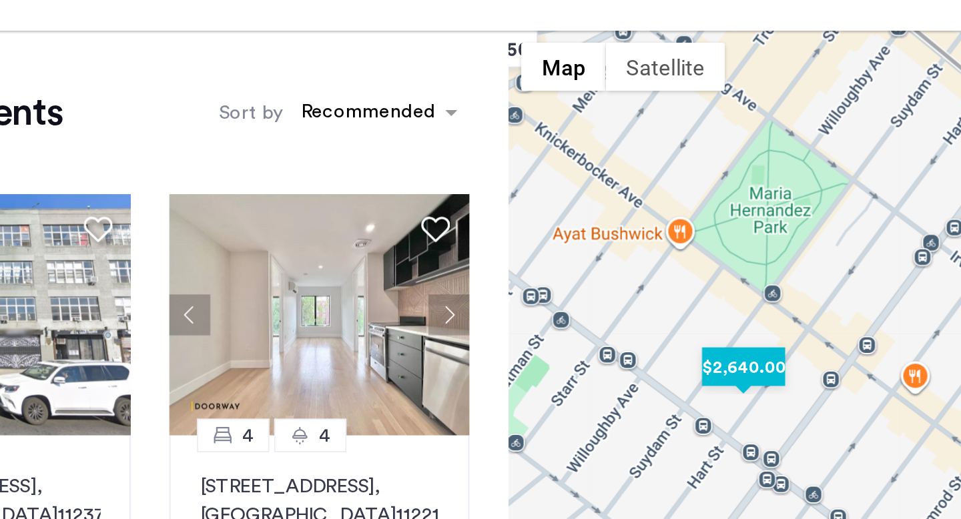
click at [738, 344] on img "$2,640.00" at bounding box center [735, 352] width 57 height 30
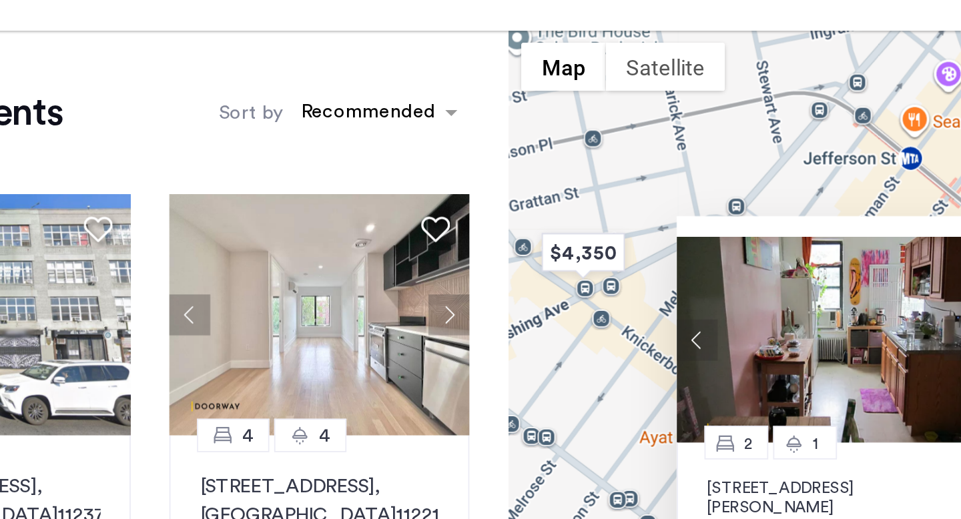
drag, startPoint x: 804, startPoint y: 253, endPoint x: 759, endPoint y: 250, distance: 45.5
click at [759, 250] on div "2 1 761 Hart Street, Unit 3L, Brooklyn, NY 11237 $2,880 /month 1 months free...…" at bounding box center [783, 383] width 356 height 434
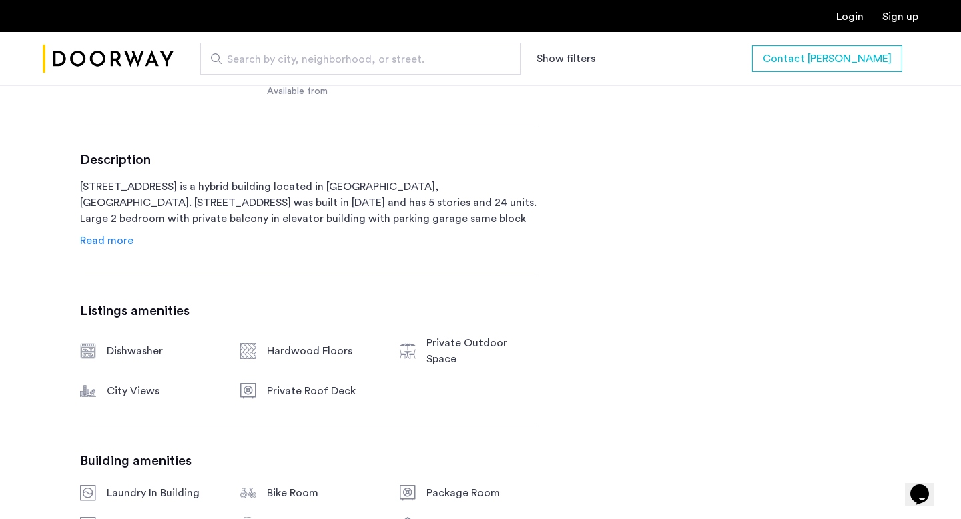
scroll to position [317, 0]
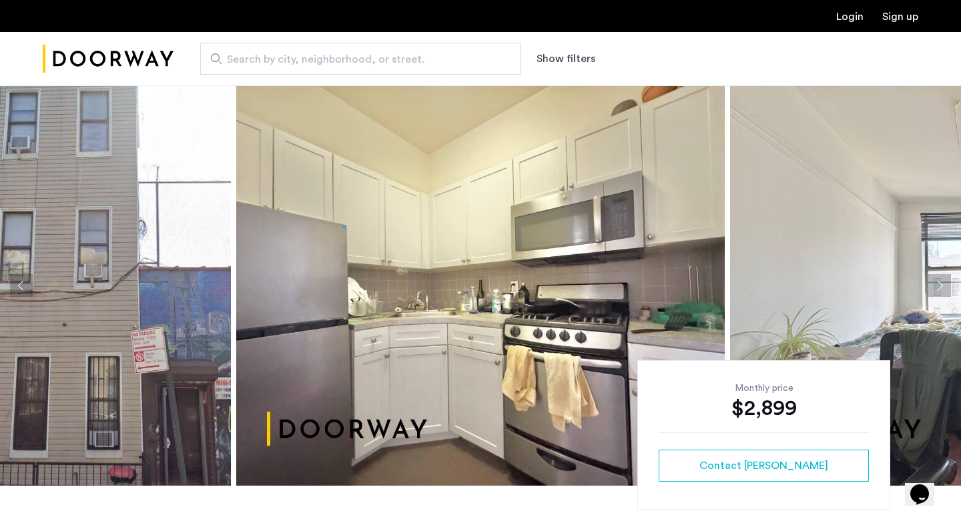
click at [507, 211] on img at bounding box center [480, 285] width 489 height 400
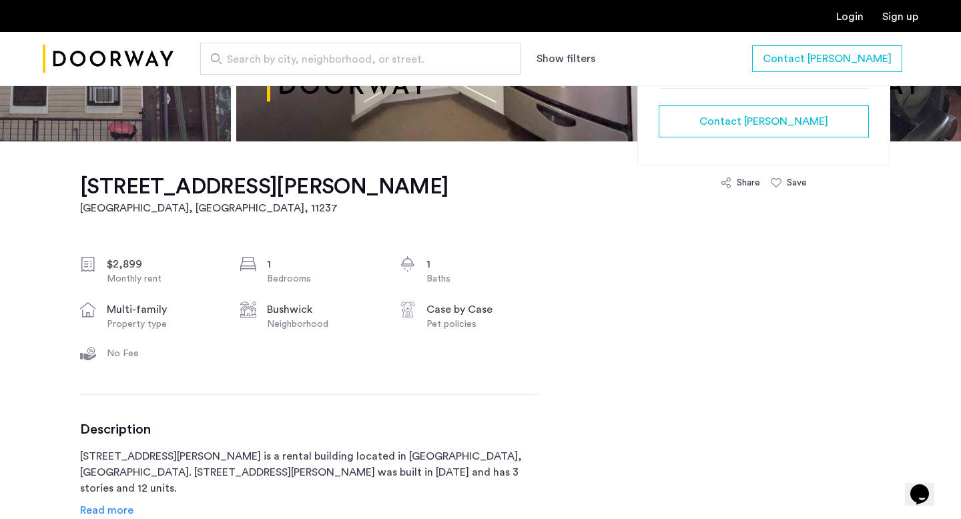
scroll to position [597, 0]
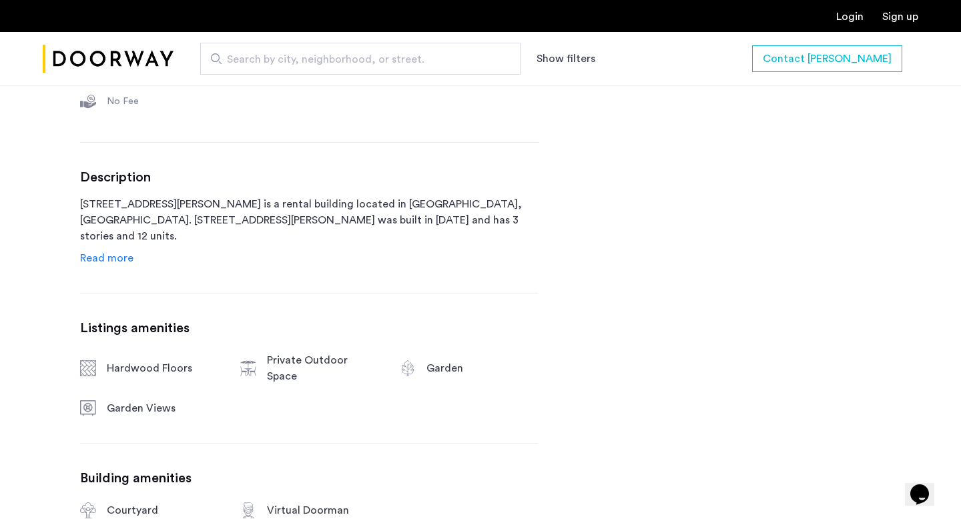
click at [133, 250] on div "Description 290 Harman Street is a rental building located in Brooklyn, NY. 290…" at bounding box center [309, 218] width 459 height 97
click at [127, 254] on span "Read more" at bounding box center [106, 258] width 53 height 11
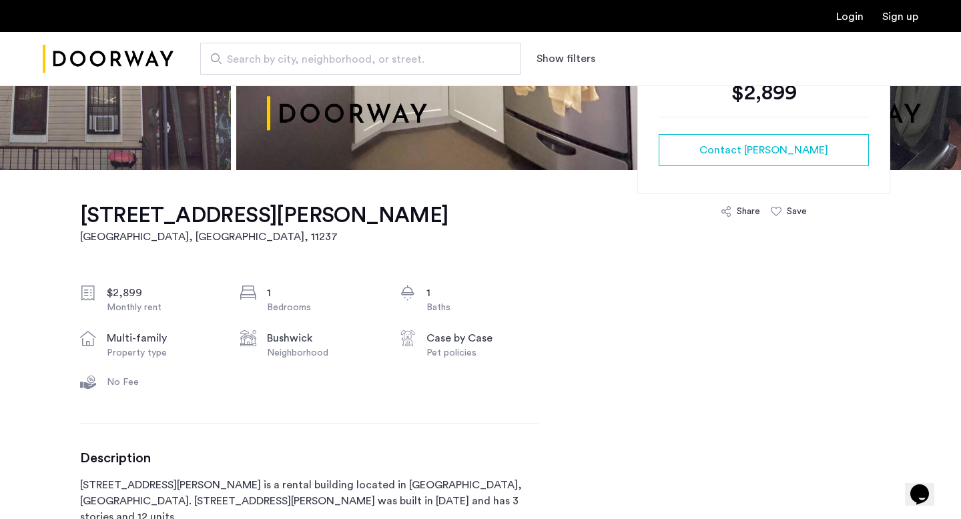
scroll to position [208, 0]
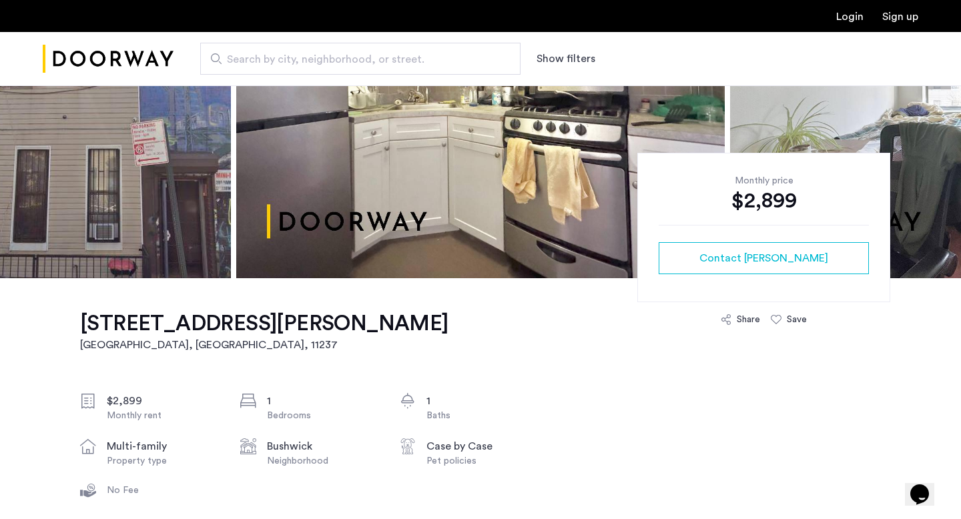
click at [97, 70] on img "Cazamio Logo" at bounding box center [108, 59] width 131 height 50
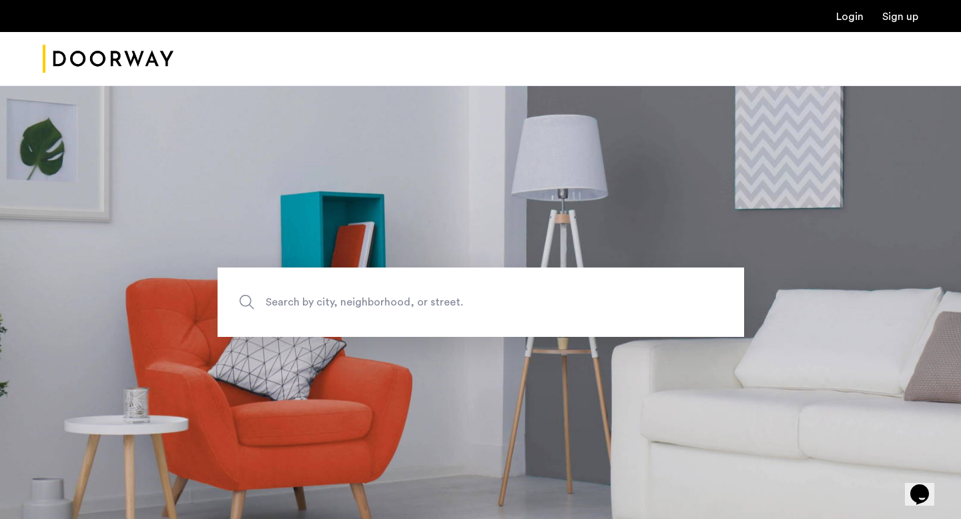
click at [371, 308] on span "Search by city, neighborhood, or street." at bounding box center [450, 303] width 368 height 18
click at [371, 308] on input "Search by city, neighborhood, or street." at bounding box center [481, 302] width 527 height 69
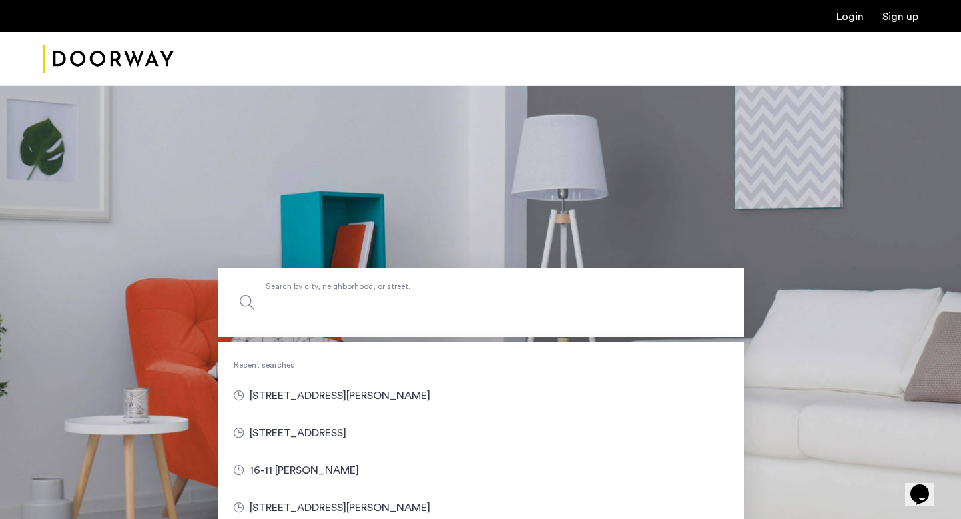
type input "*"
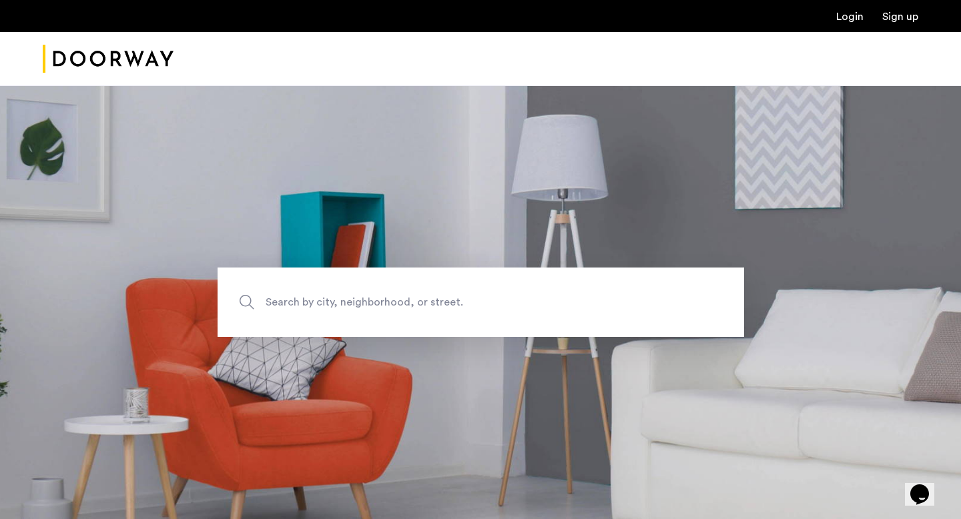
click at [148, 35] on img "Cazamio Logo" at bounding box center [108, 59] width 131 height 50
click at [157, 55] on img "Cazamio Logo" at bounding box center [108, 59] width 131 height 50
click at [135, 61] on img "Cazamio Logo" at bounding box center [108, 59] width 131 height 50
click at [264, 83] on div at bounding box center [480, 59] width 961 height 54
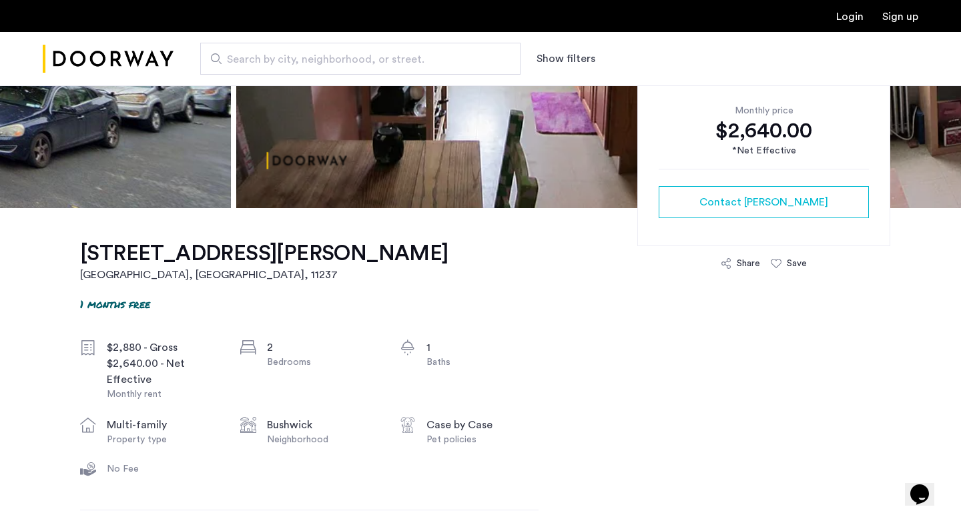
scroll to position [195, 0]
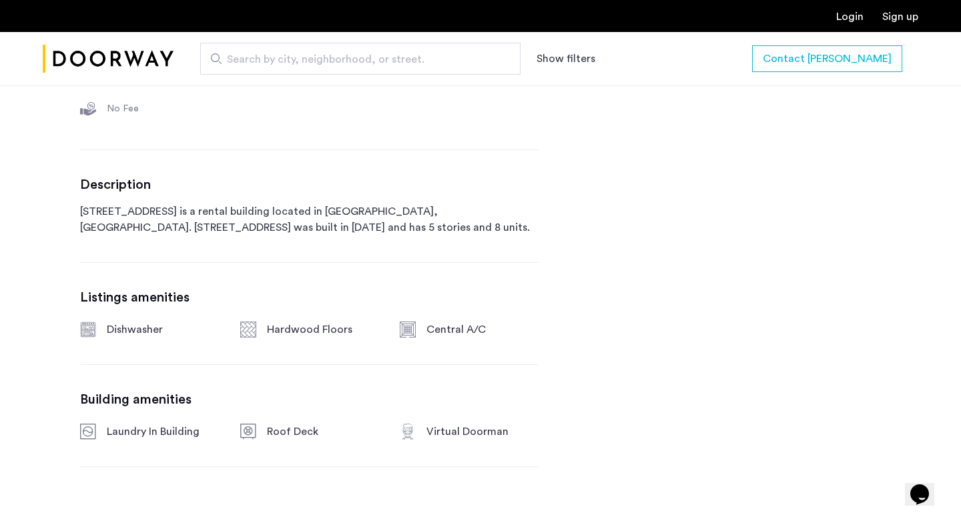
scroll to position [570, 0]
